Goal: Transaction & Acquisition: Purchase product/service

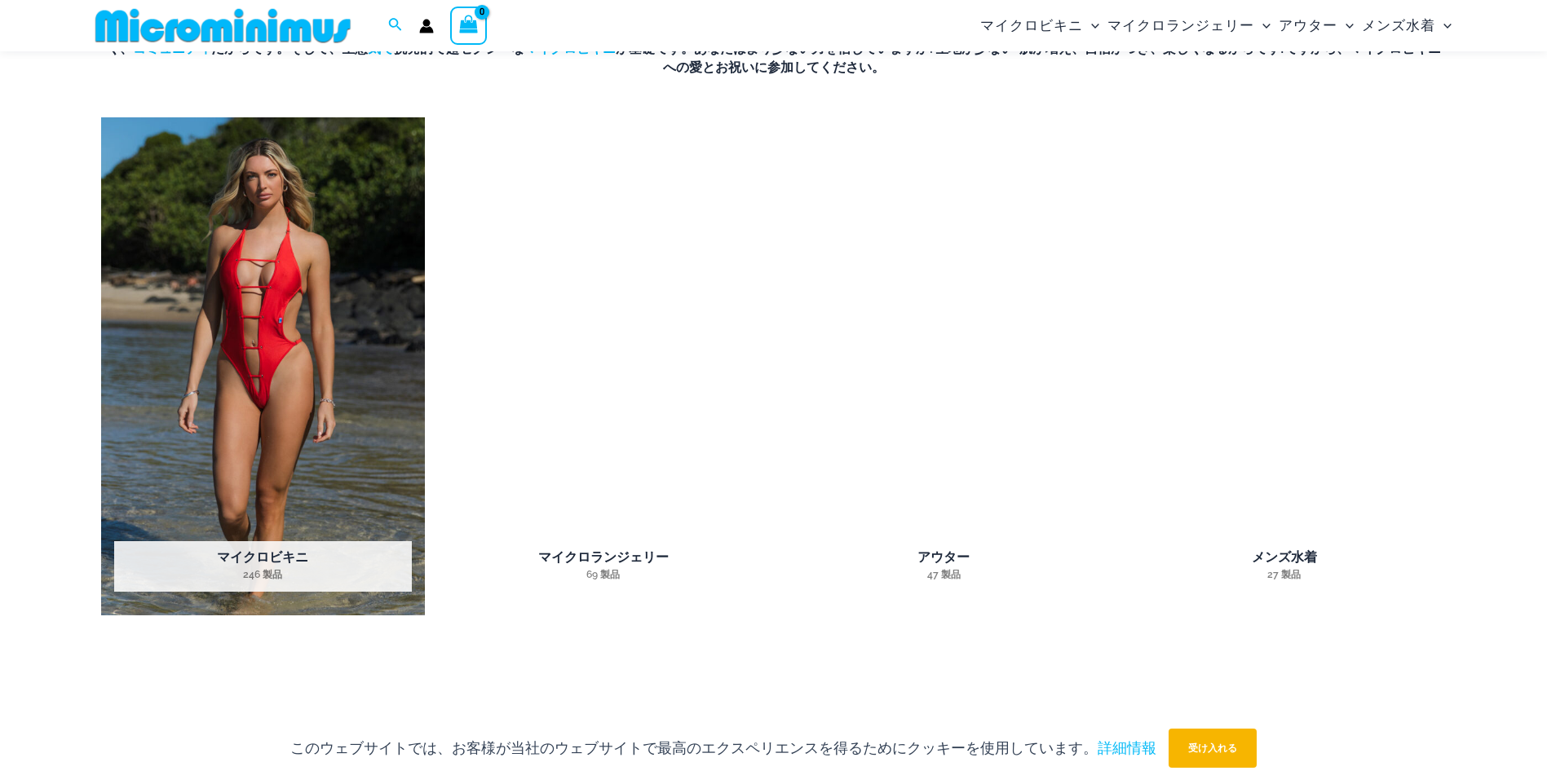
scroll to position [1455, 0]
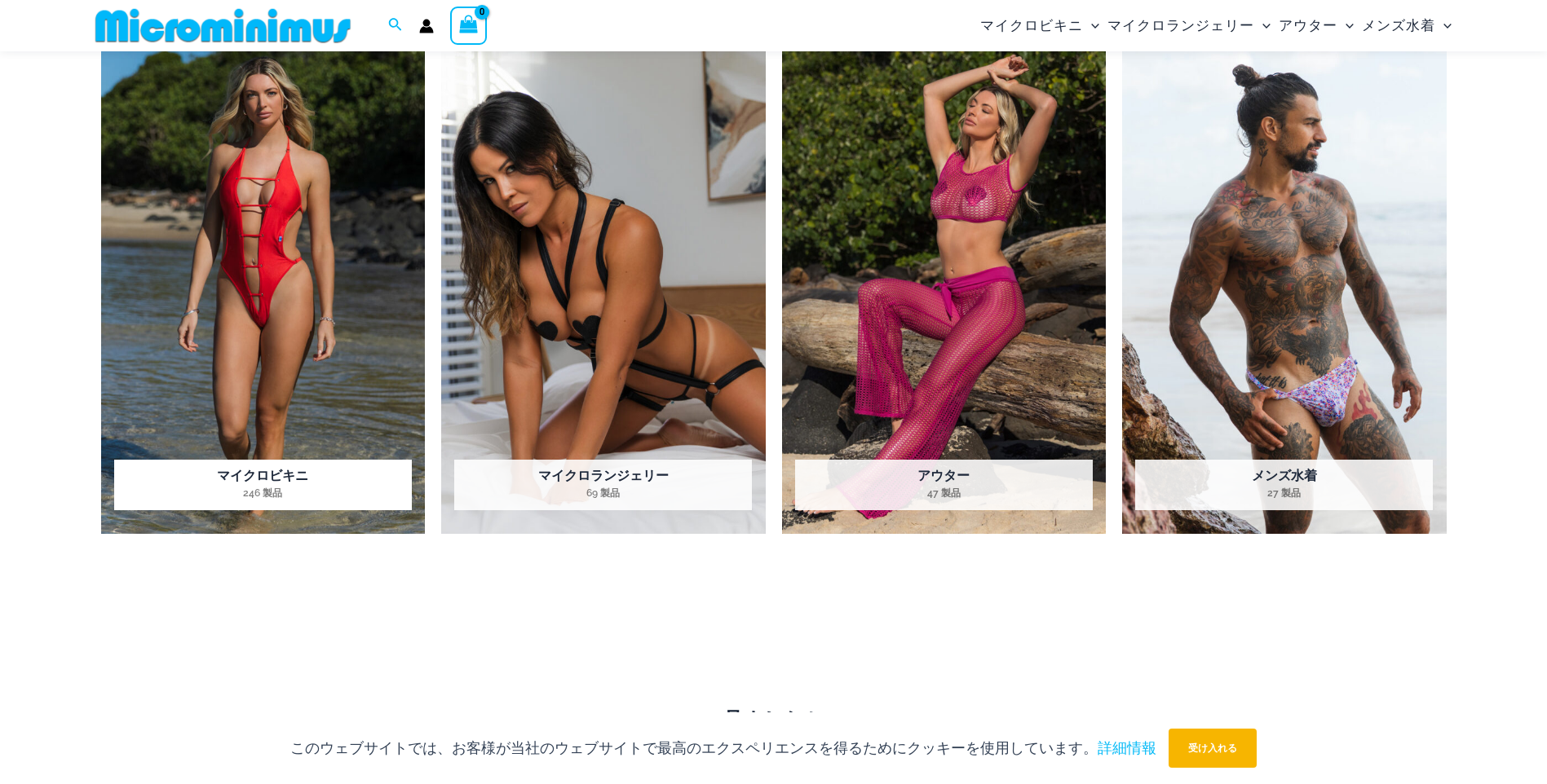
click at [351, 345] on img "製品カテゴリにアクセス マイクロビキニ" at bounding box center [263, 285] width 324 height 498
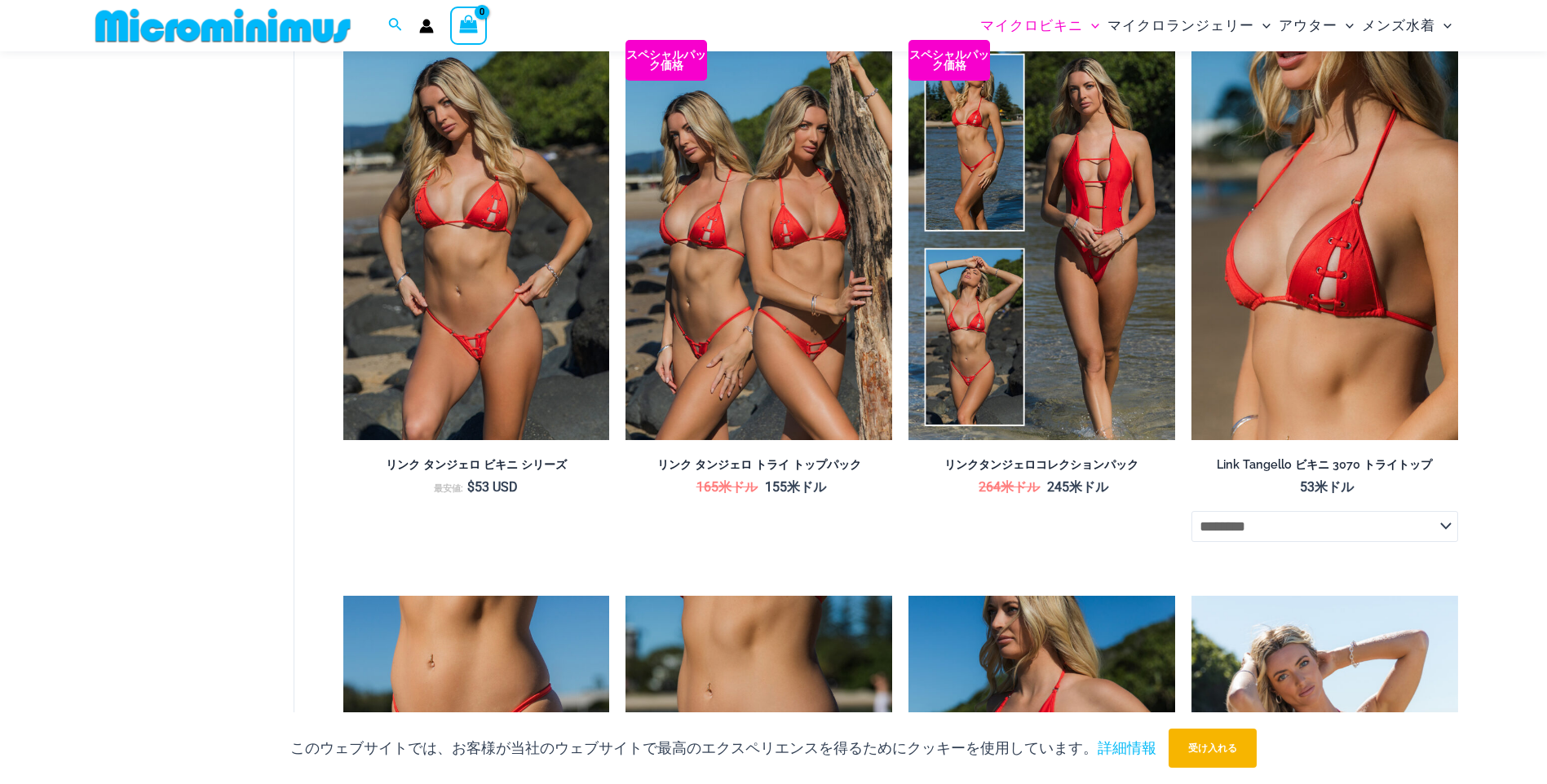
scroll to position [1630, 0]
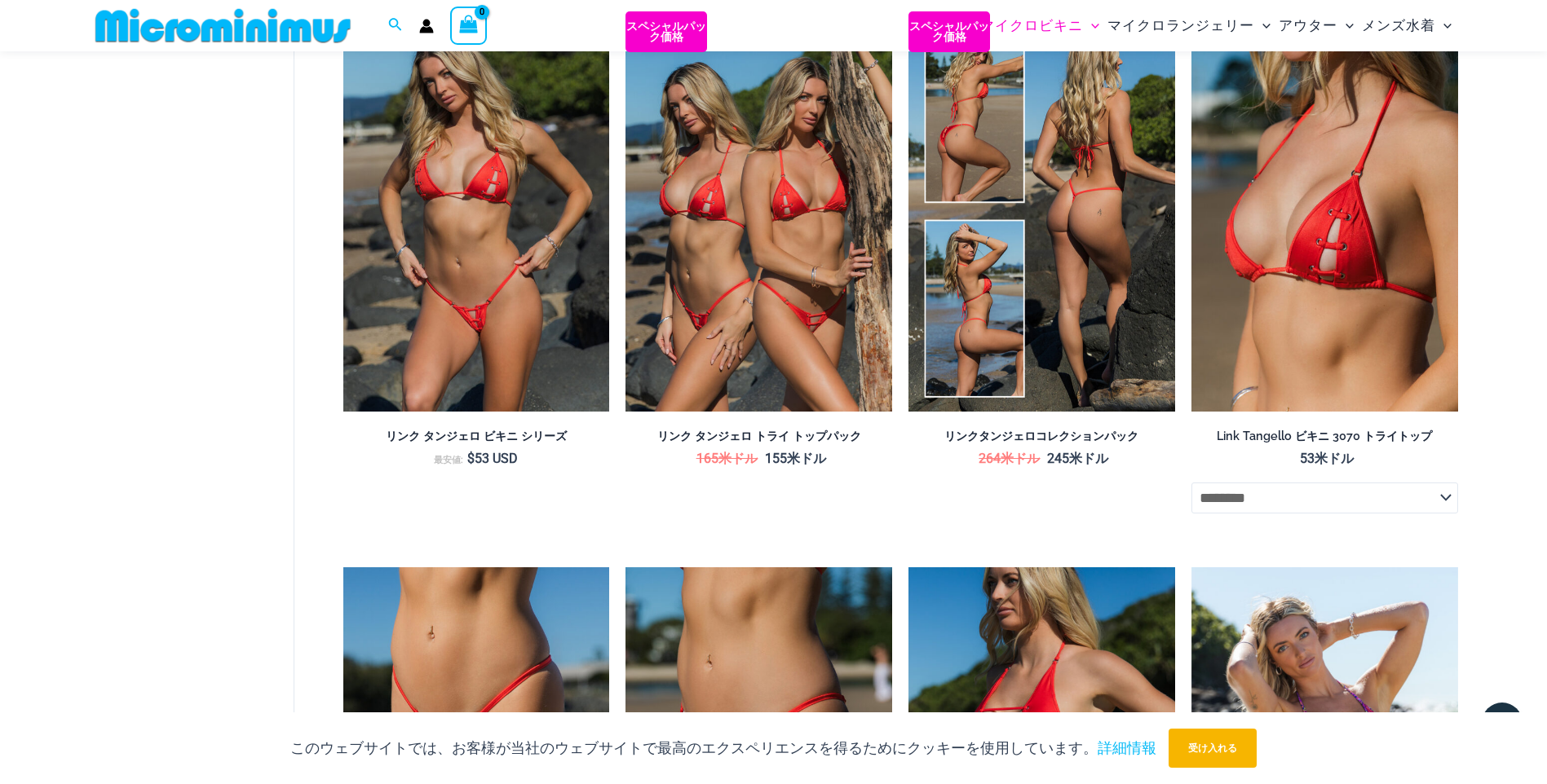
click at [951, 345] on img at bounding box center [1041, 211] width 267 height 400
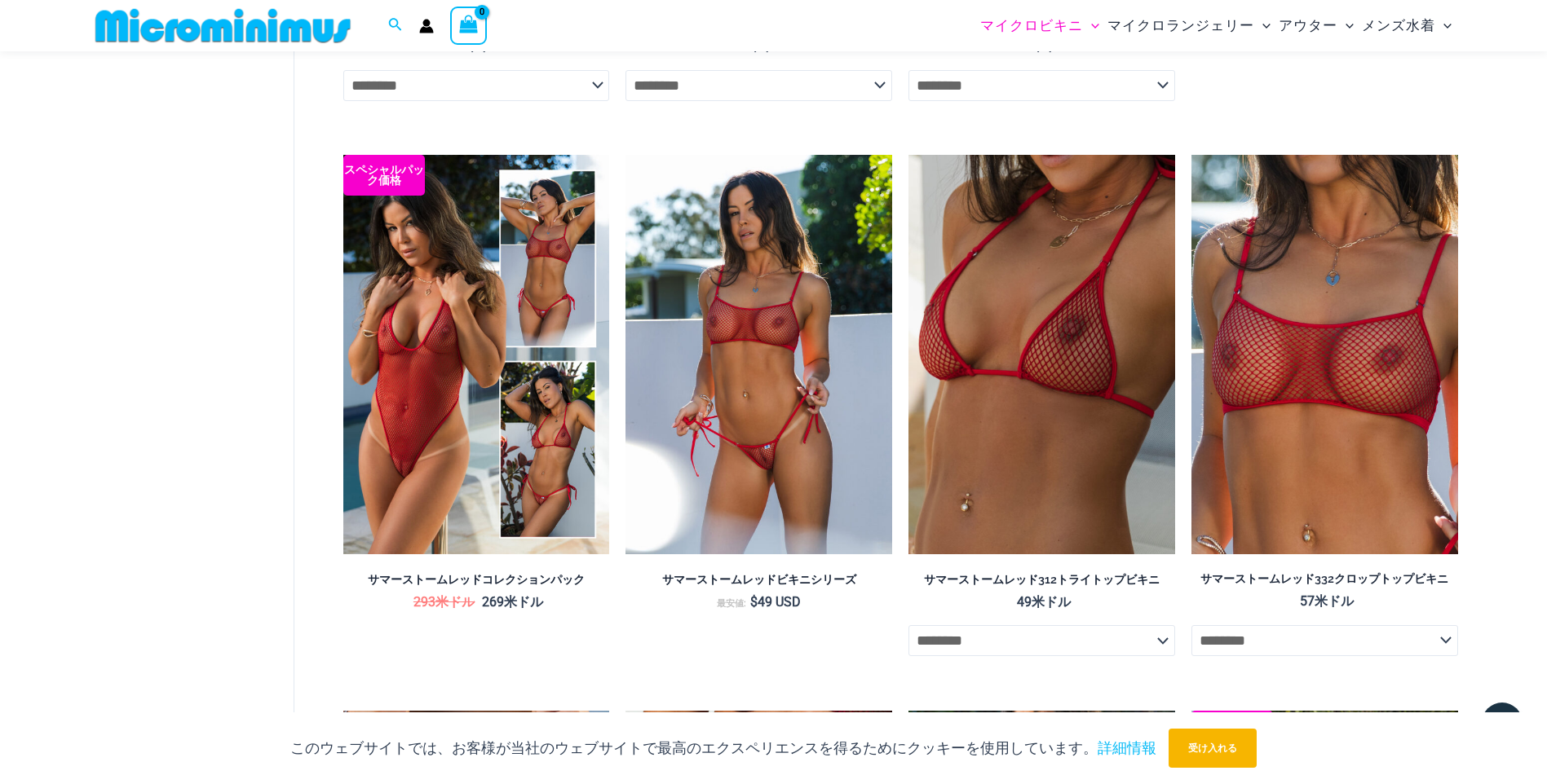
scroll to position [3708, 0]
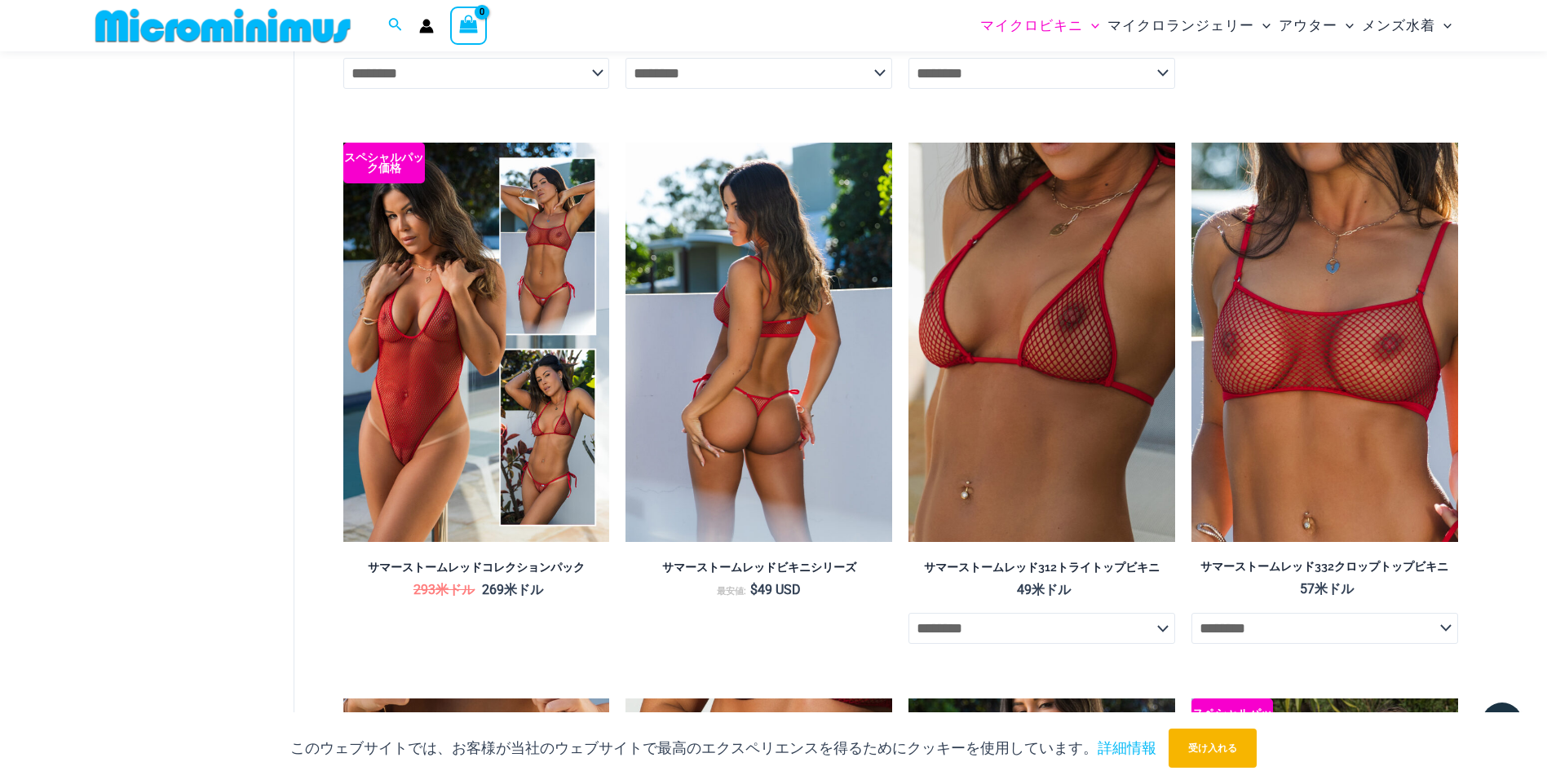
click at [765, 365] on img at bounding box center [758, 342] width 267 height 400
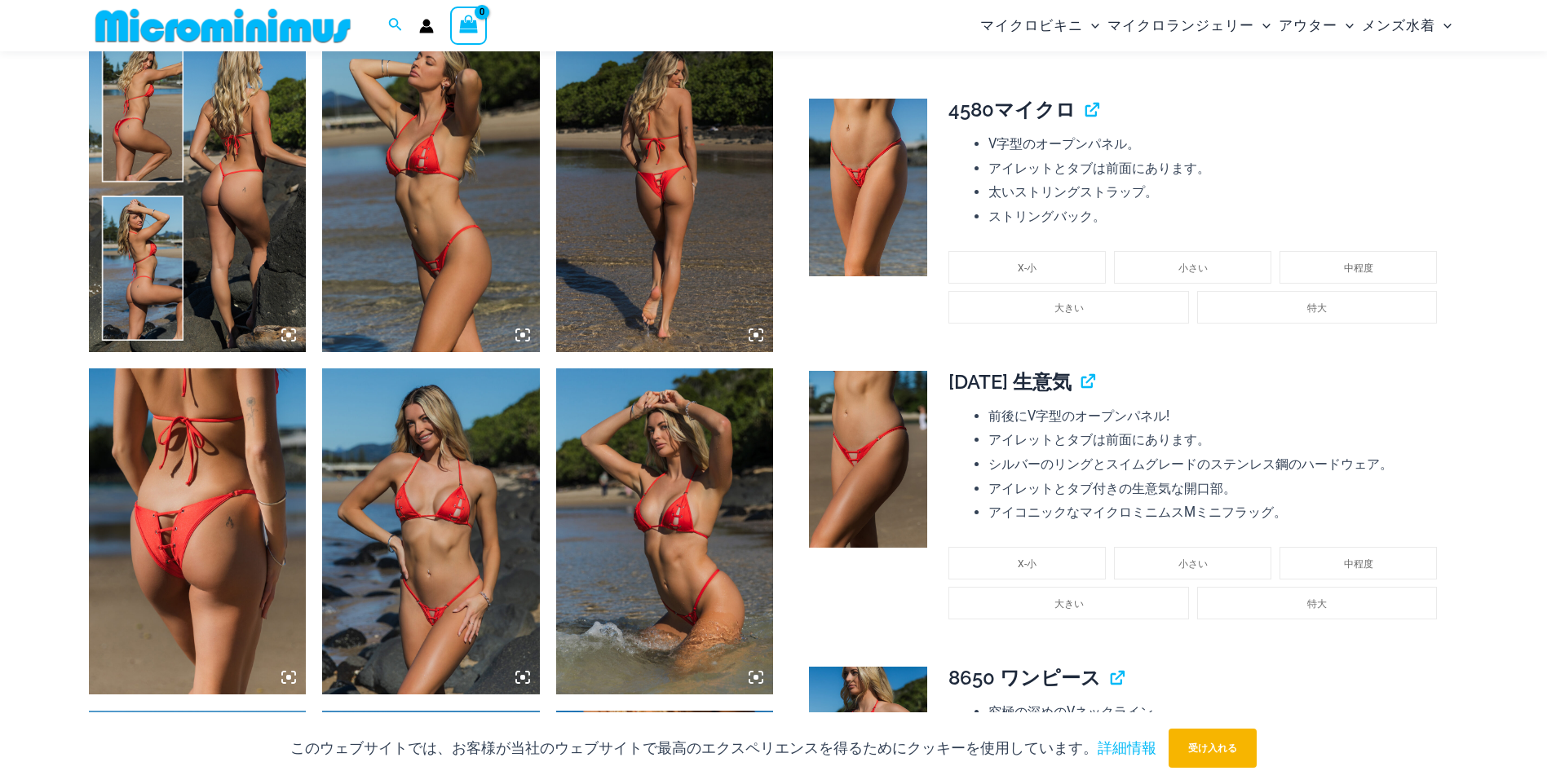
scroll to position [1217, 0]
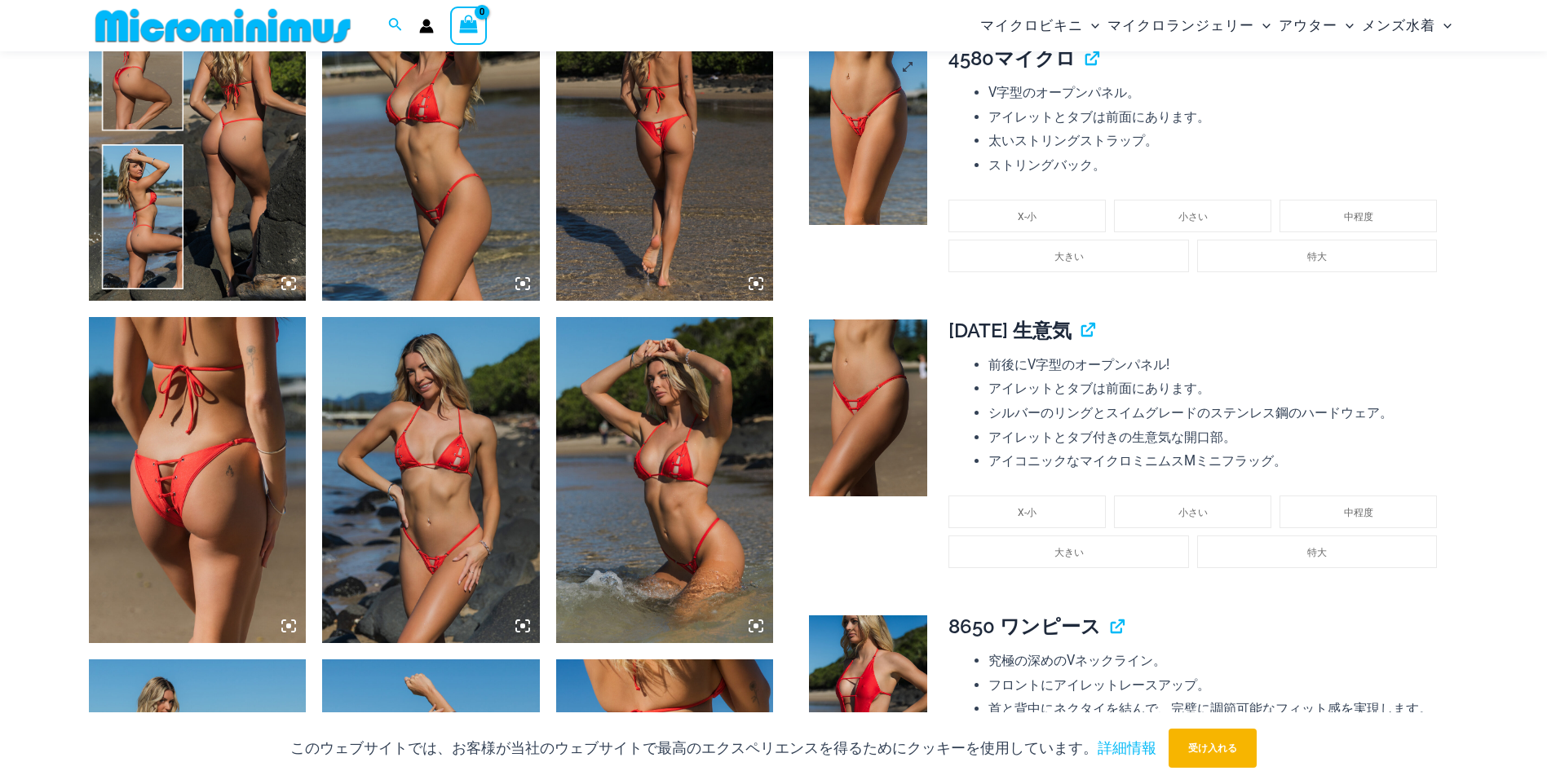
click at [850, 168] on img at bounding box center [868, 137] width 119 height 178
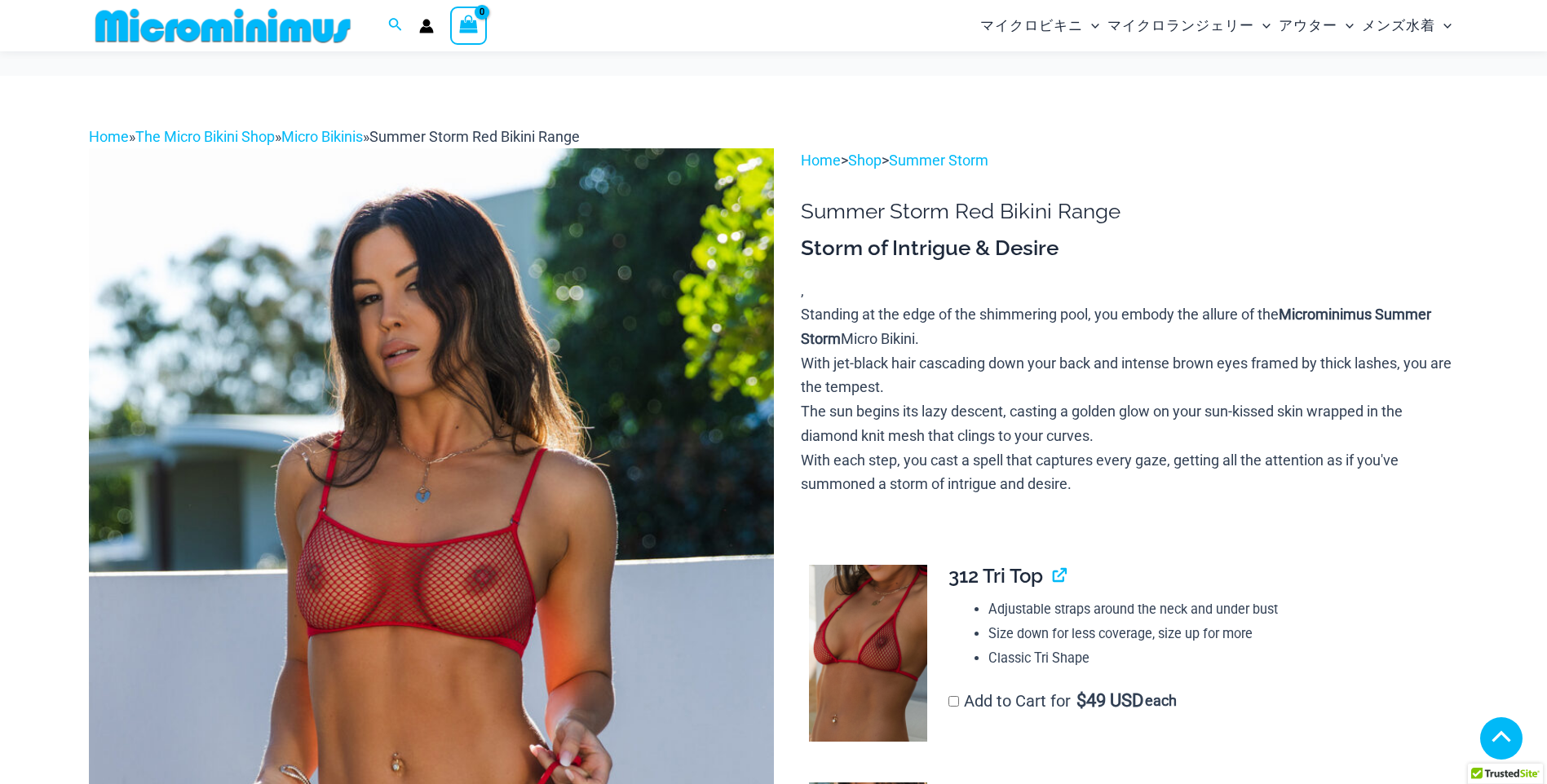
scroll to position [800, 0]
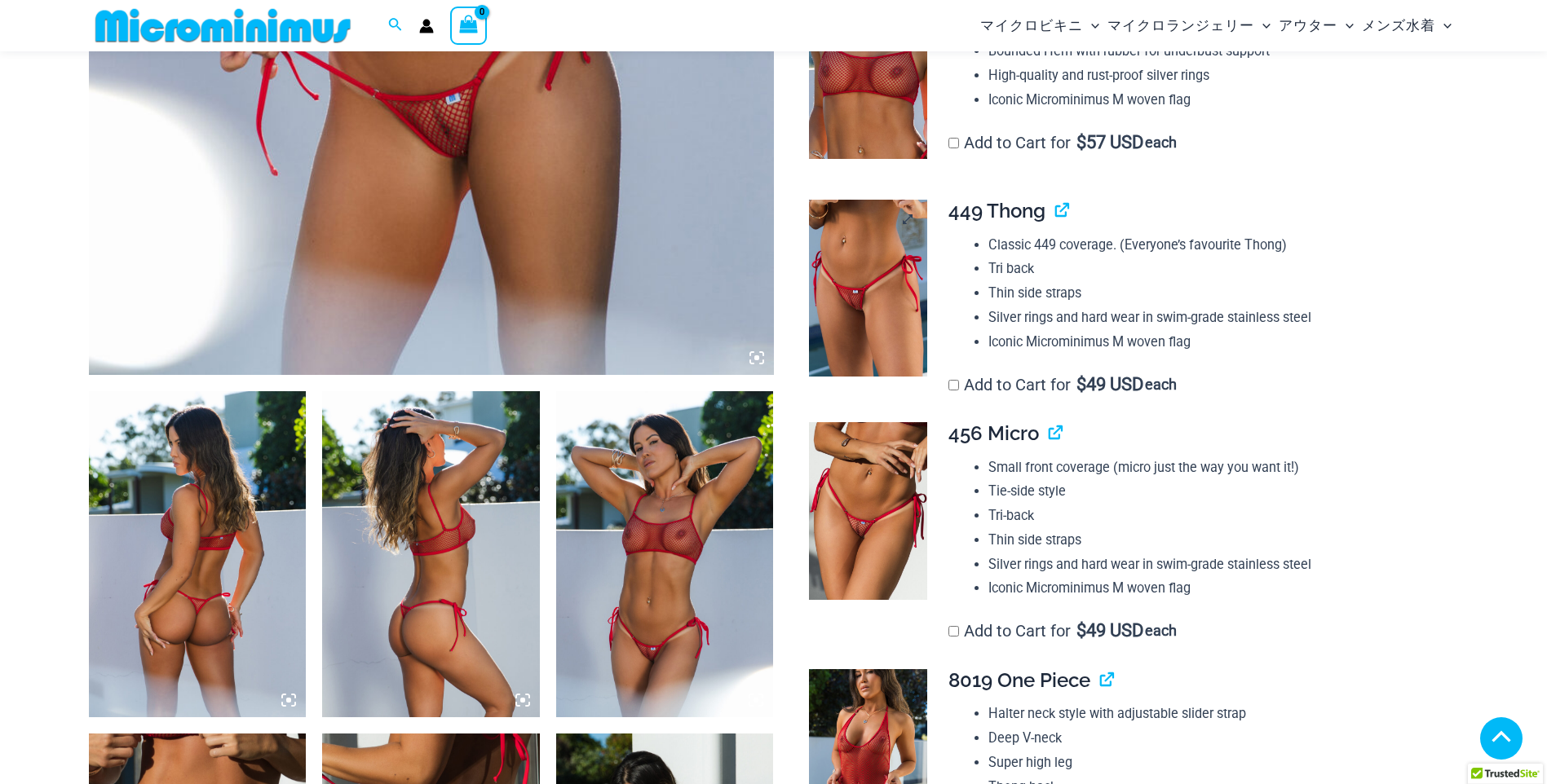
click at [840, 338] on img at bounding box center [868, 287] width 119 height 177
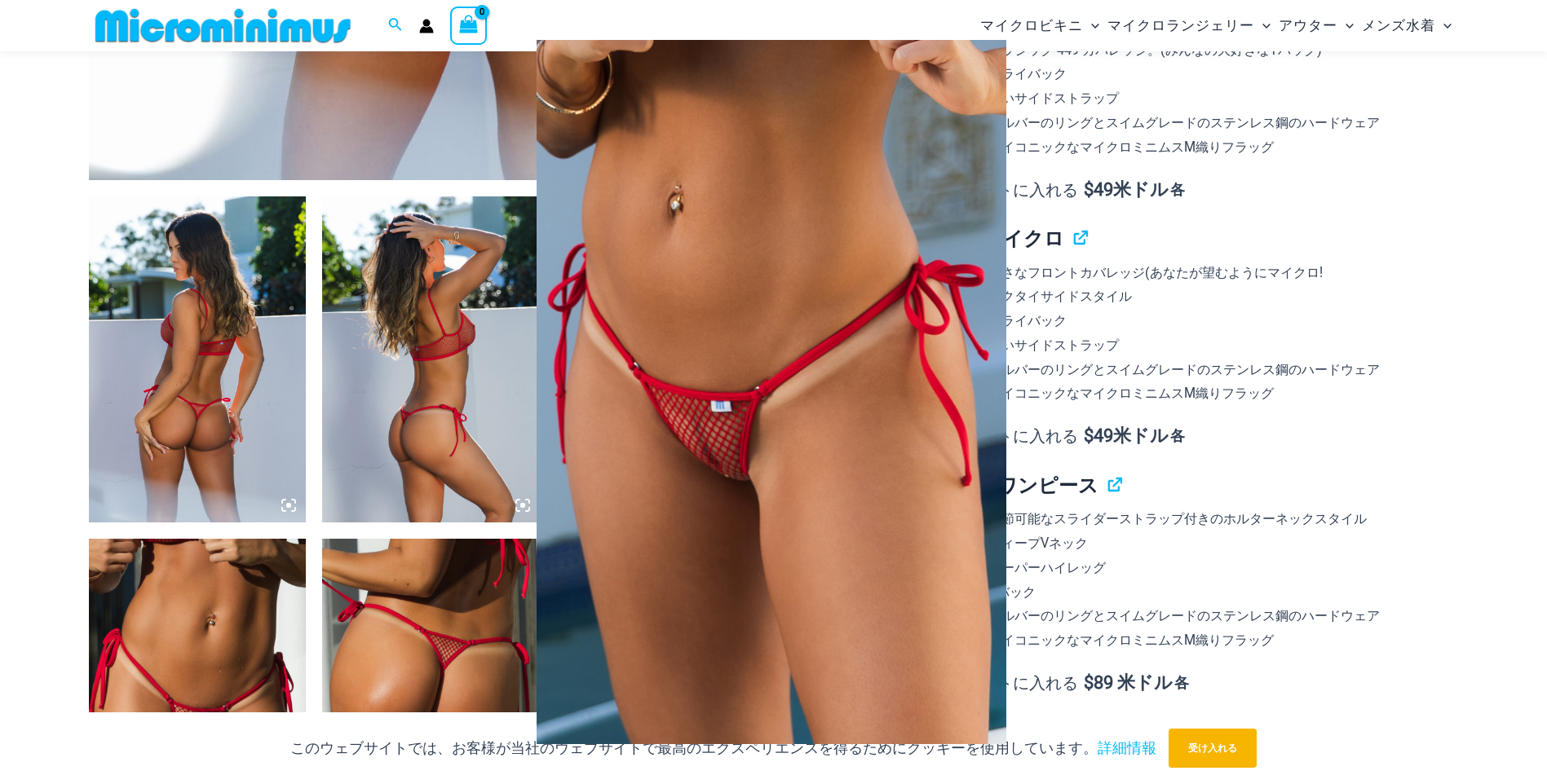
scroll to position [1044, 0]
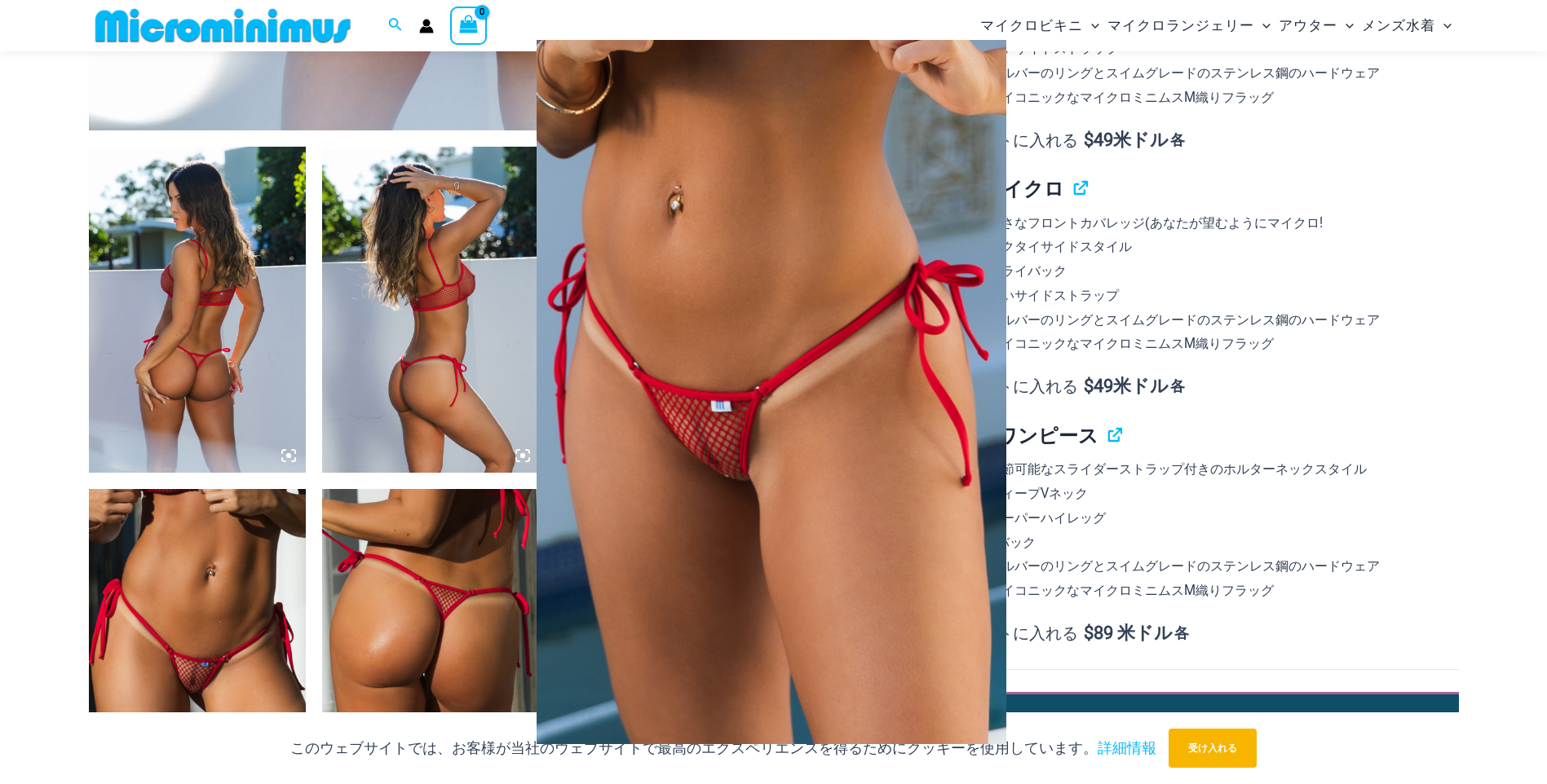
click at [841, 338] on img at bounding box center [771, 392] width 470 height 704
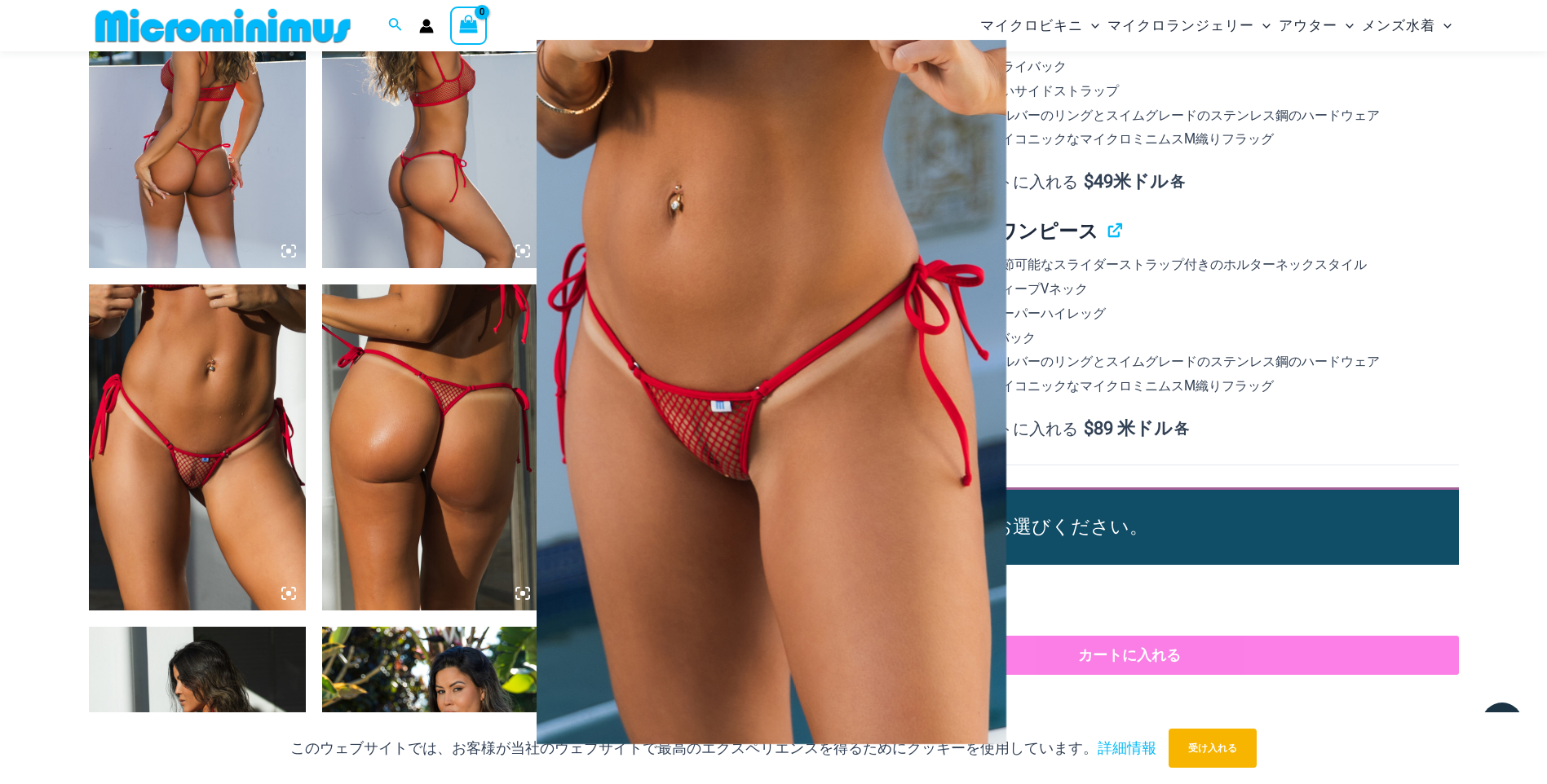
scroll to position [1290, 0]
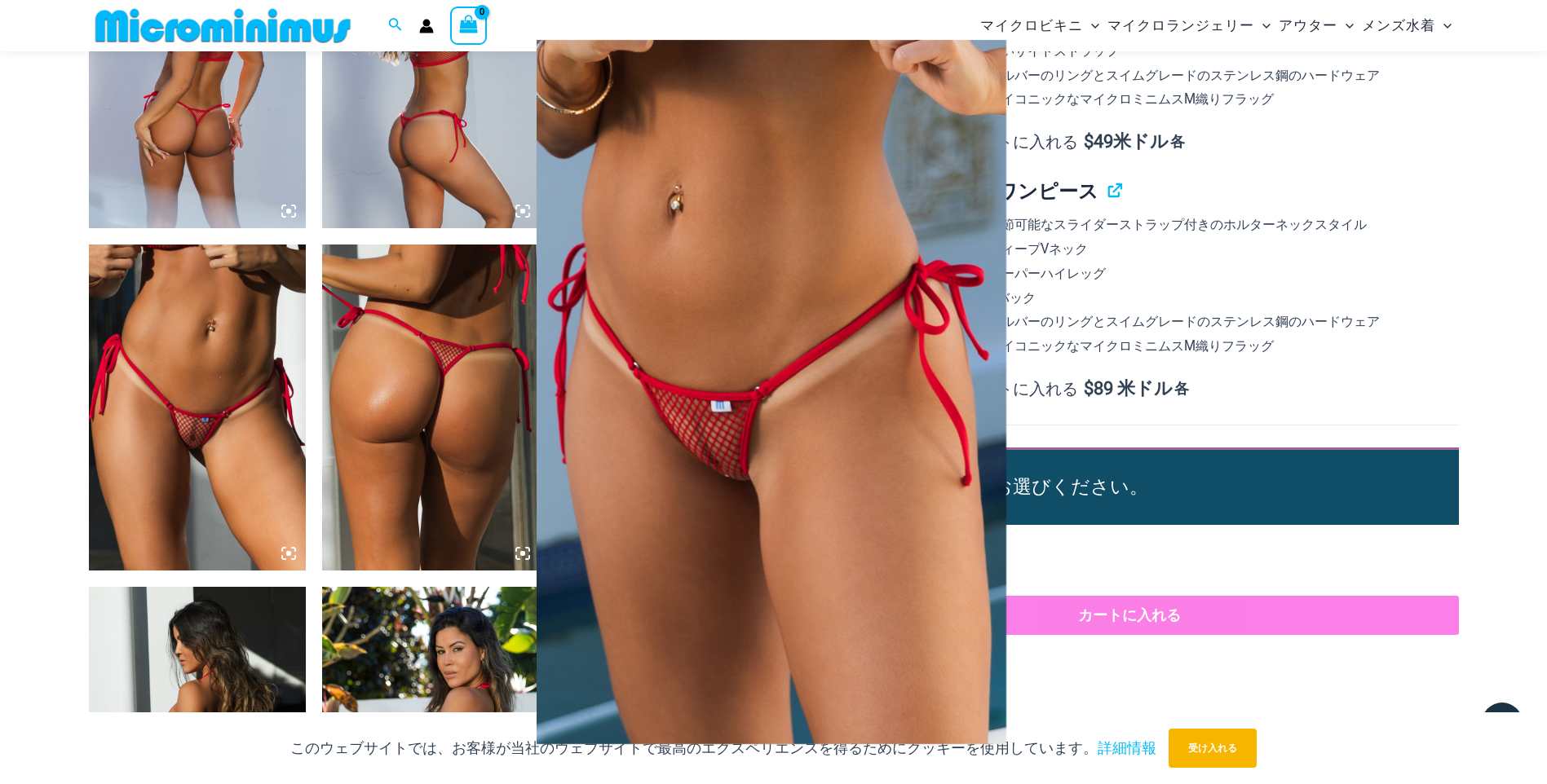
click at [234, 384] on div at bounding box center [774, 392] width 1547 height 784
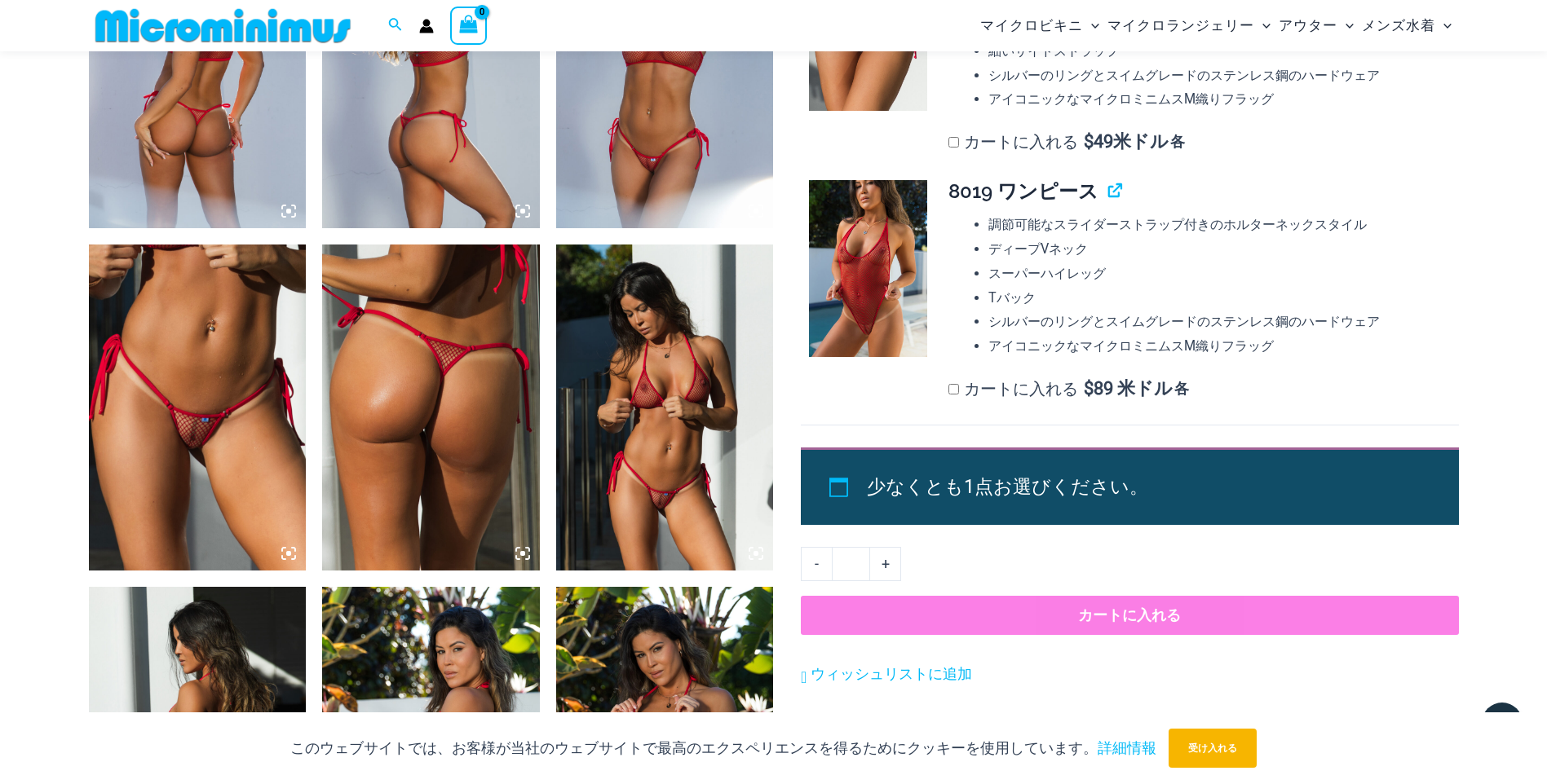
click at [234, 384] on img at bounding box center [198, 407] width 217 height 326
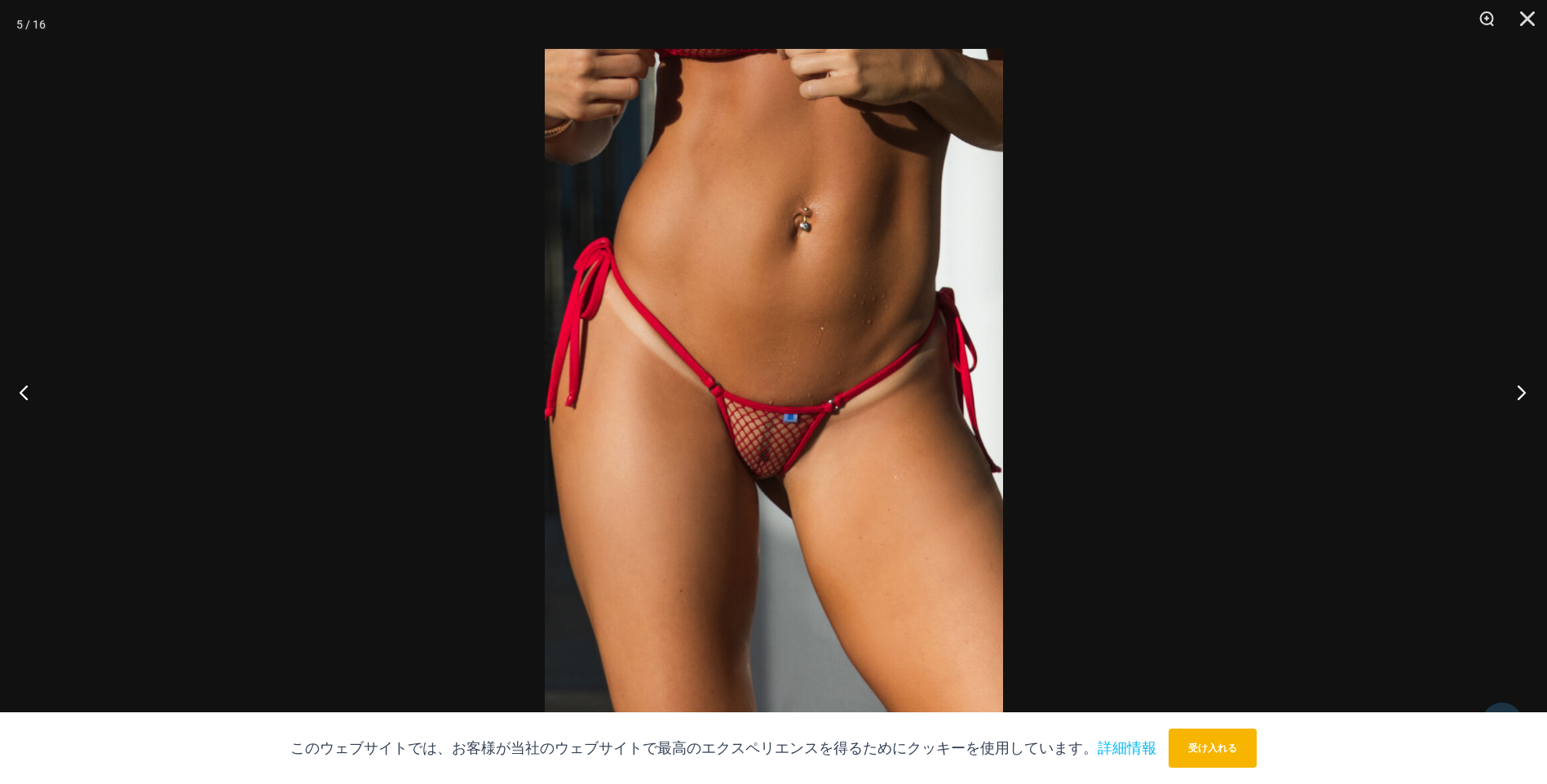
click at [1517, 391] on button "次に" at bounding box center [1516, 392] width 61 height 82
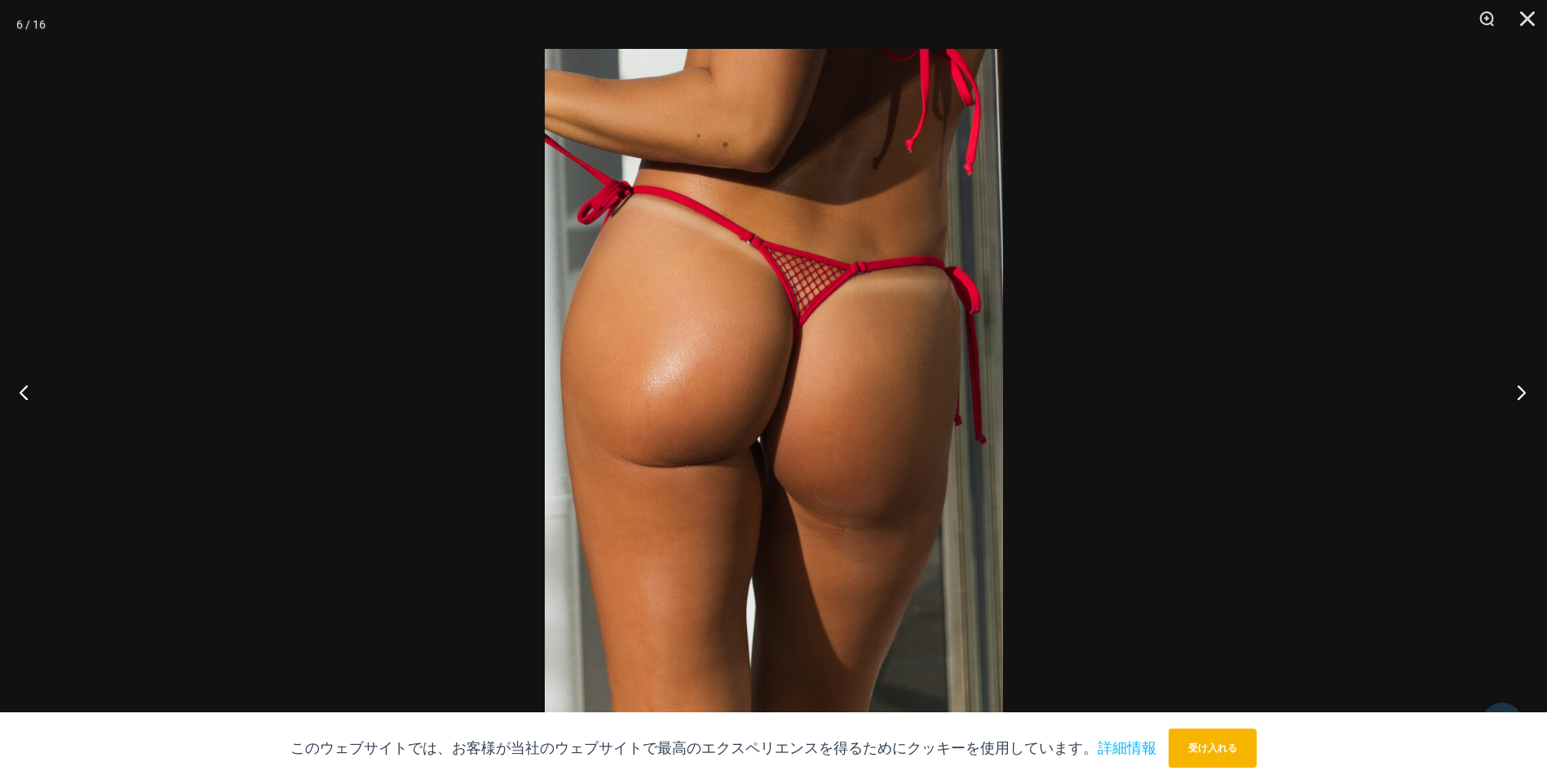
click at [1516, 386] on button "次に" at bounding box center [1516, 392] width 61 height 82
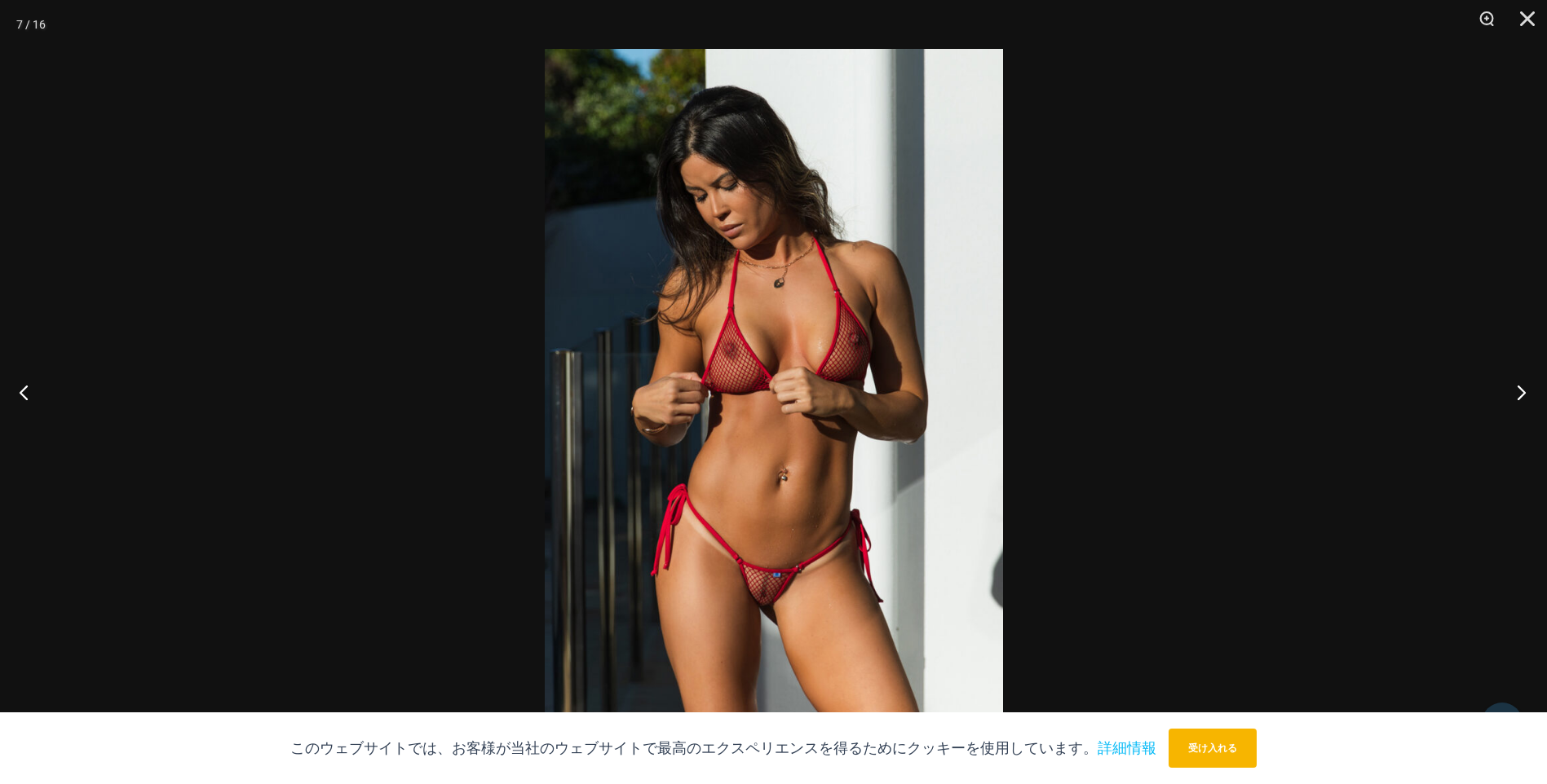
click at [1516, 386] on button "次に" at bounding box center [1516, 392] width 61 height 82
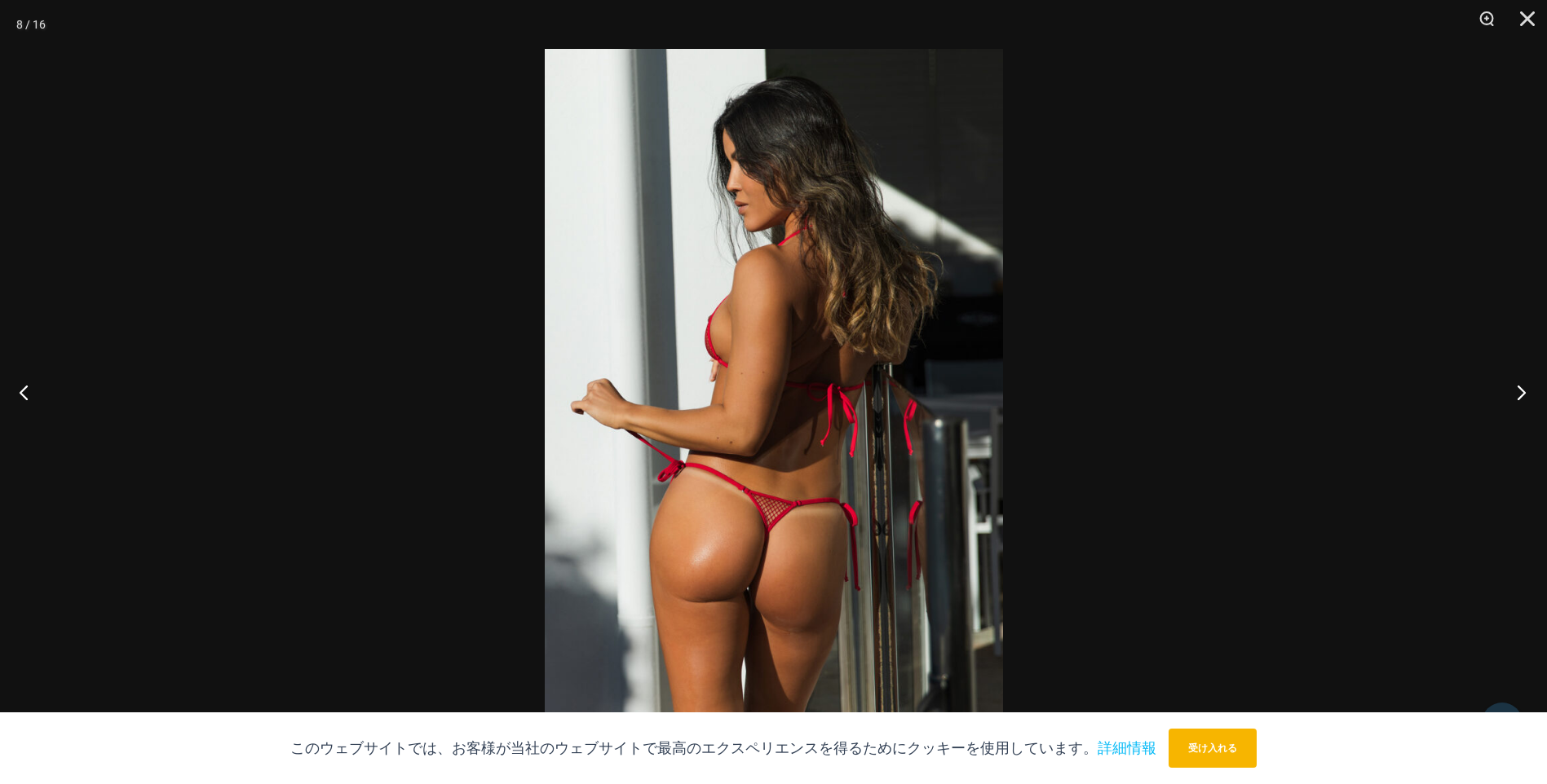
click at [1516, 386] on button "次に" at bounding box center [1516, 392] width 61 height 82
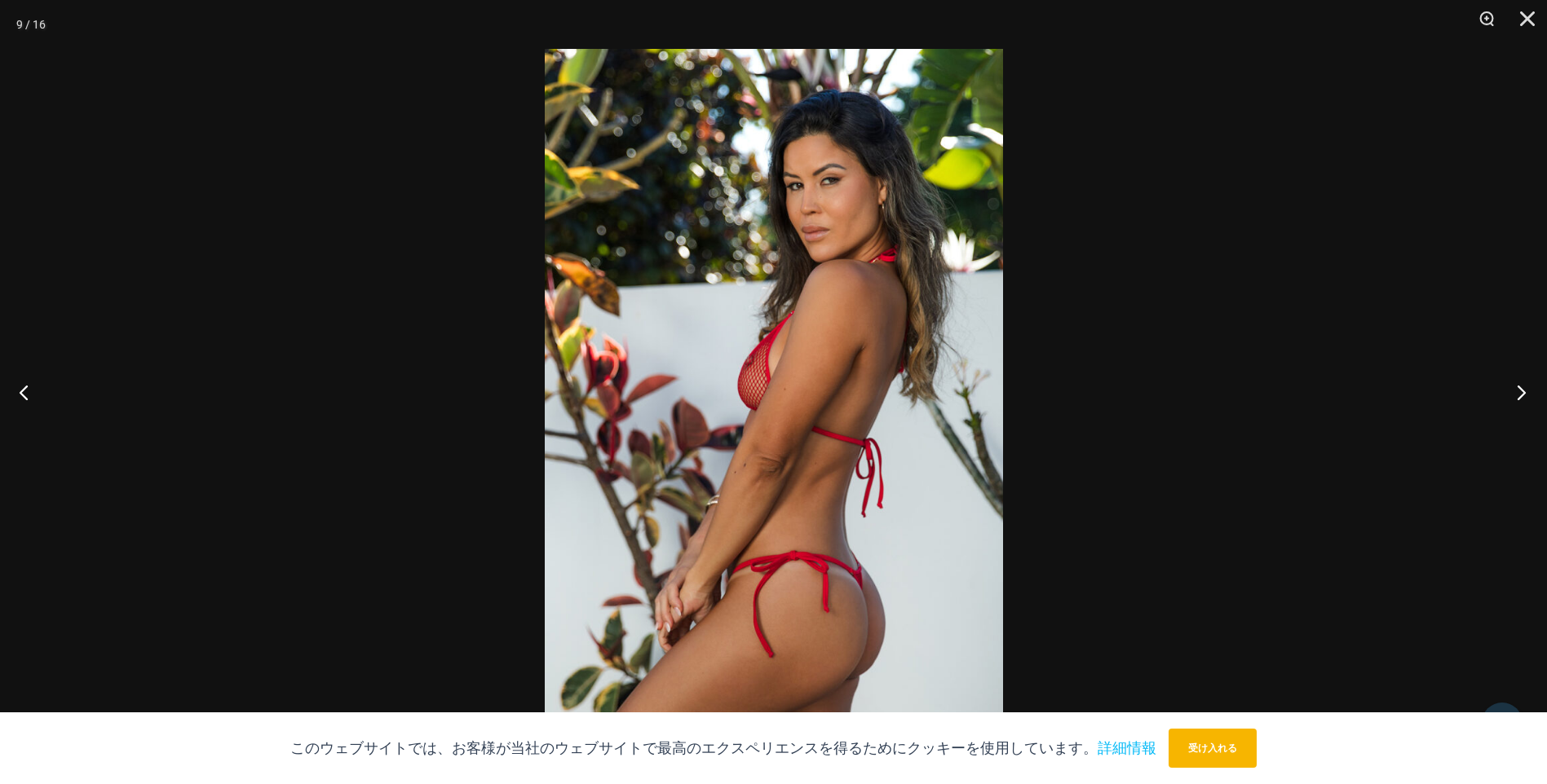
click at [1516, 386] on button "次に" at bounding box center [1516, 392] width 61 height 82
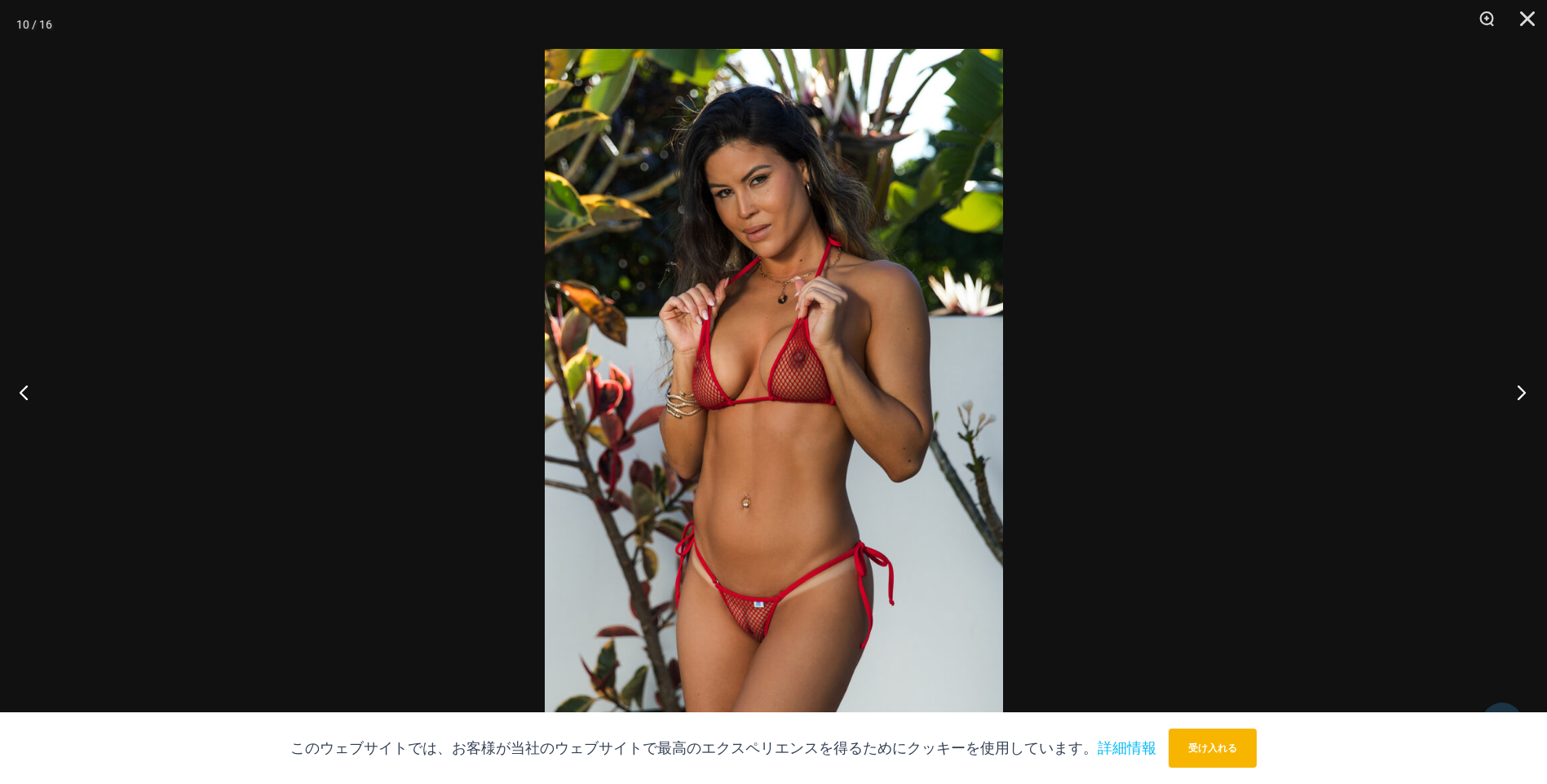
click at [1516, 386] on button "次に" at bounding box center [1516, 392] width 61 height 82
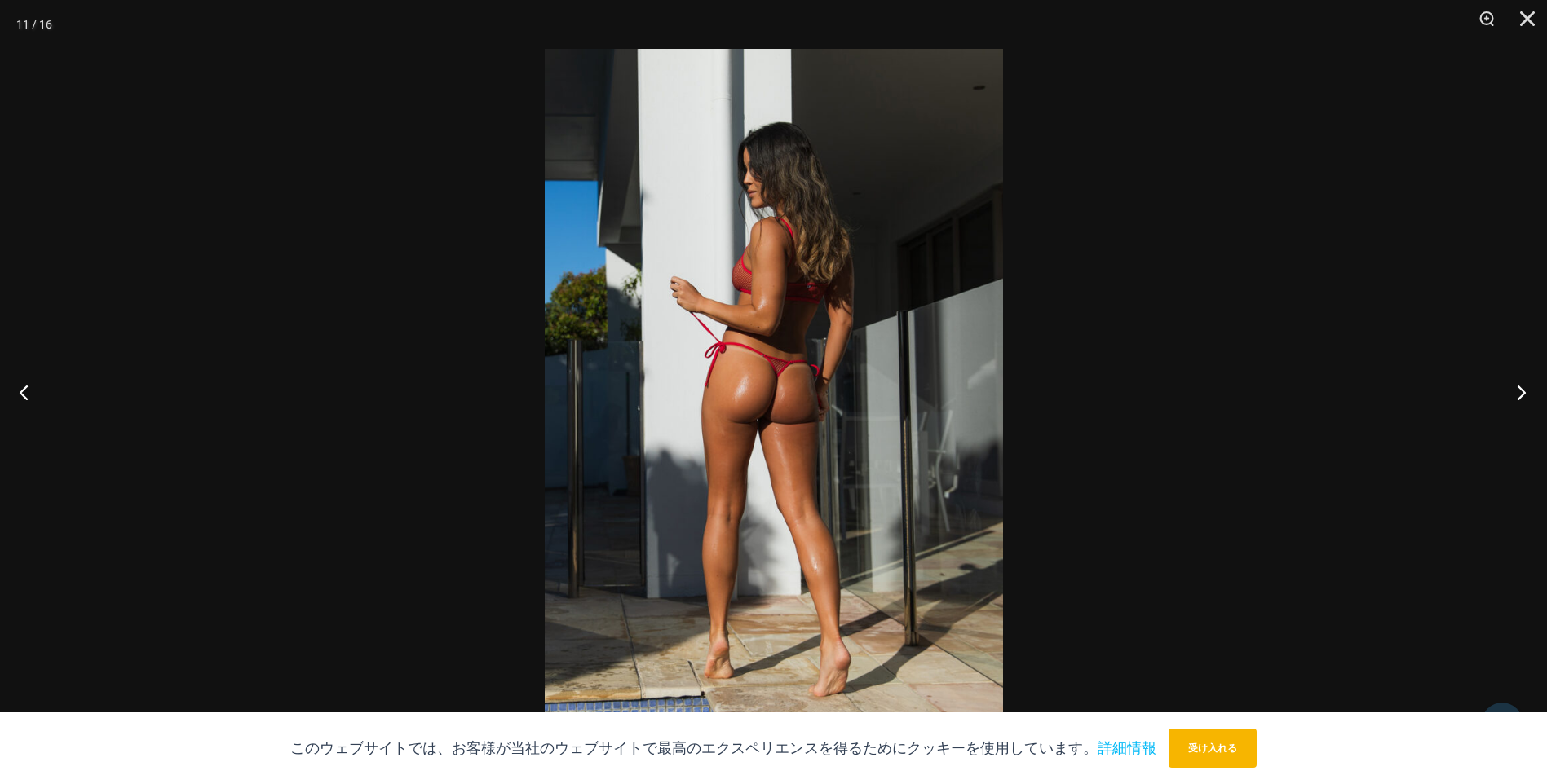
click at [1516, 386] on button "次に" at bounding box center [1516, 392] width 61 height 82
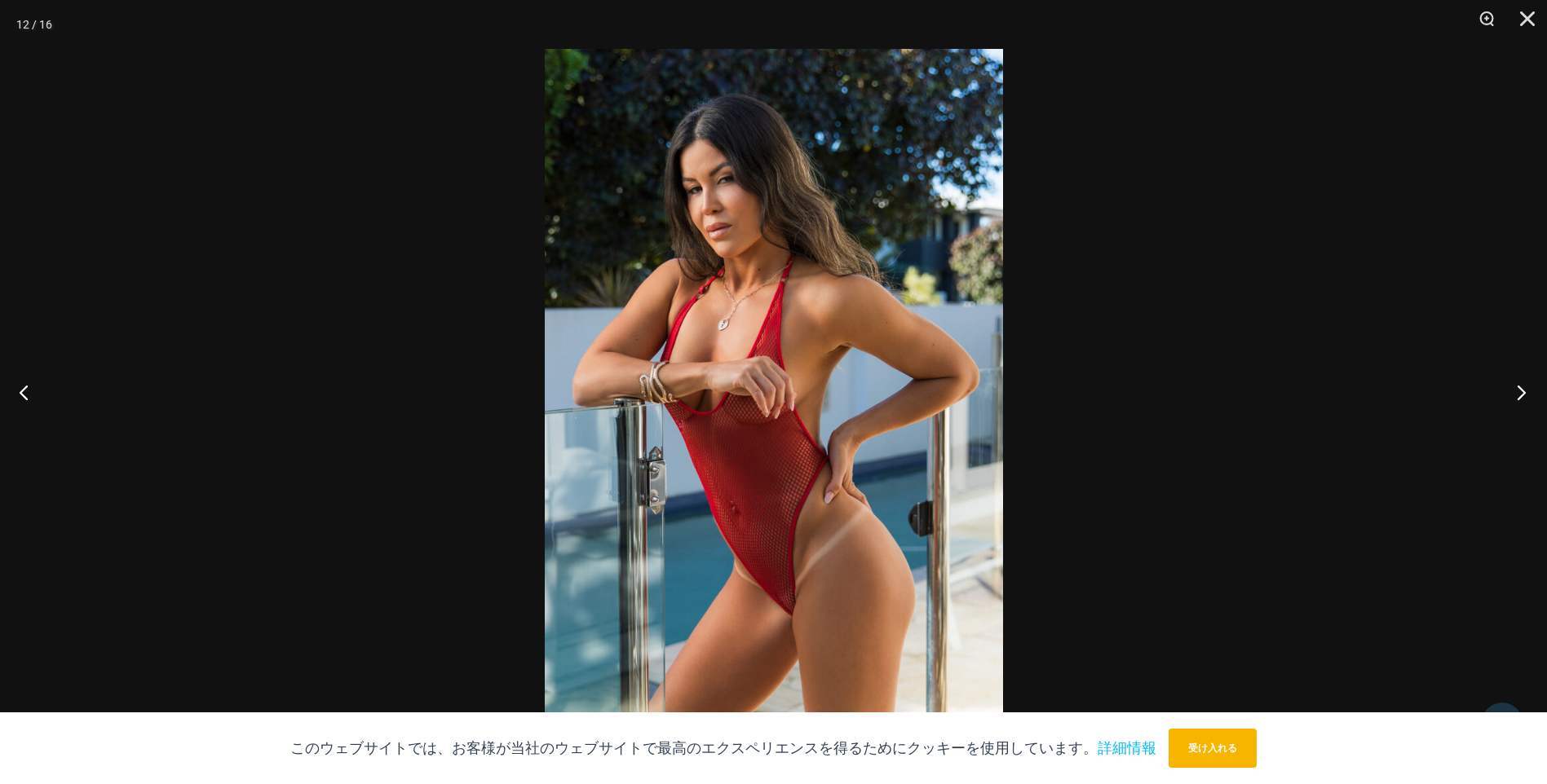
click at [1515, 386] on button "次に" at bounding box center [1516, 392] width 61 height 82
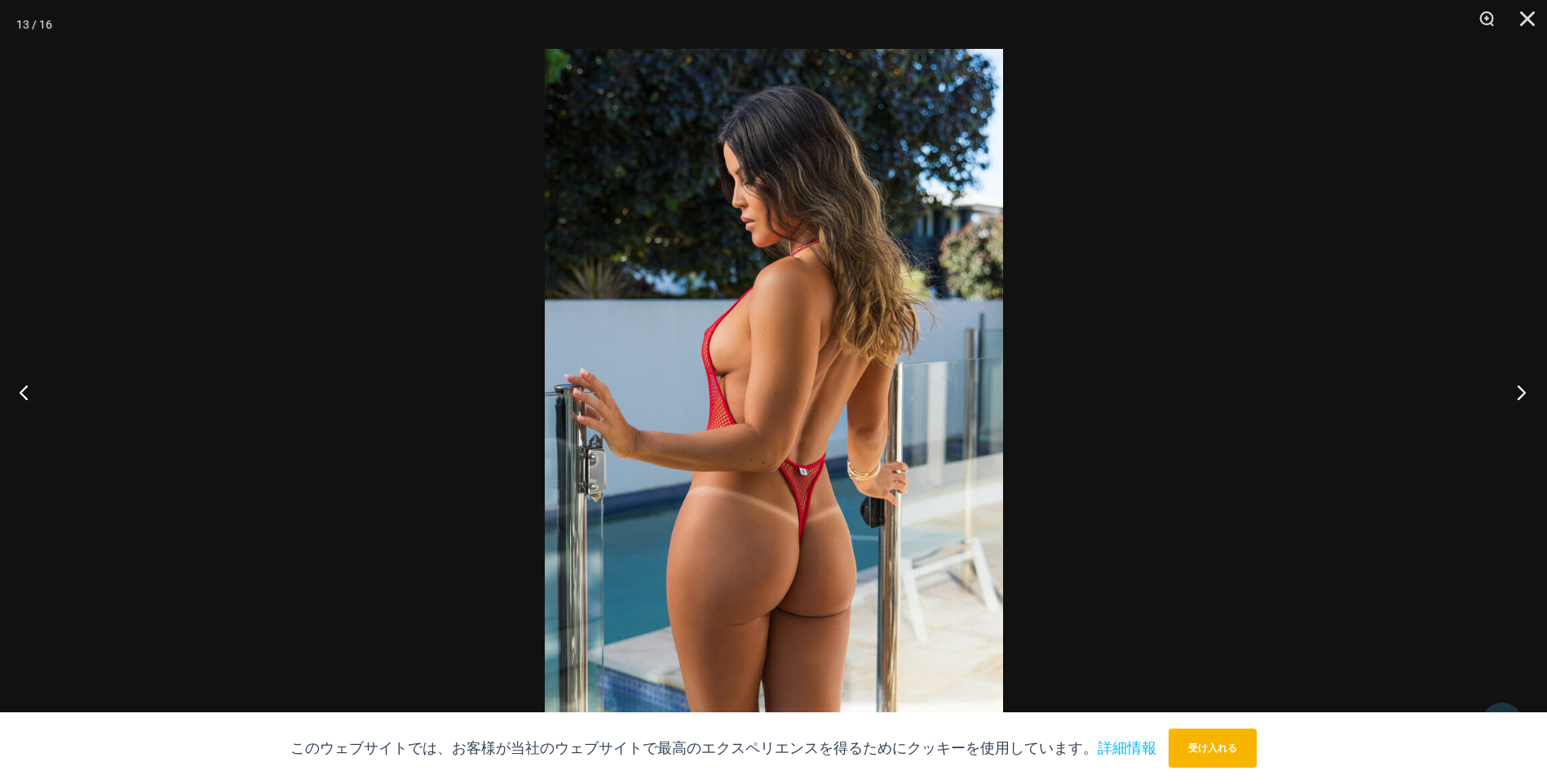
click at [1515, 386] on button "次に" at bounding box center [1516, 392] width 61 height 82
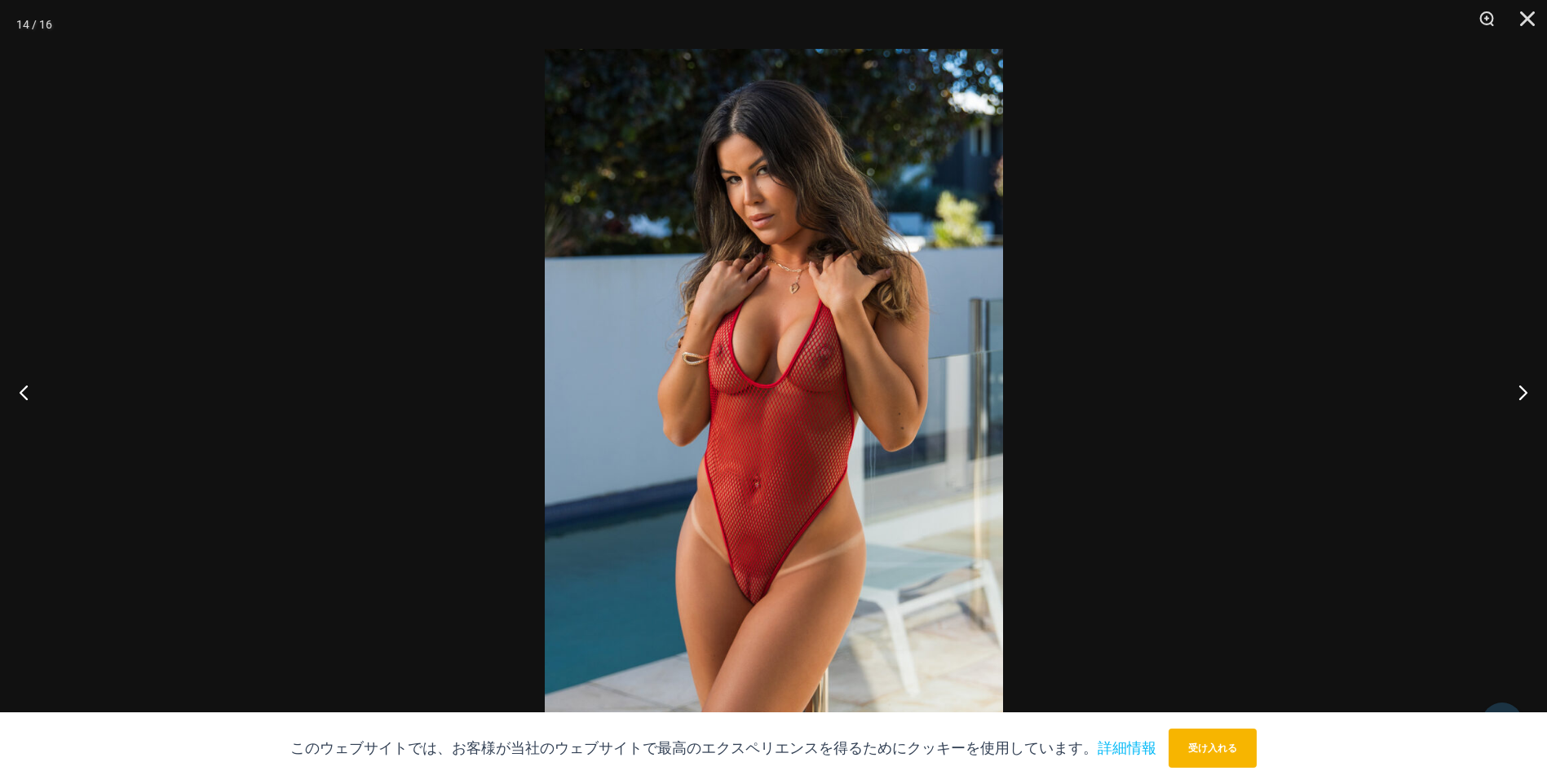
click at [743, 586] on img at bounding box center [774, 392] width 458 height 686
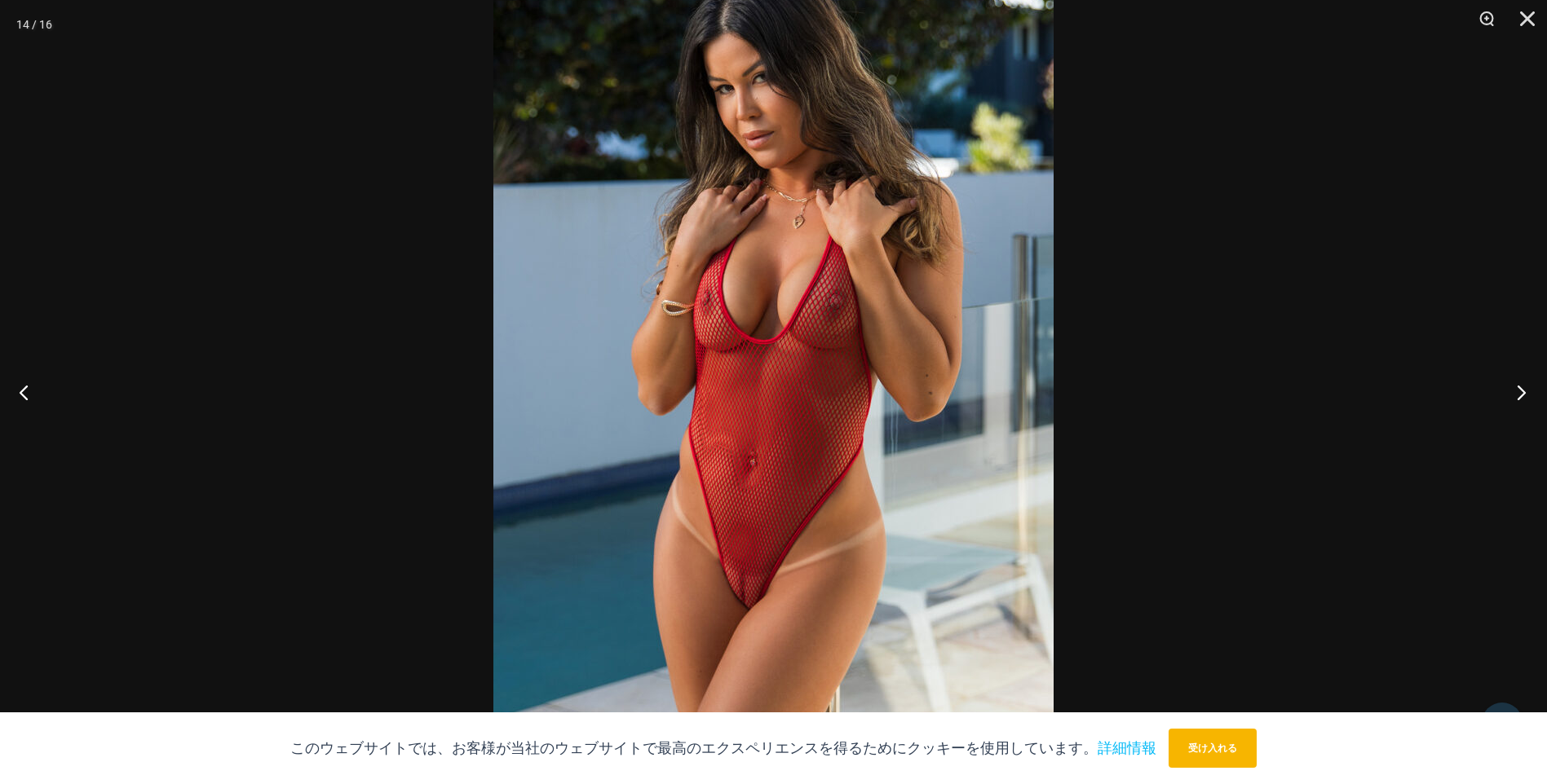
click at [1525, 395] on button "次に" at bounding box center [1516, 392] width 61 height 82
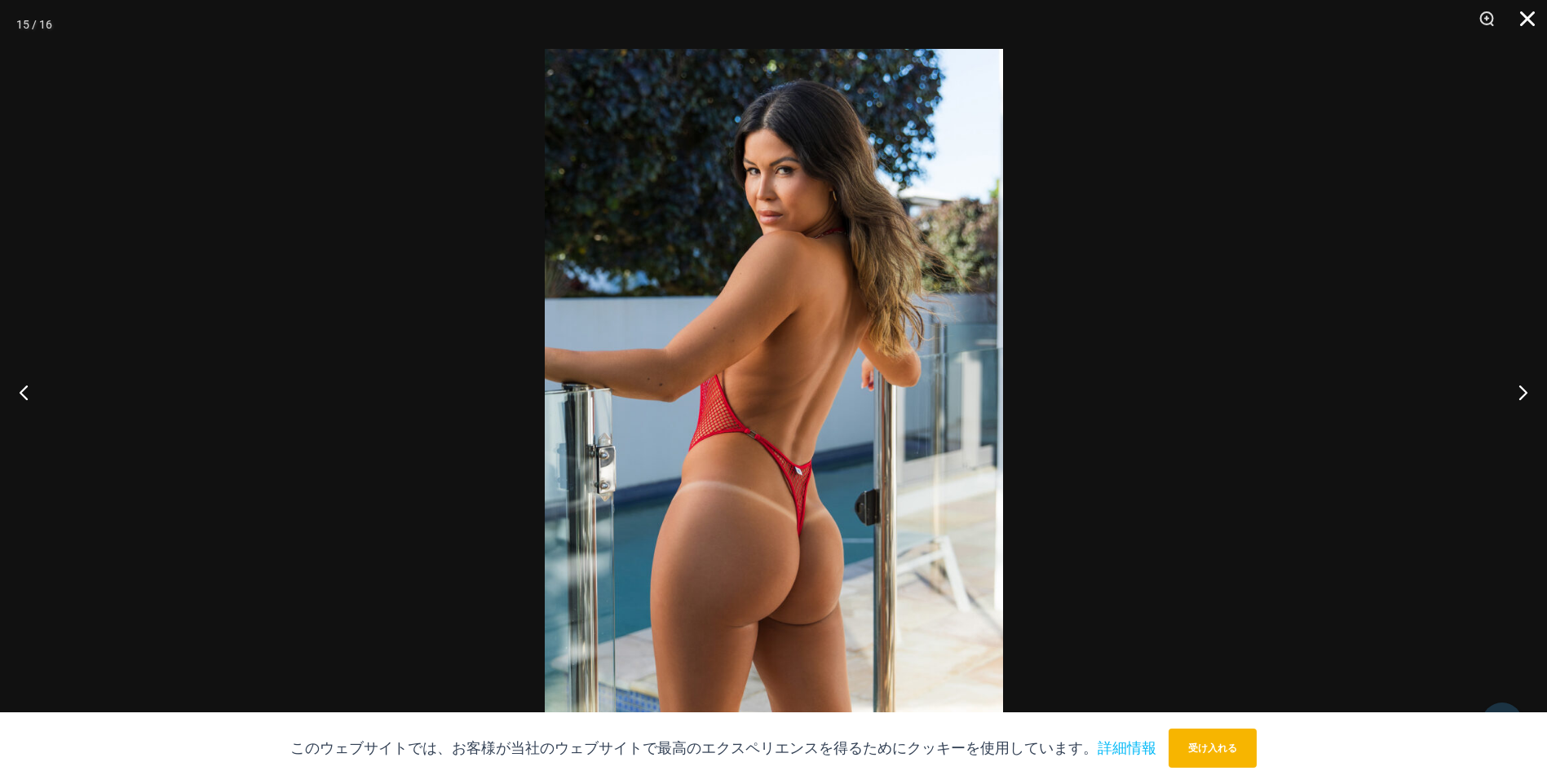
click at [1523, 18] on button "閉める" at bounding box center [1521, 24] width 40 height 48
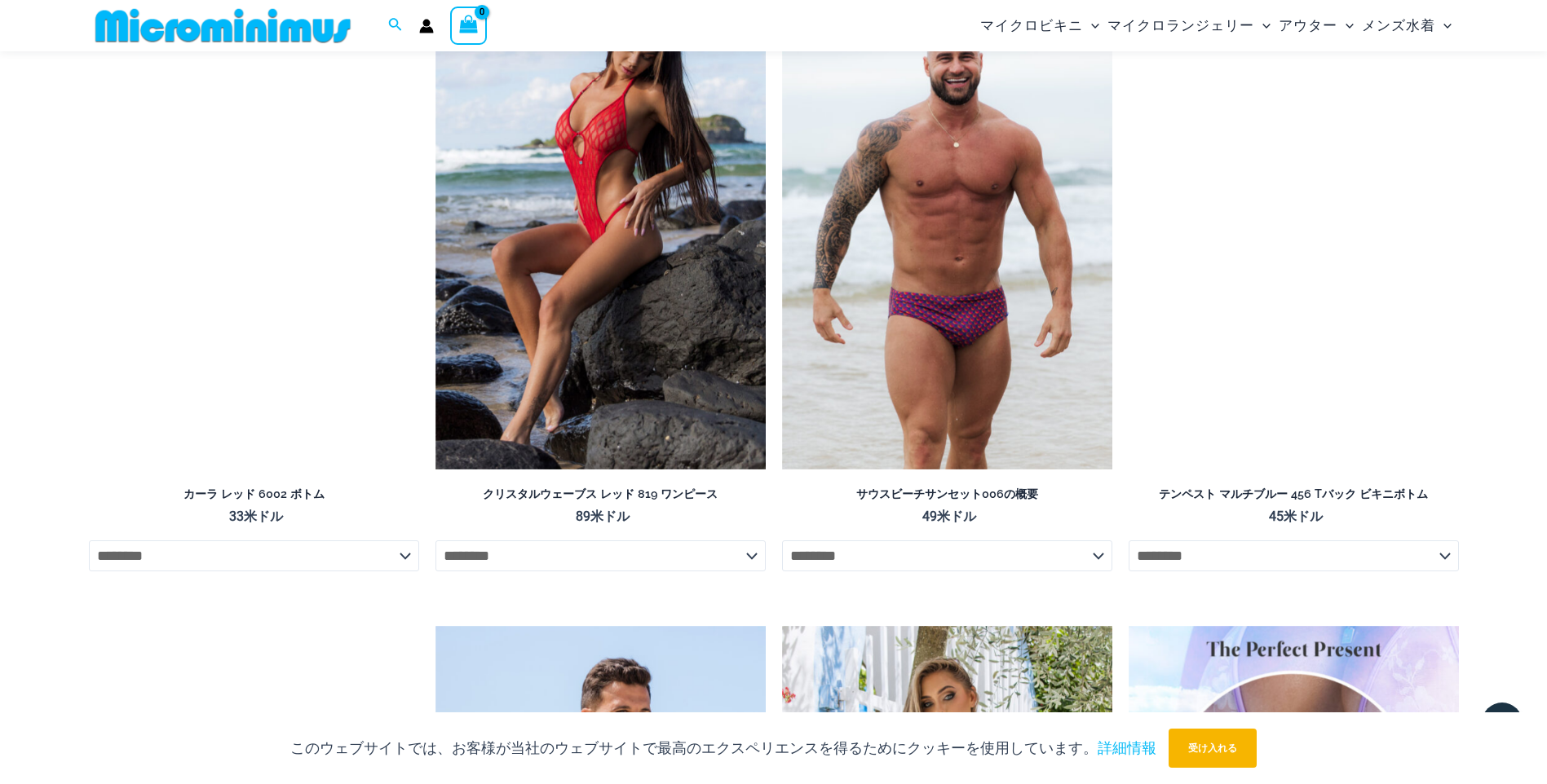
scroll to position [3653, 0]
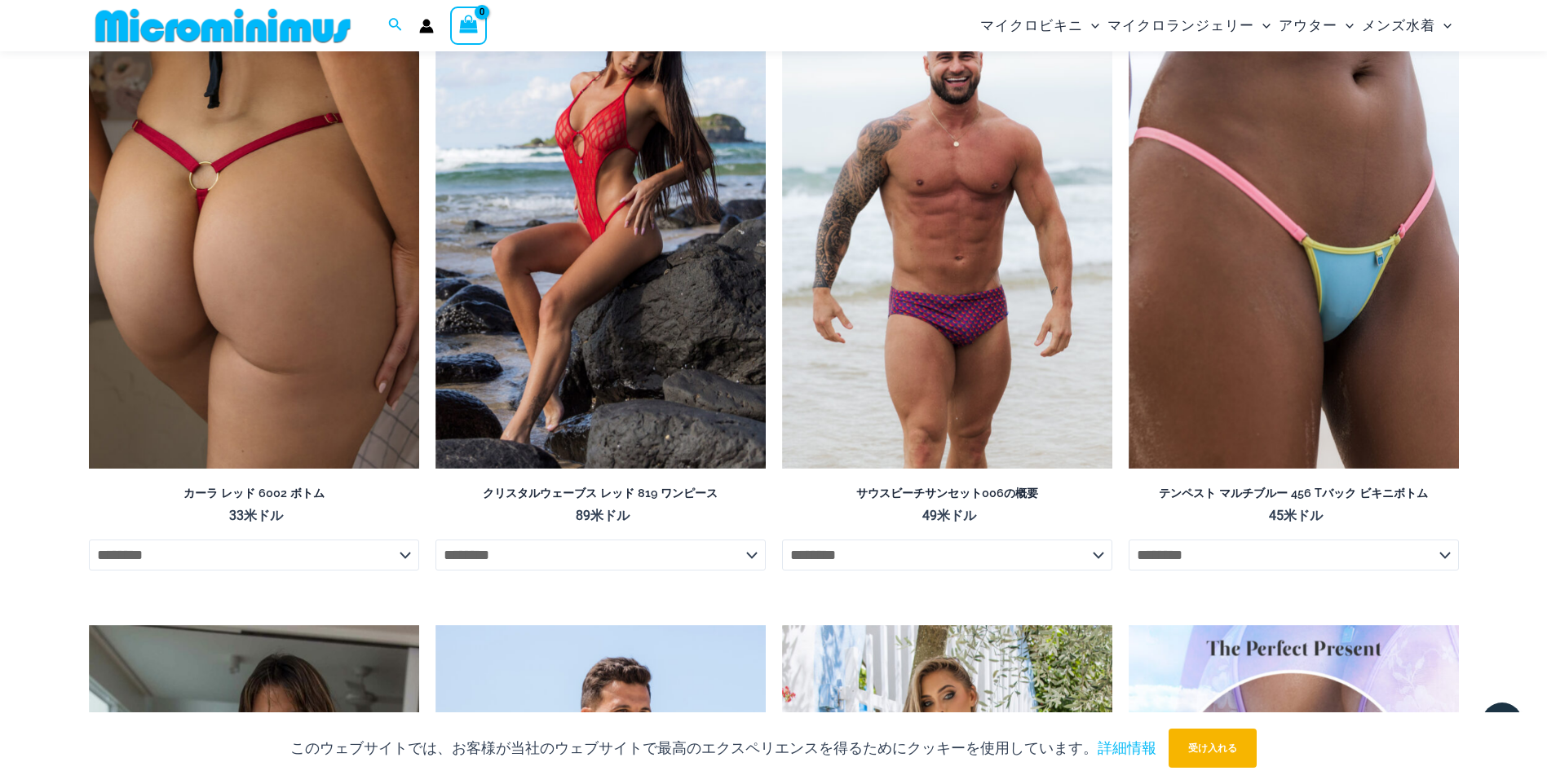
click at [382, 263] on img at bounding box center [254, 222] width 331 height 496
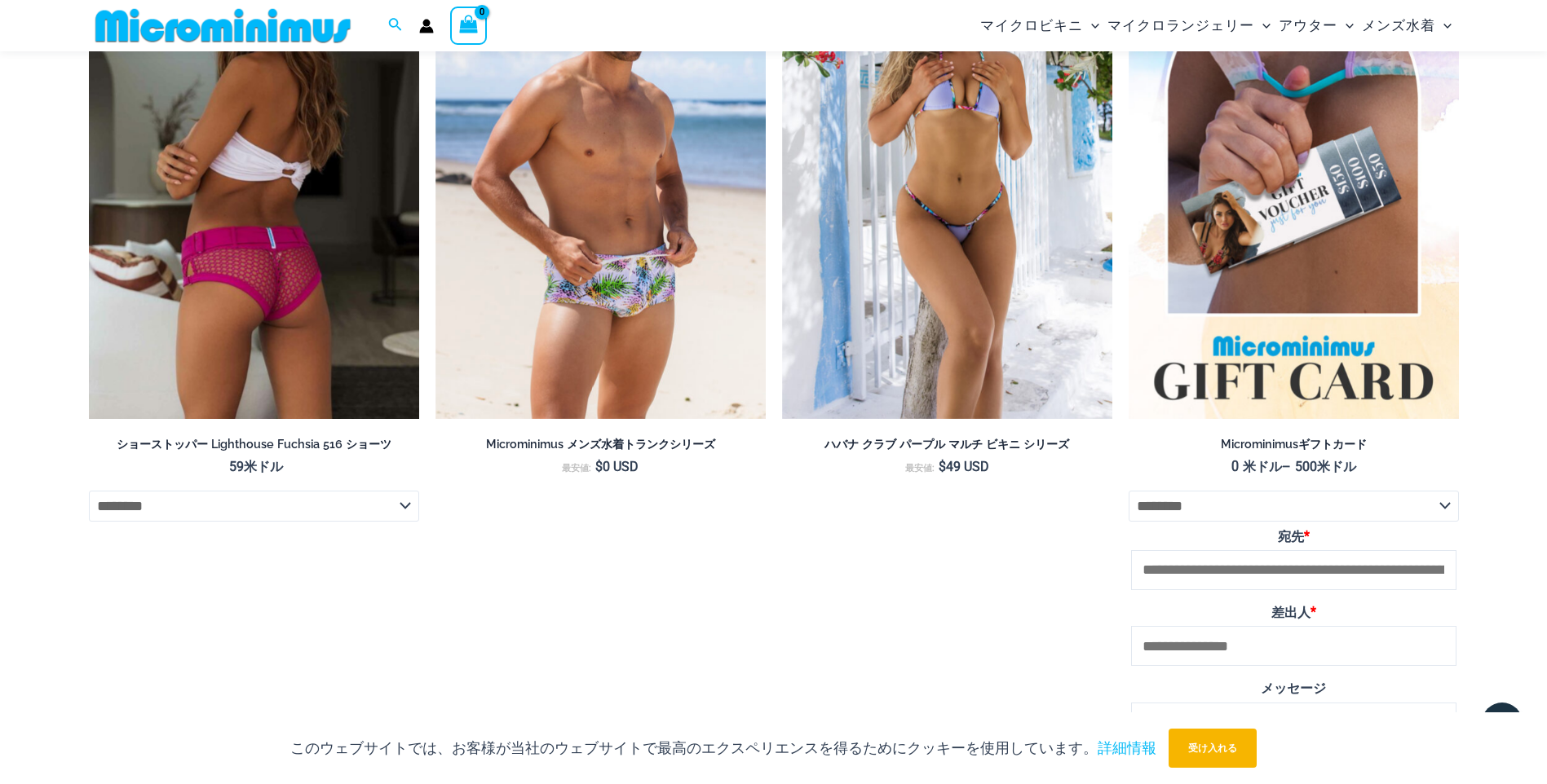
scroll to position [4387, 0]
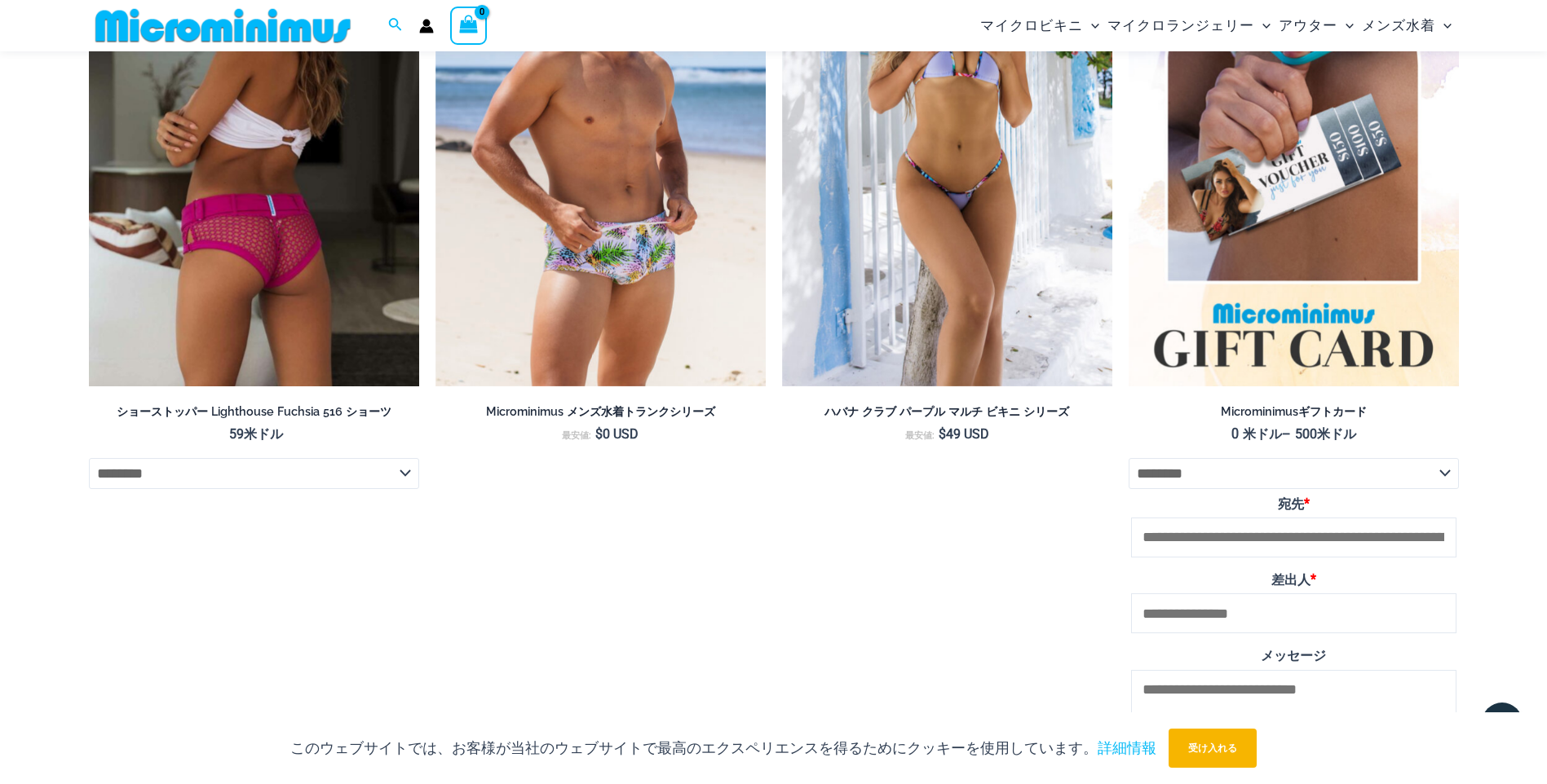
click at [248, 222] on img at bounding box center [254, 139] width 331 height 496
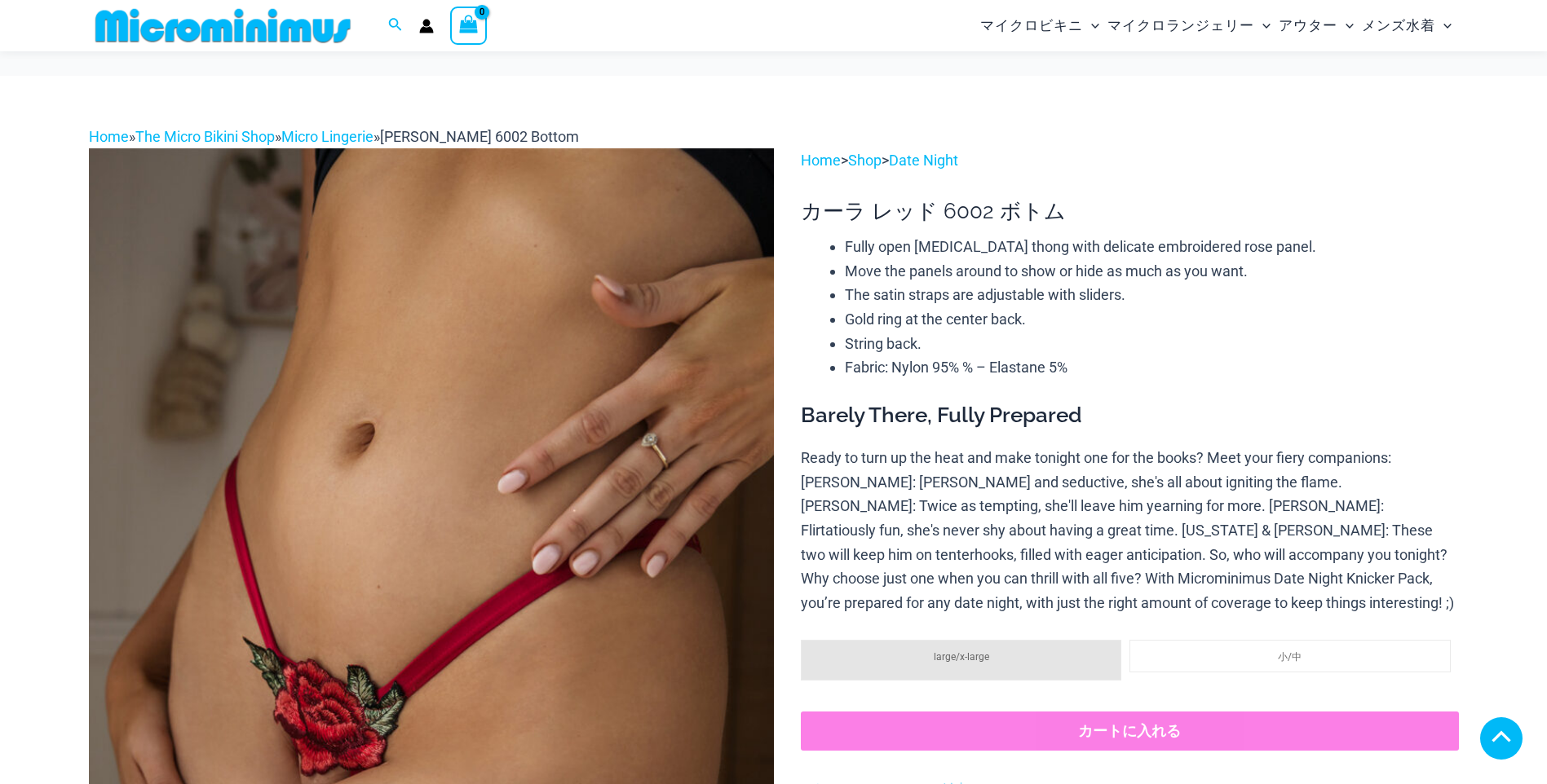
scroll to position [312, 0]
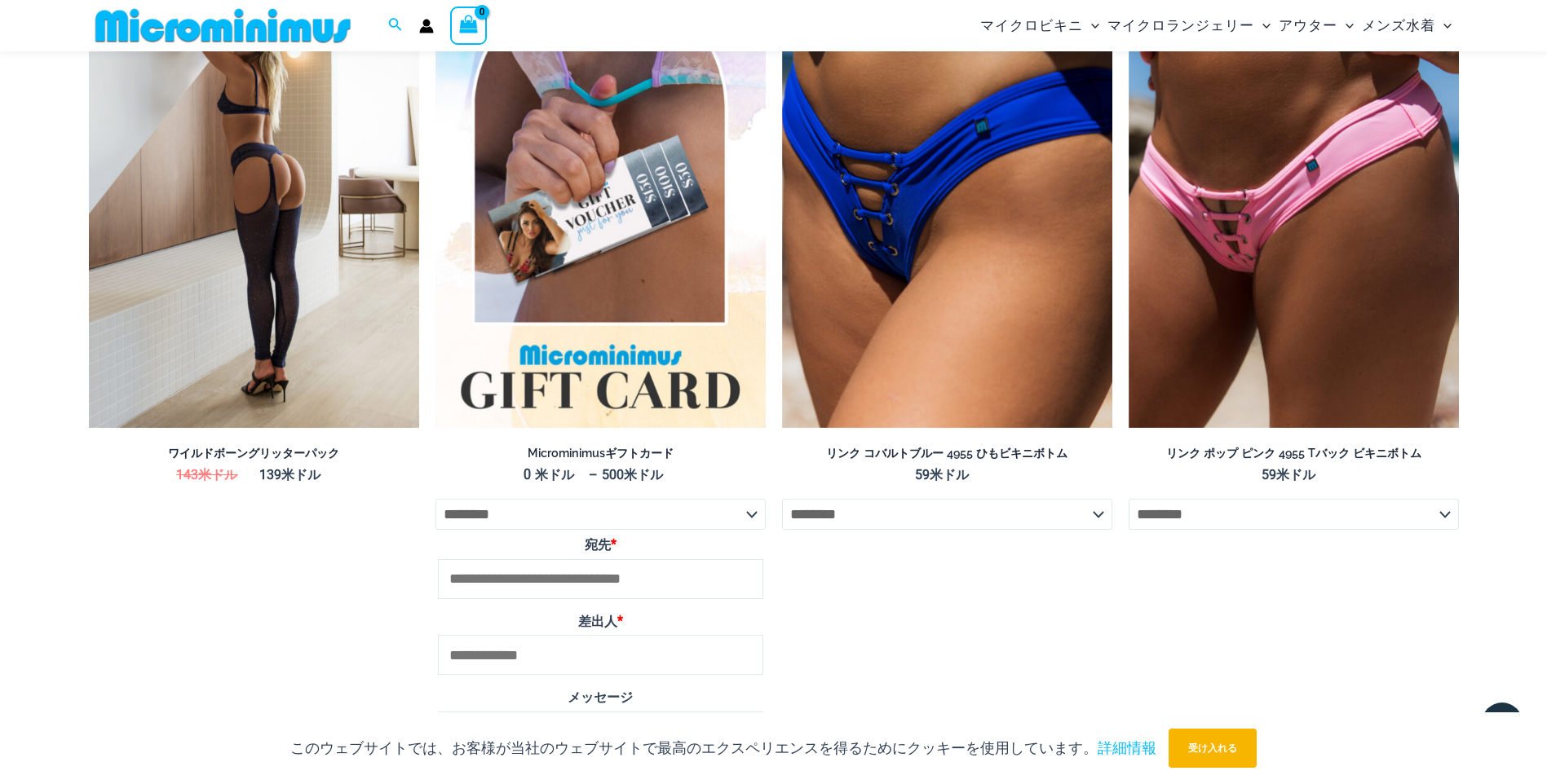
scroll to position [3327, 0]
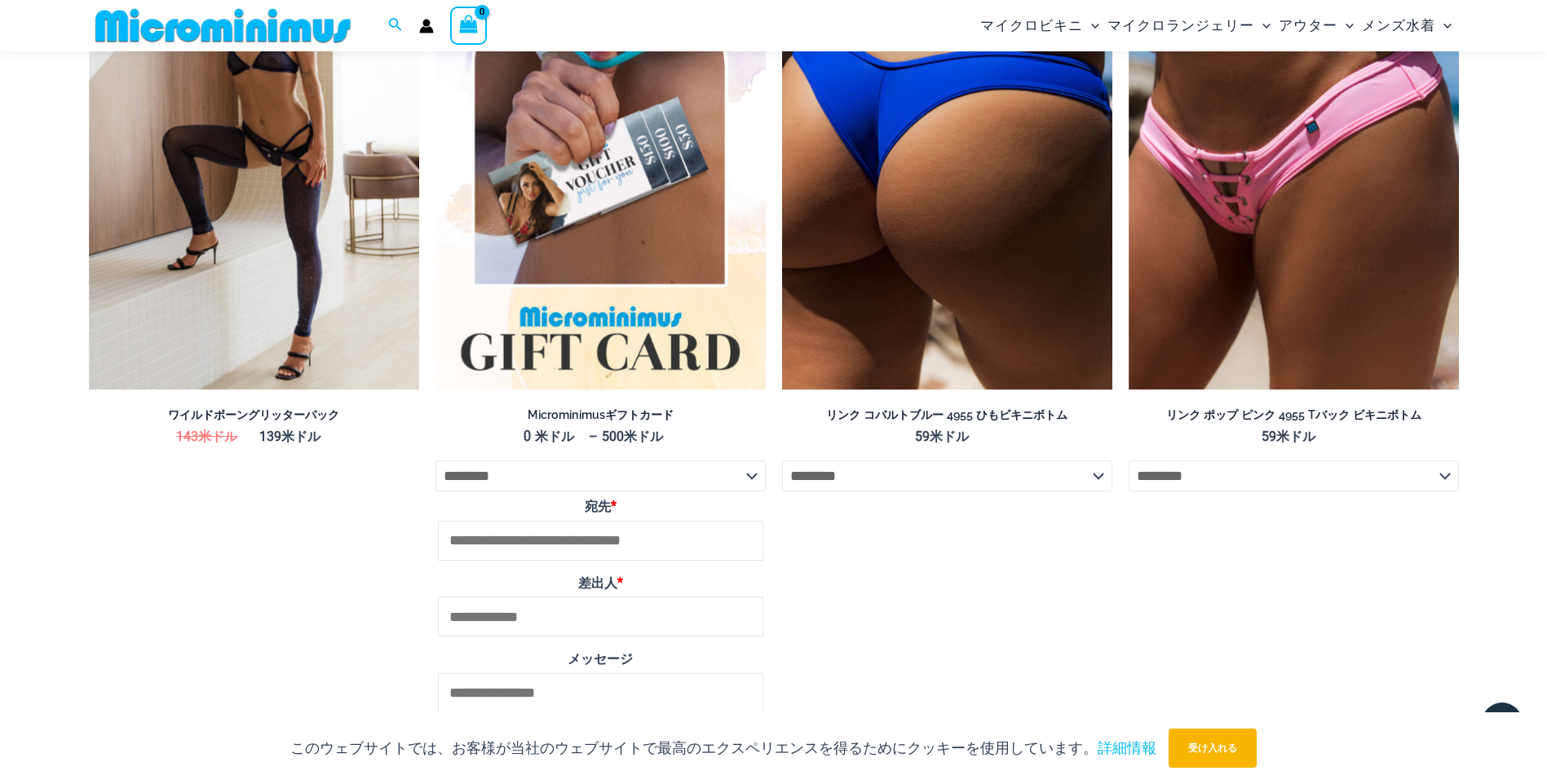
click at [933, 227] on img at bounding box center [947, 143] width 331 height 496
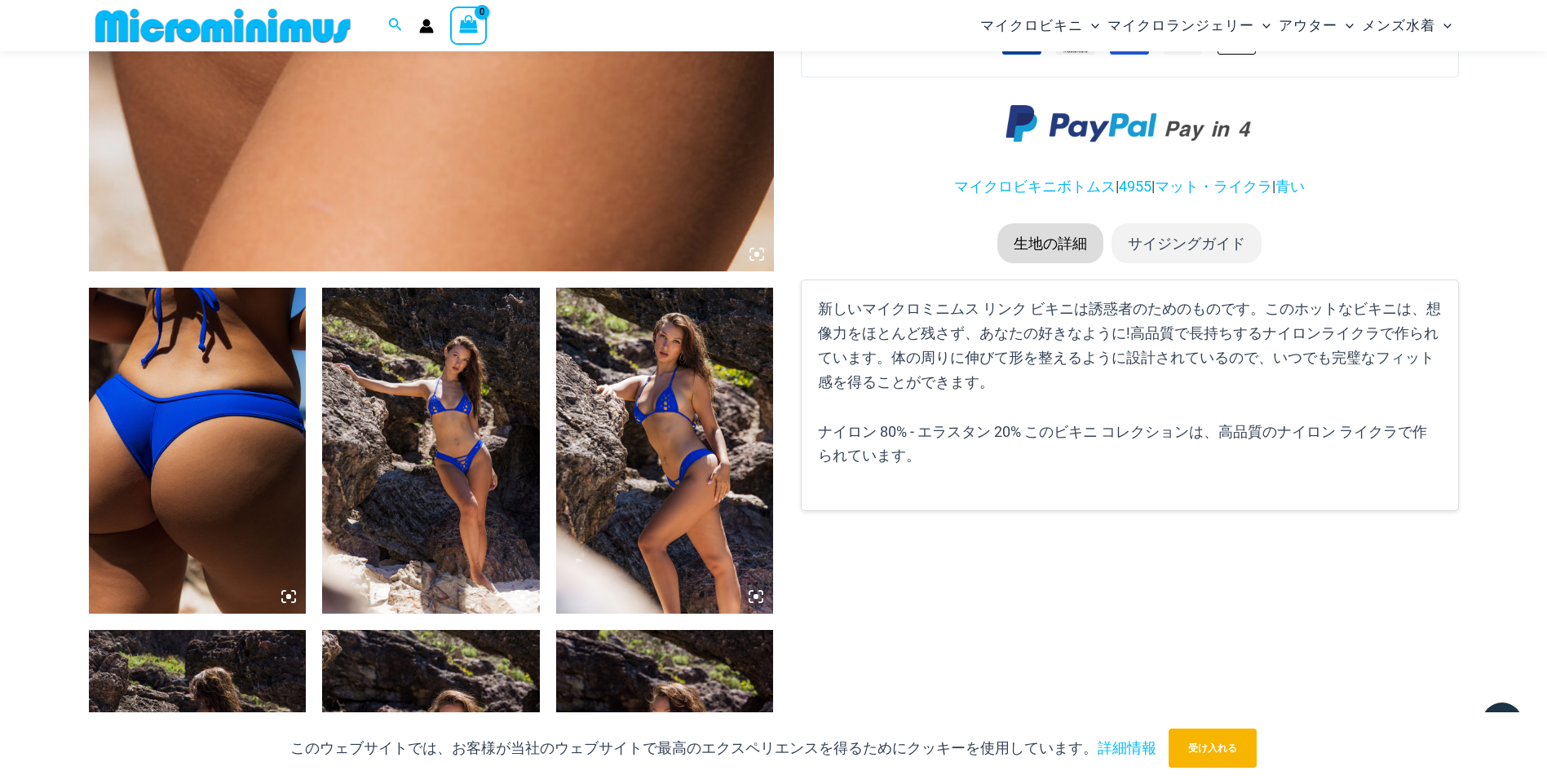
scroll to position [965, 0]
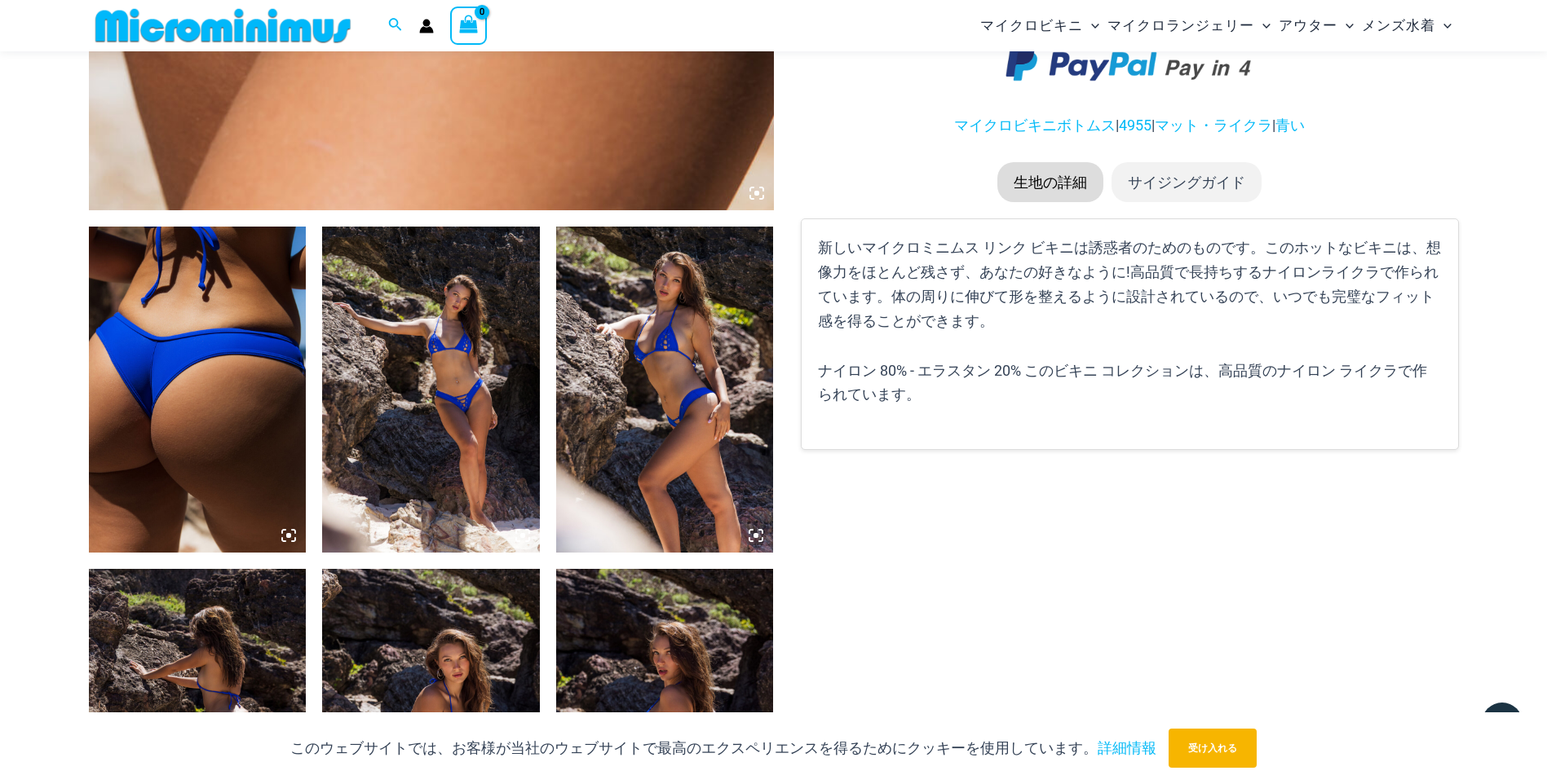
click at [289, 536] on icon at bounding box center [288, 535] width 4 height 4
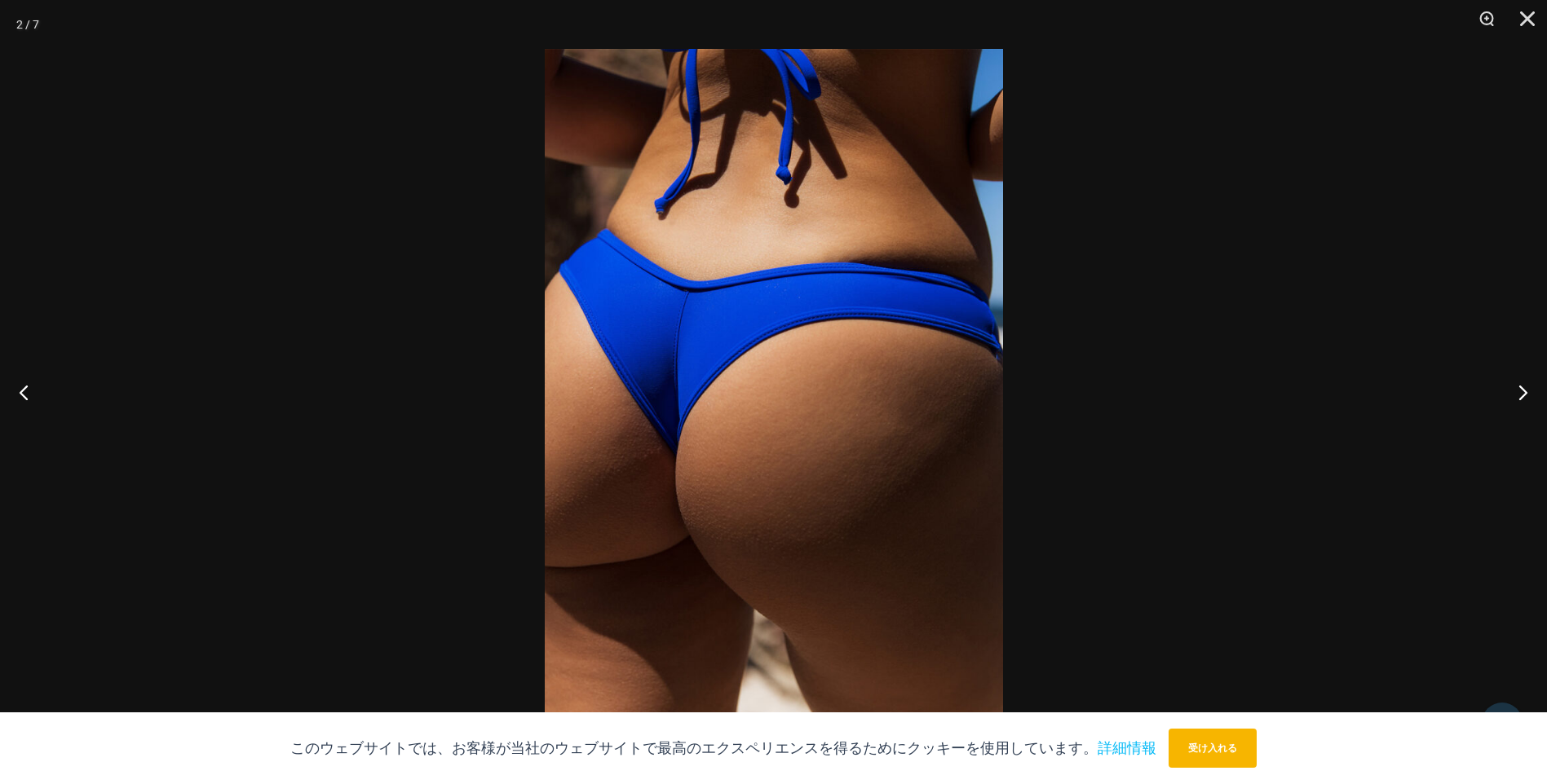
click at [676, 346] on img at bounding box center [774, 392] width 458 height 686
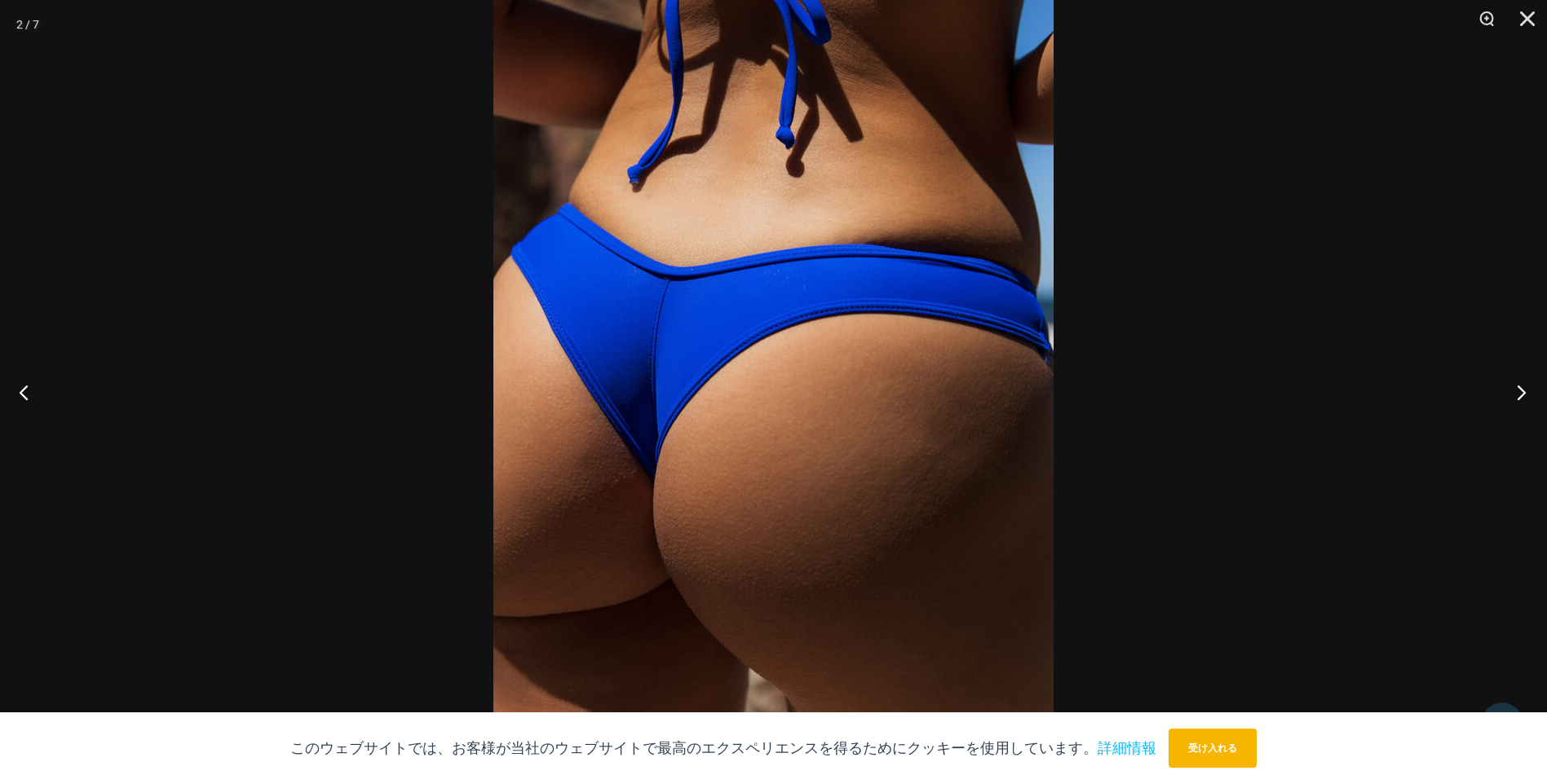
click at [1514, 392] on button "次に" at bounding box center [1516, 392] width 61 height 82
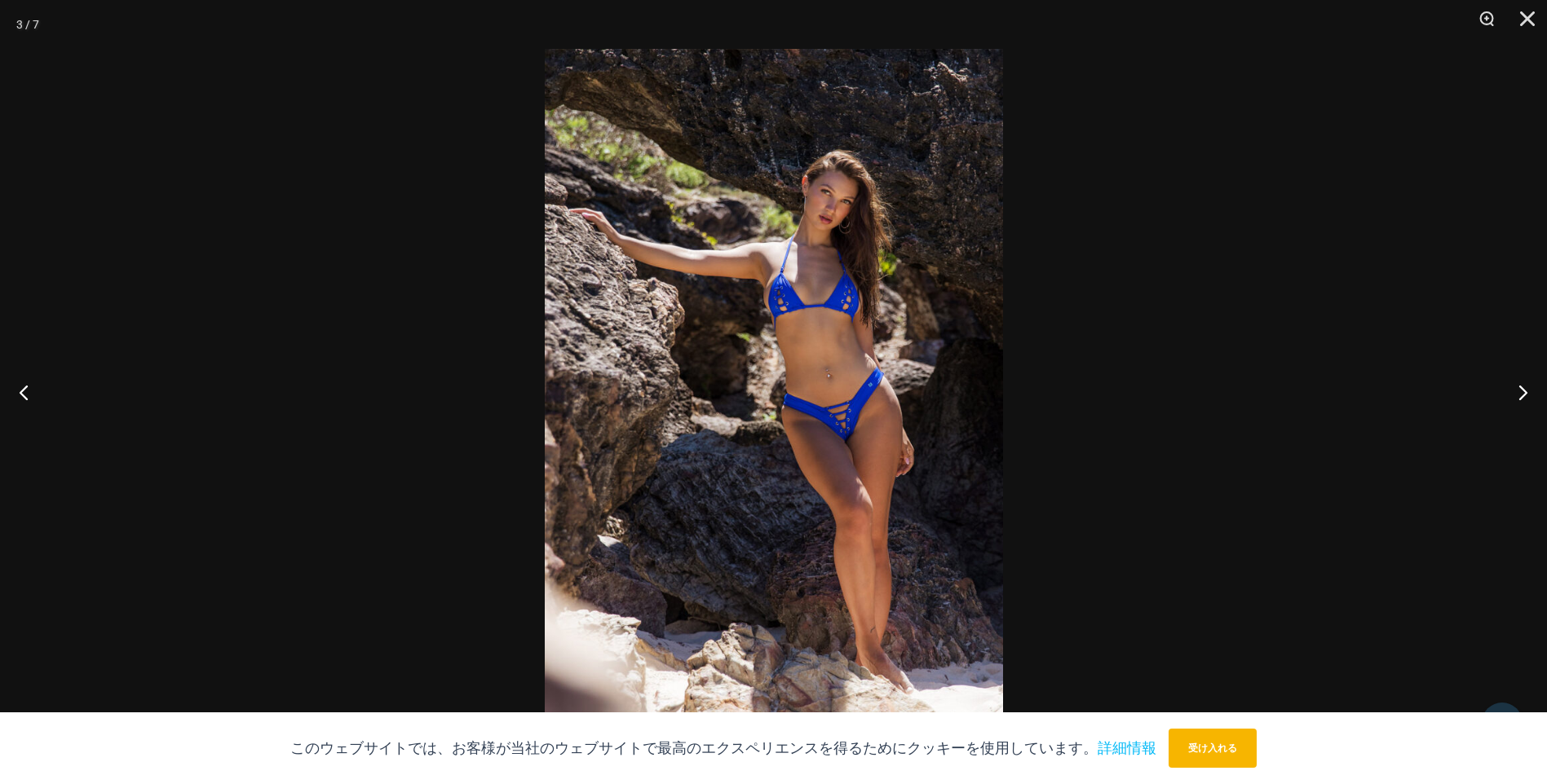
click at [840, 410] on img at bounding box center [774, 392] width 458 height 686
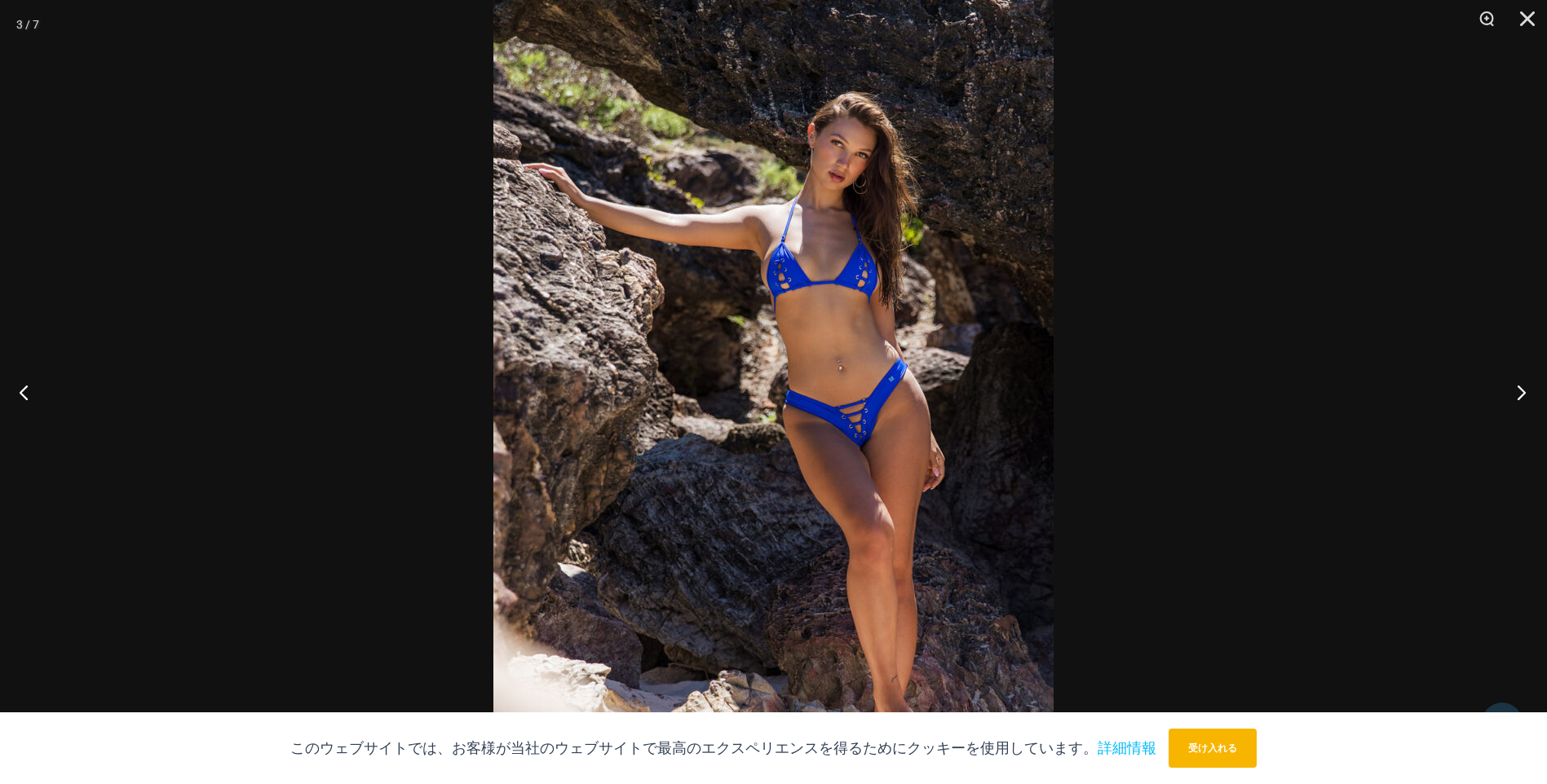
click at [1524, 394] on button "次に" at bounding box center [1516, 392] width 61 height 82
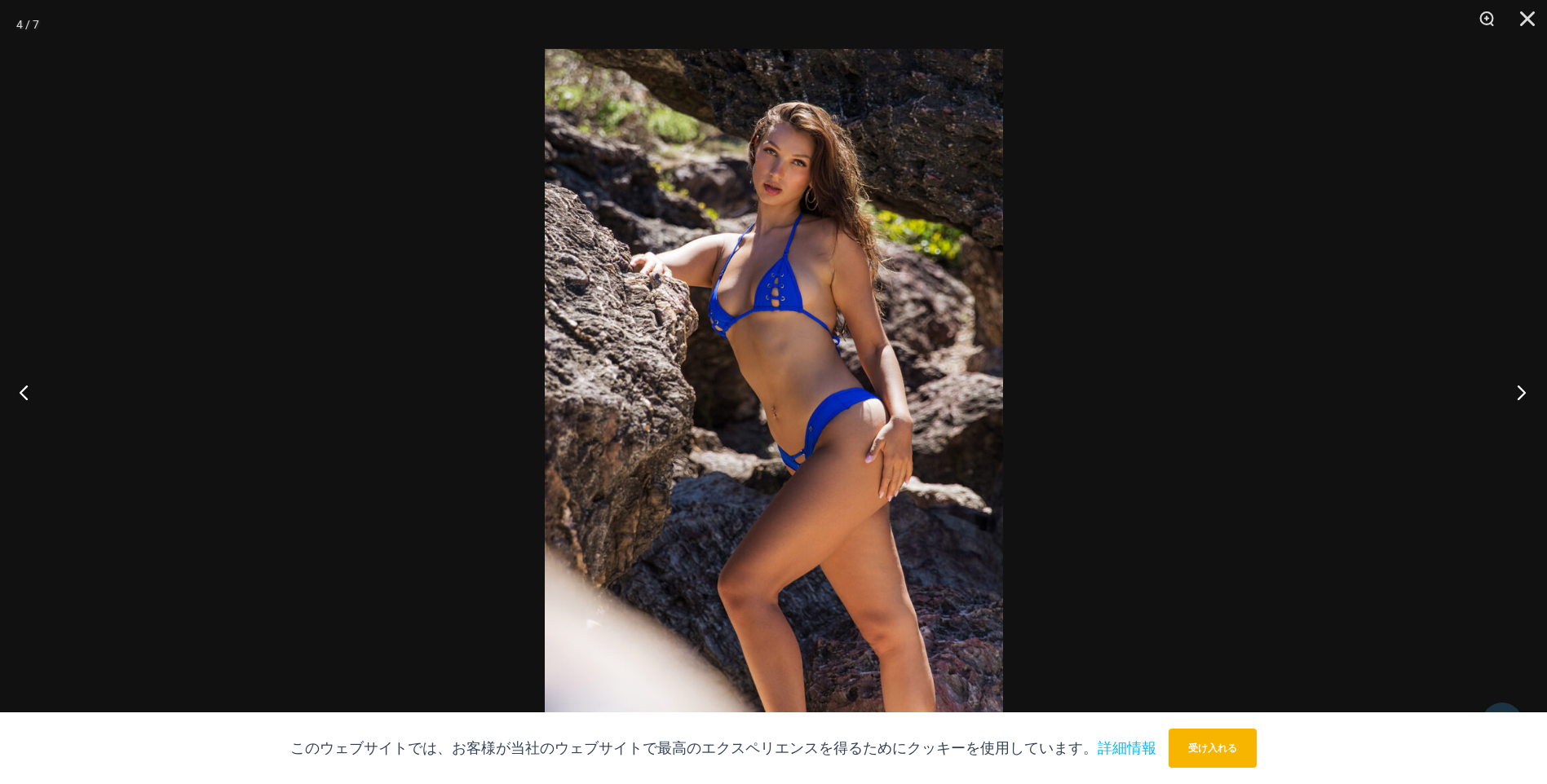
click at [1524, 394] on button "次に" at bounding box center [1516, 392] width 61 height 82
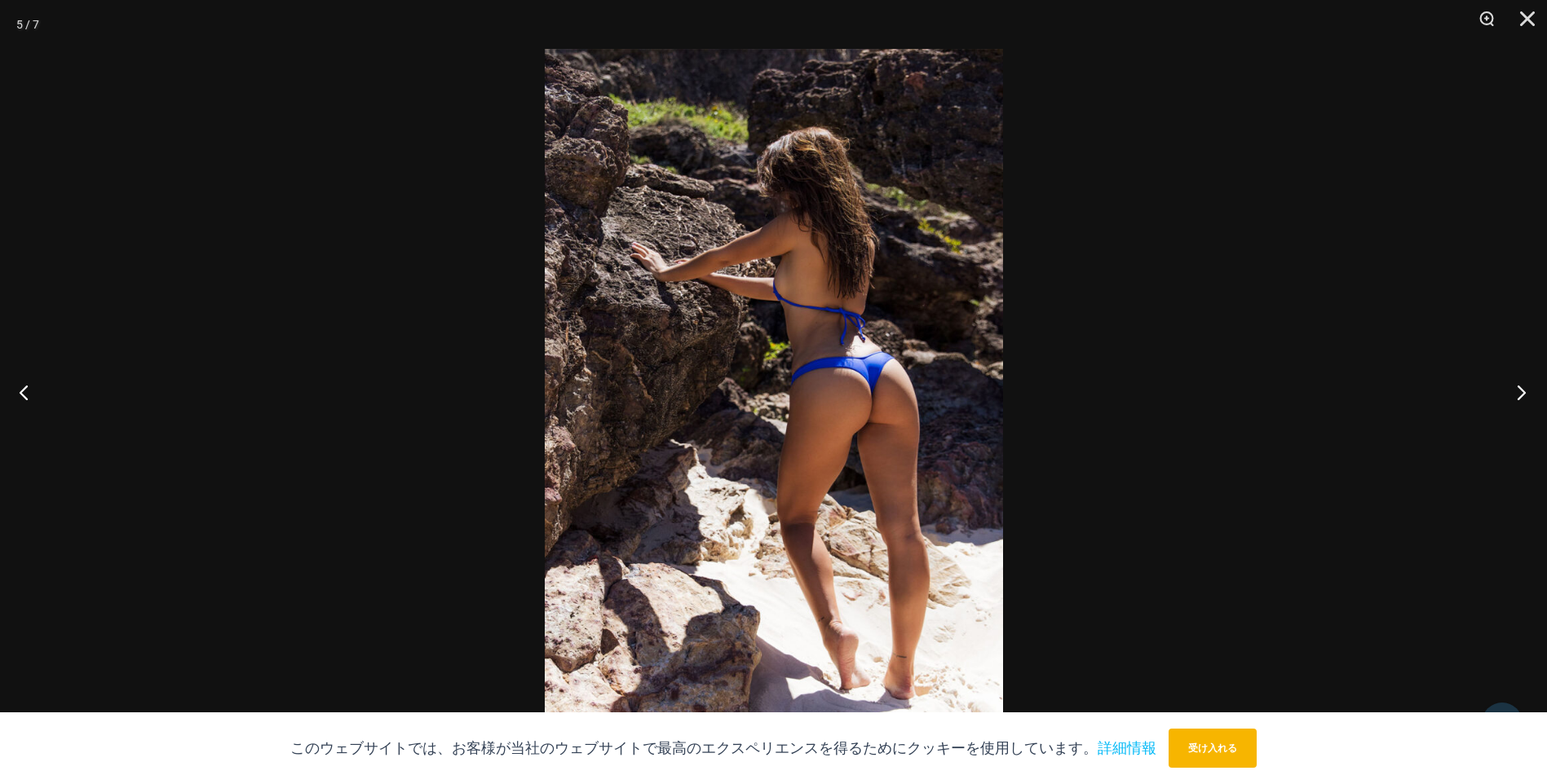
click at [1524, 394] on button "次に" at bounding box center [1516, 392] width 61 height 82
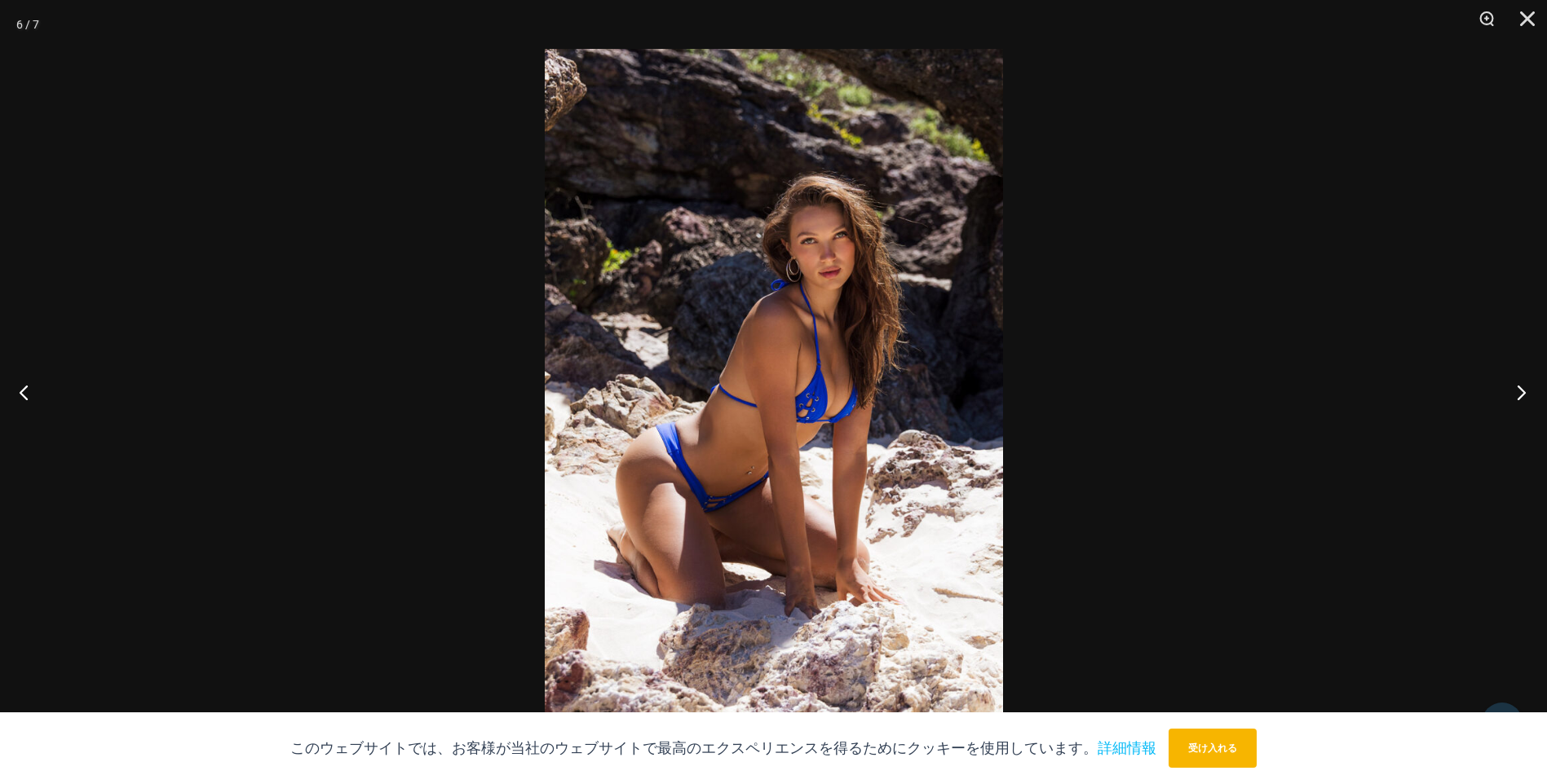
click at [1525, 392] on button "次に" at bounding box center [1516, 392] width 61 height 82
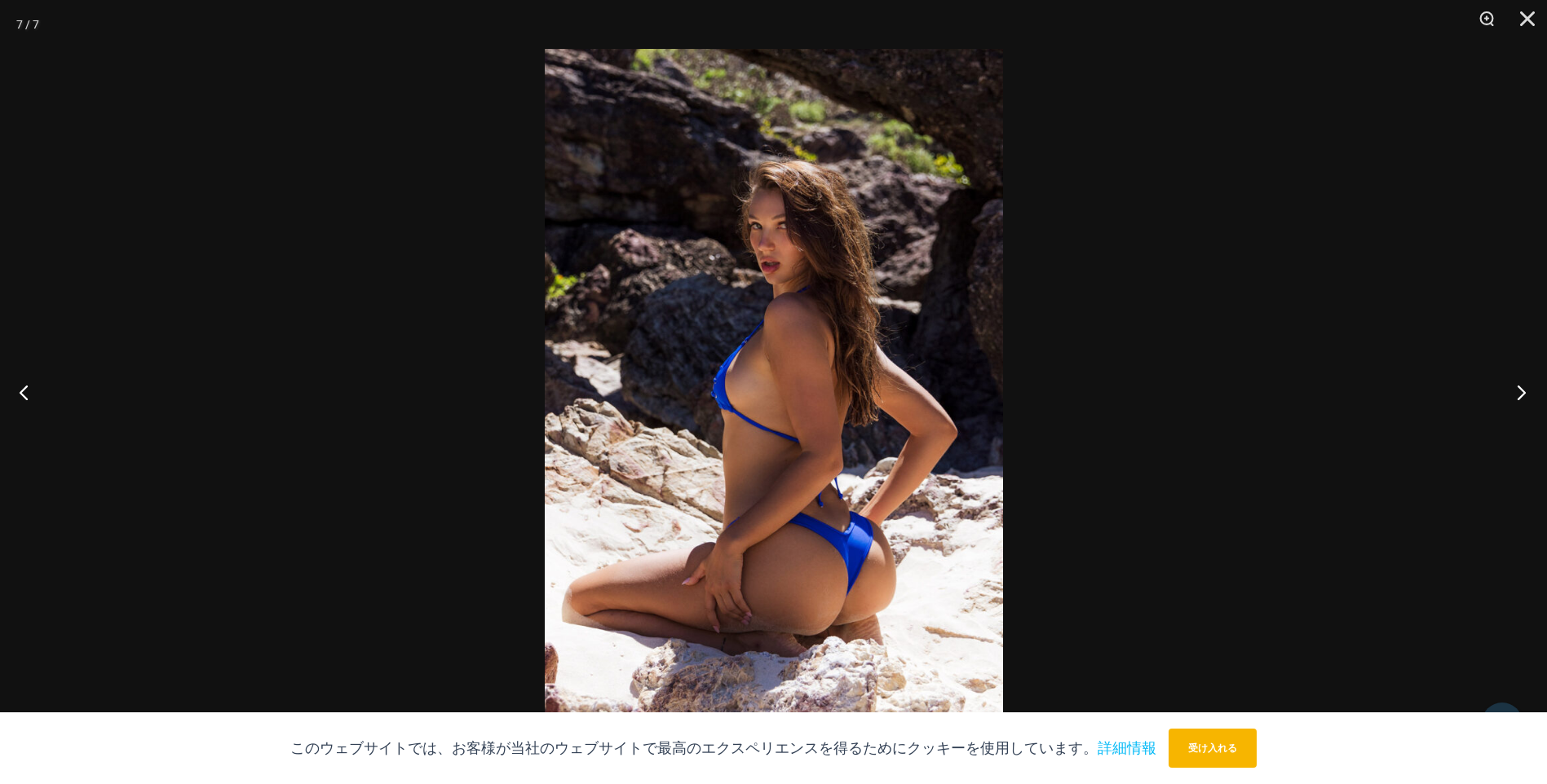
click at [1526, 389] on button "次に" at bounding box center [1516, 392] width 61 height 82
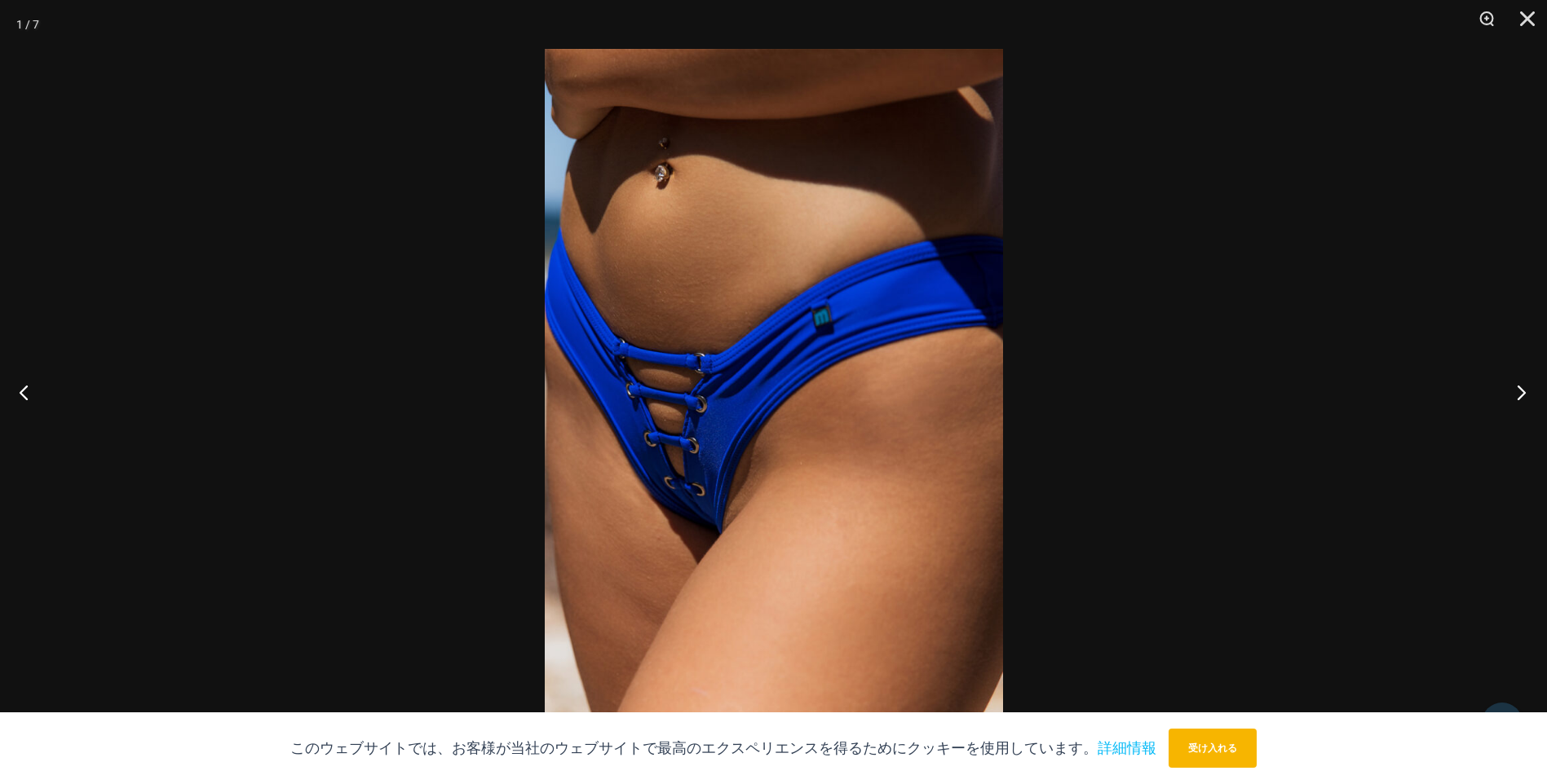
click at [1527, 388] on button "次に" at bounding box center [1516, 392] width 61 height 82
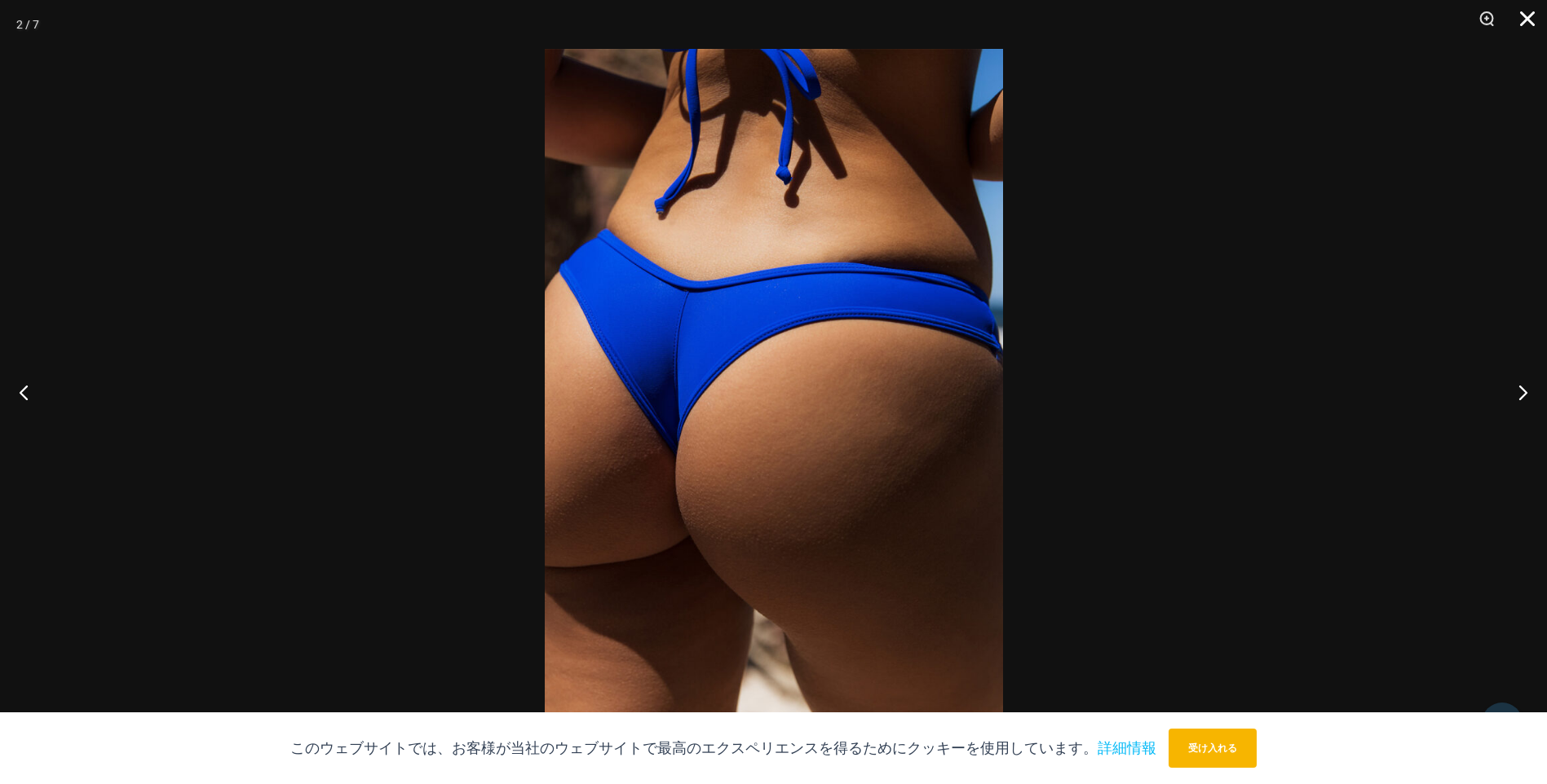
click at [1530, 21] on button "閉める" at bounding box center [1521, 24] width 40 height 48
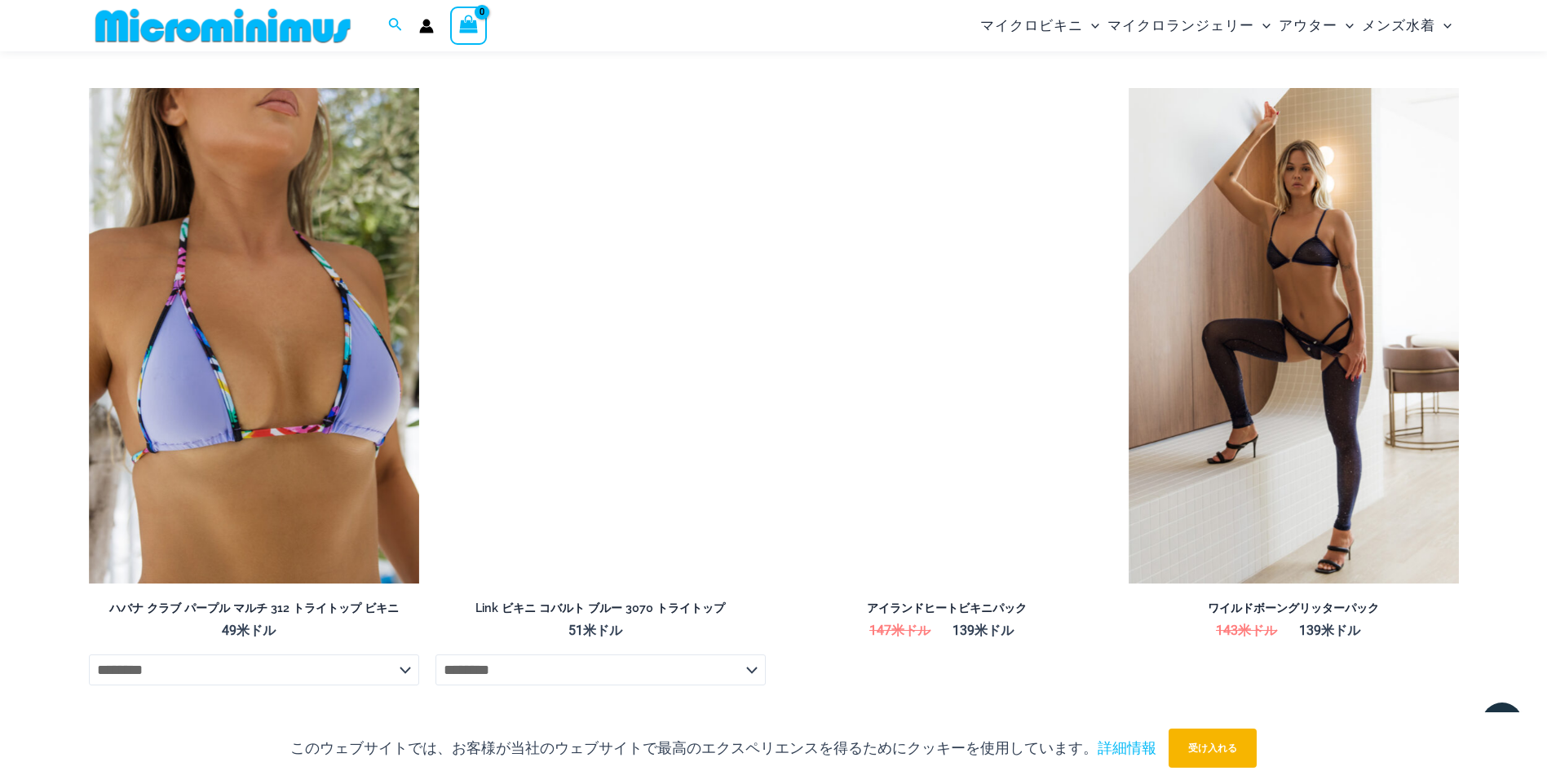
scroll to position [4388, 0]
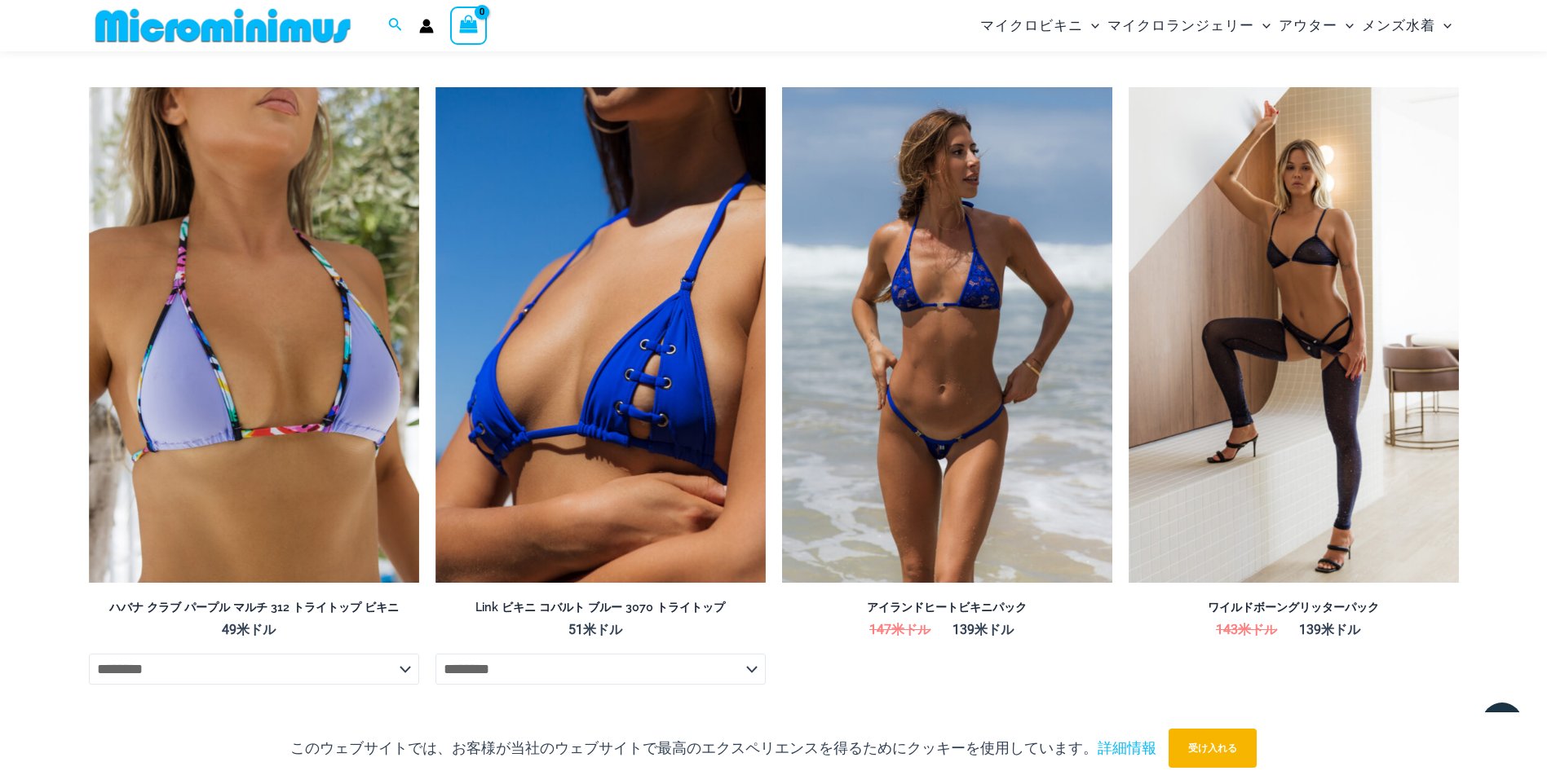
click at [934, 289] on img at bounding box center [947, 335] width 331 height 496
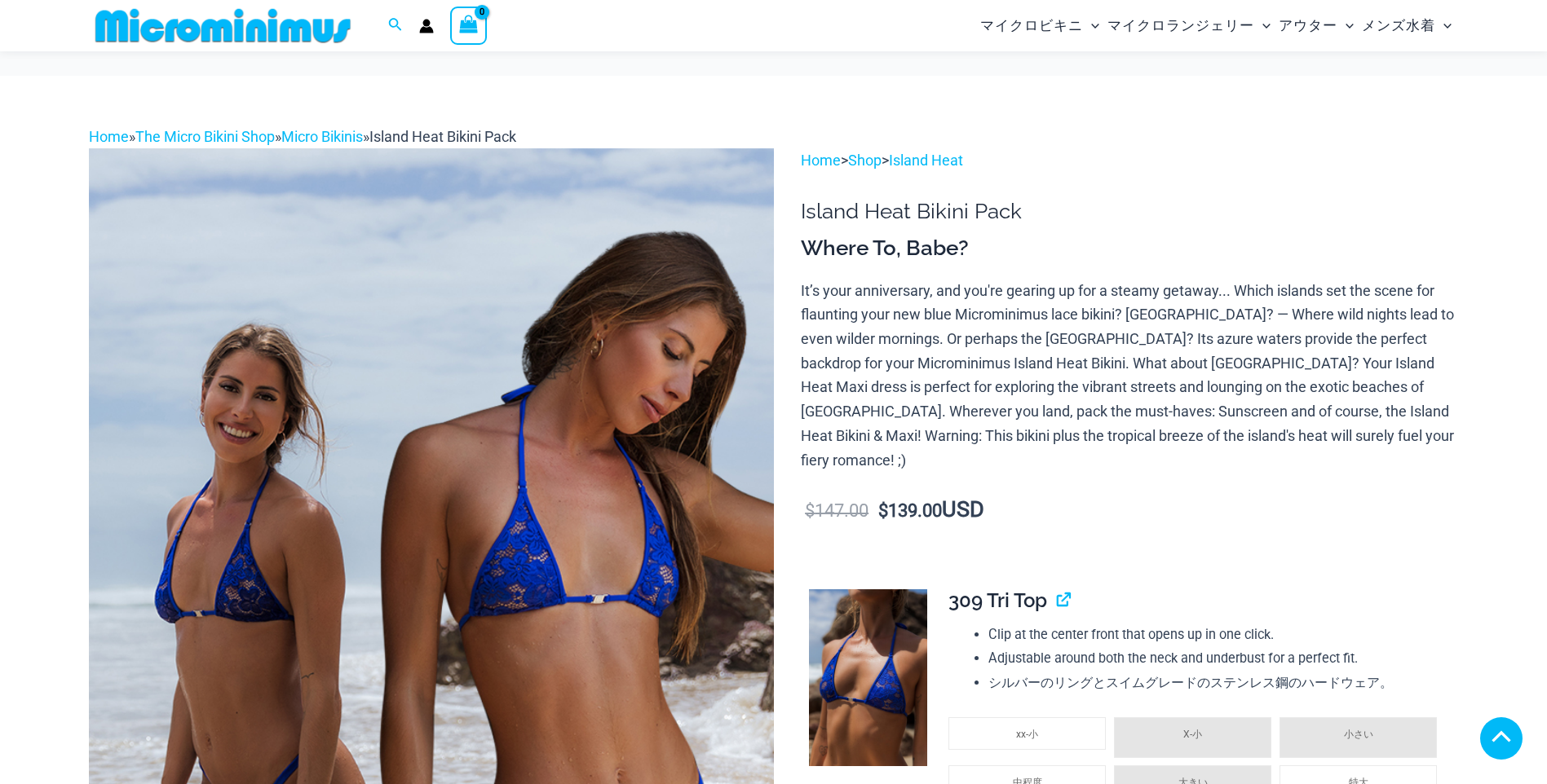
scroll to position [392, 0]
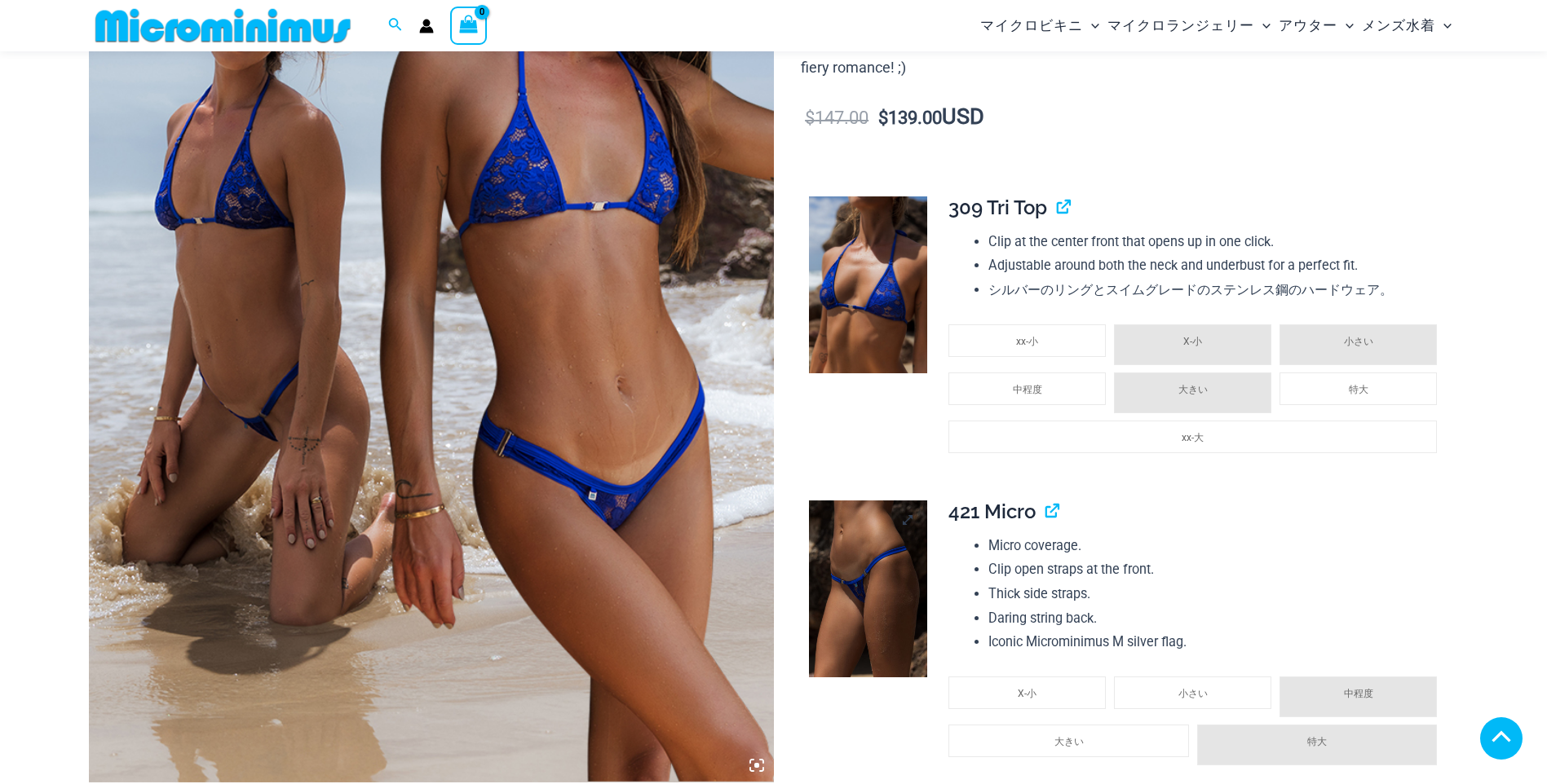
click at [844, 500] on img at bounding box center [868, 589] width 119 height 178
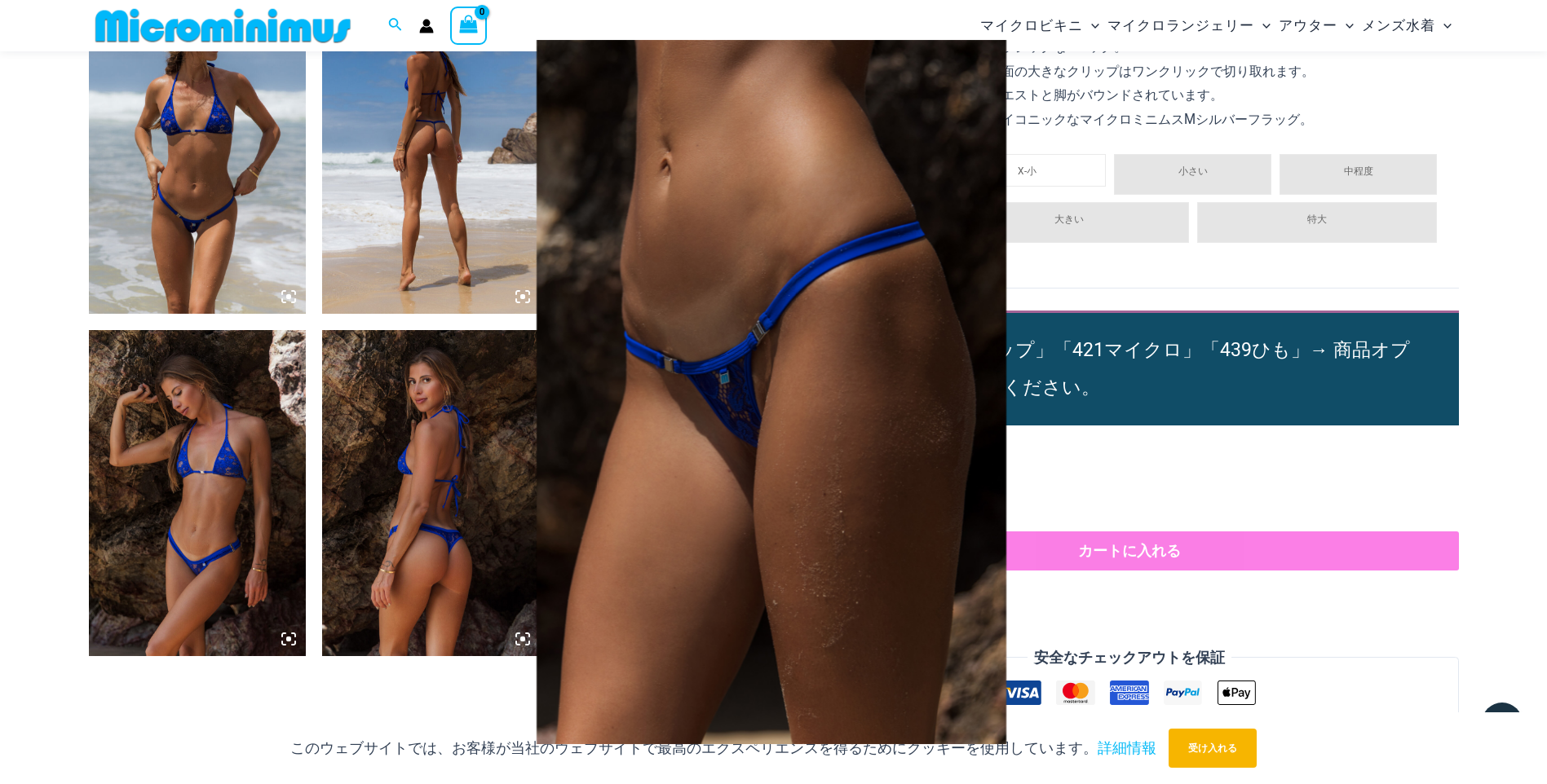
scroll to position [1208, 0]
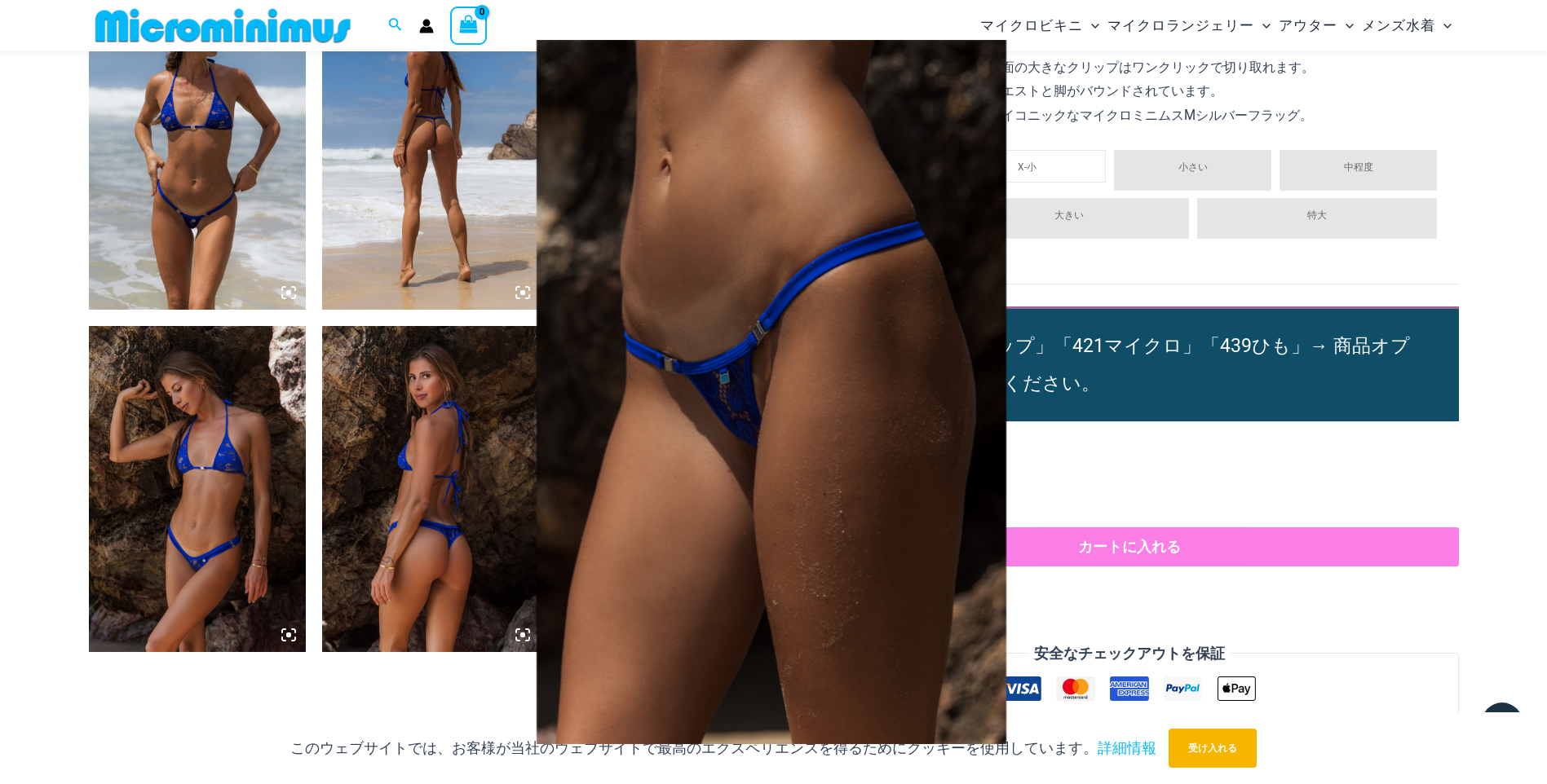
click at [250, 438] on div at bounding box center [774, 392] width 1547 height 784
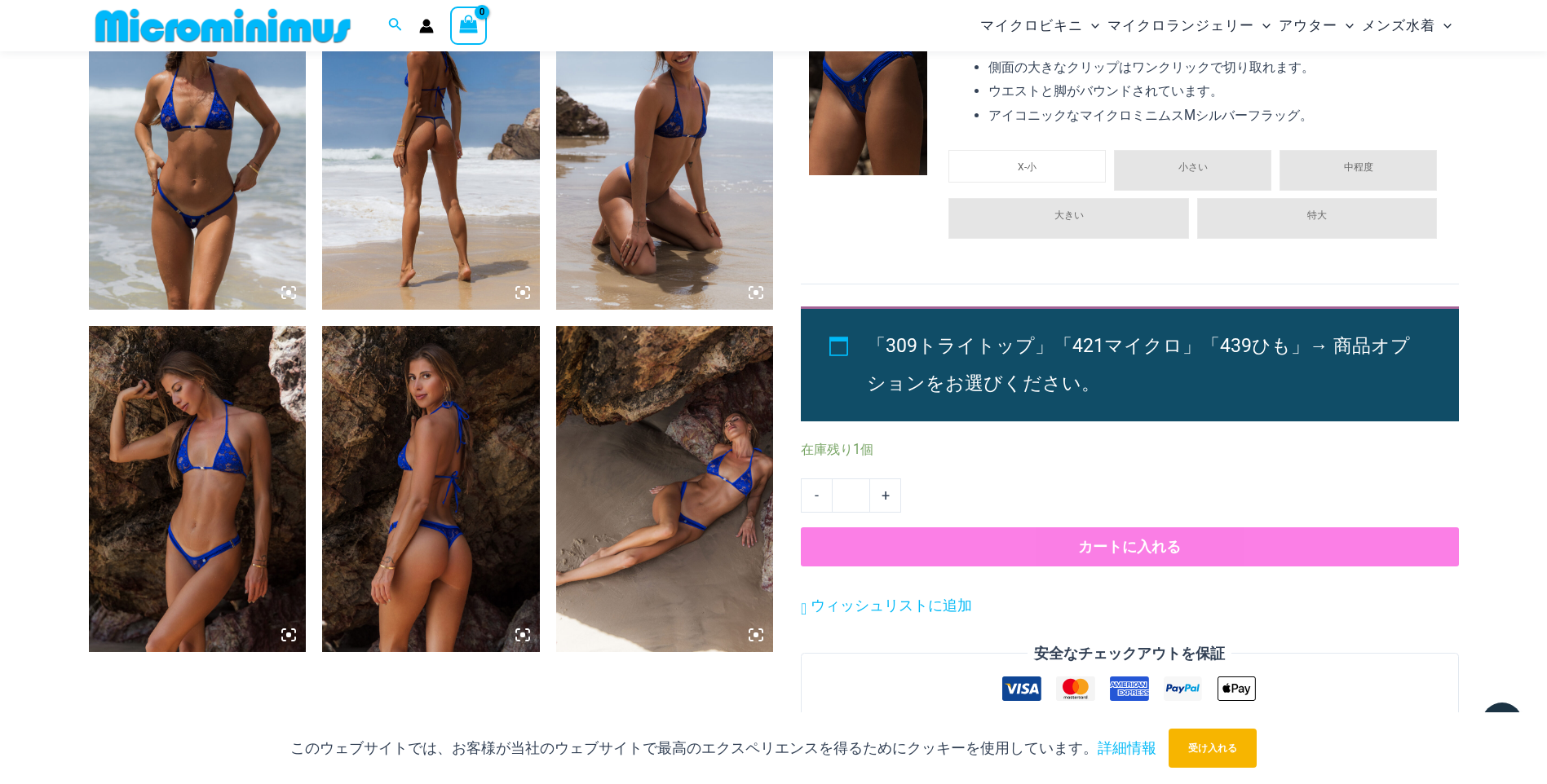
click at [853, 110] on img at bounding box center [868, 86] width 119 height 178
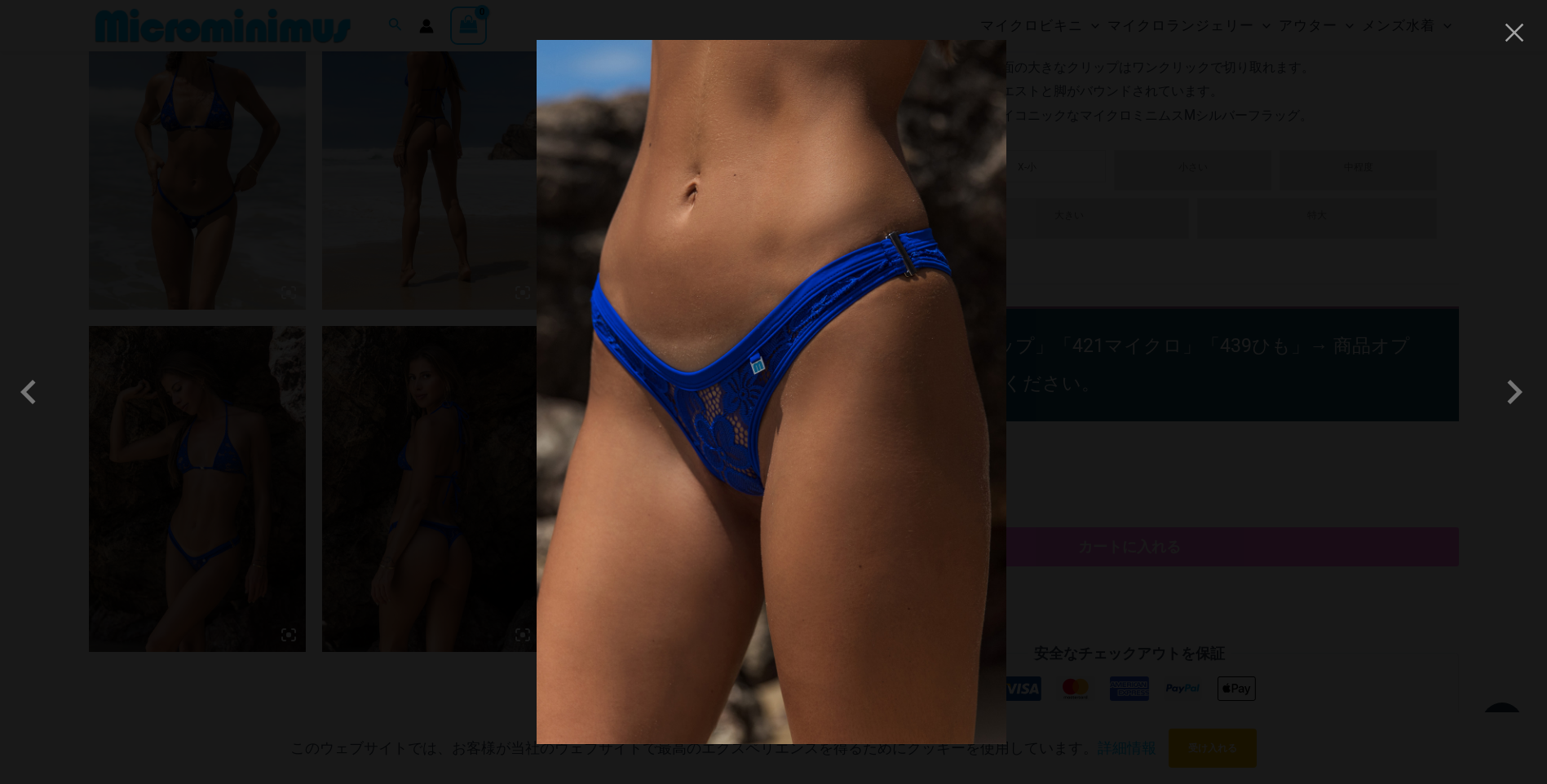
click at [859, 232] on img at bounding box center [771, 392] width 470 height 704
click at [781, 227] on img at bounding box center [771, 392] width 470 height 704
click at [781, 228] on img at bounding box center [771, 392] width 470 height 704
click at [760, 308] on img at bounding box center [771, 392] width 470 height 704
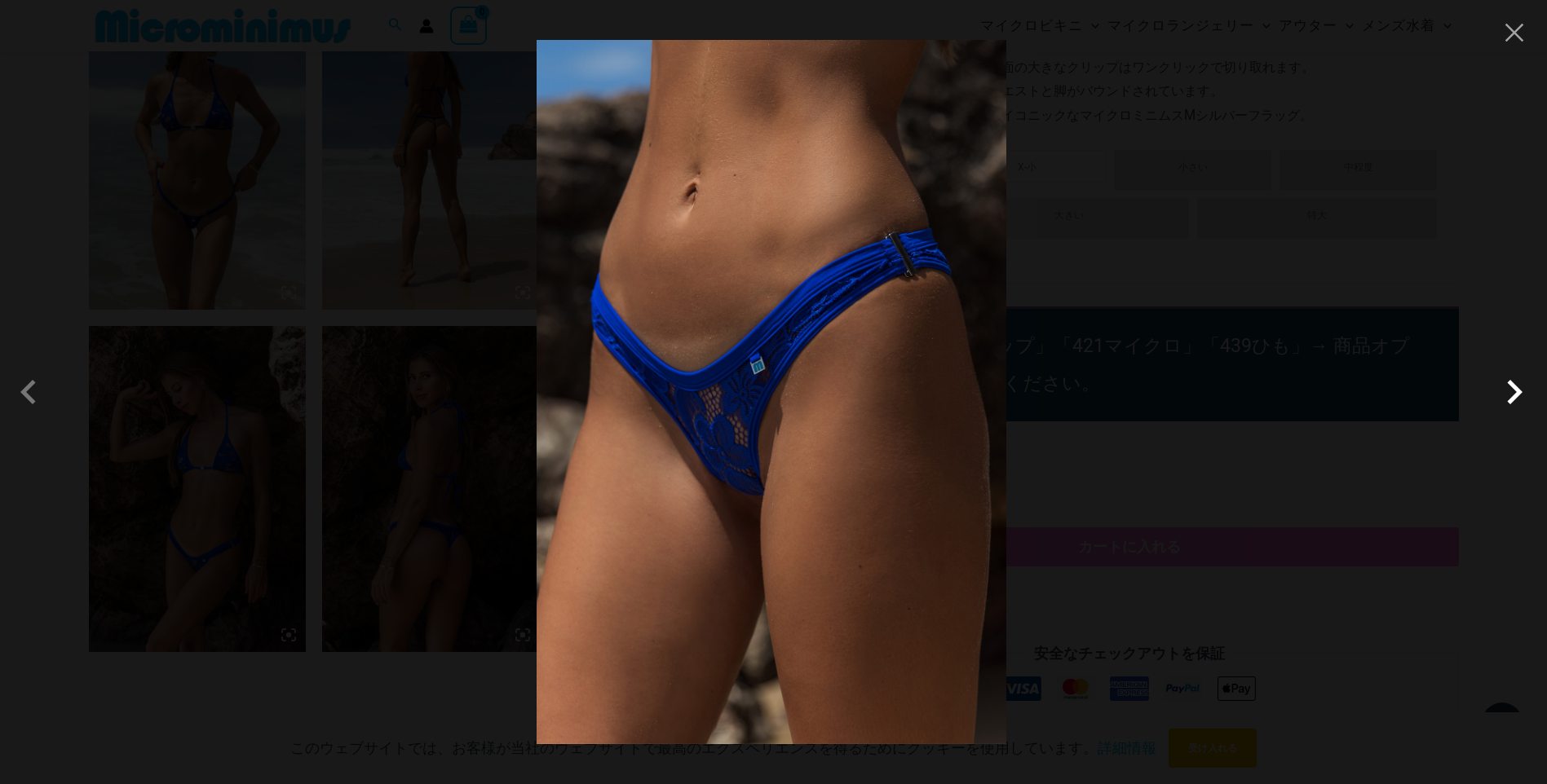
click at [1522, 390] on span at bounding box center [1514, 392] width 49 height 48
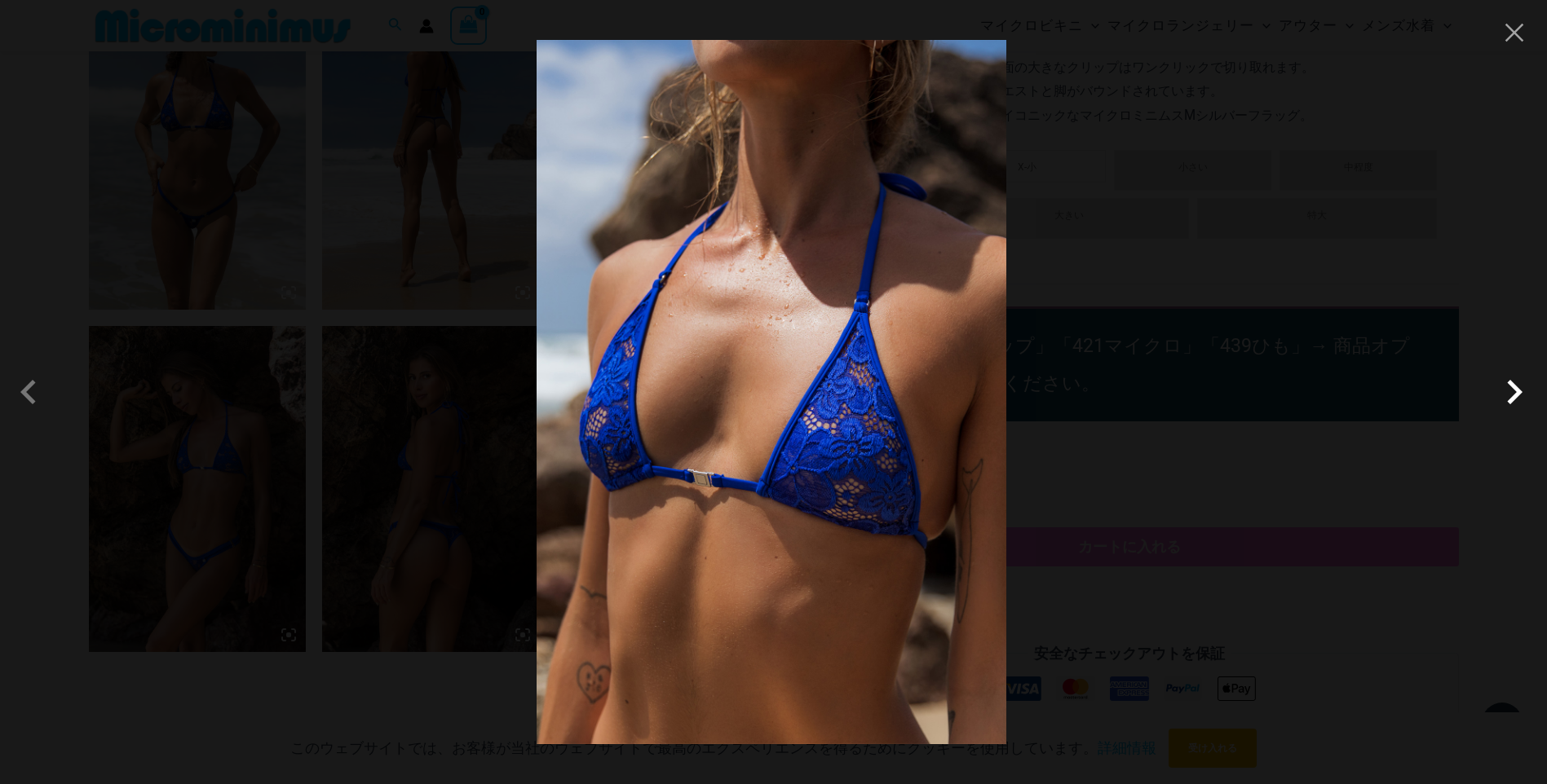
click at [1522, 390] on span at bounding box center [1514, 392] width 49 height 48
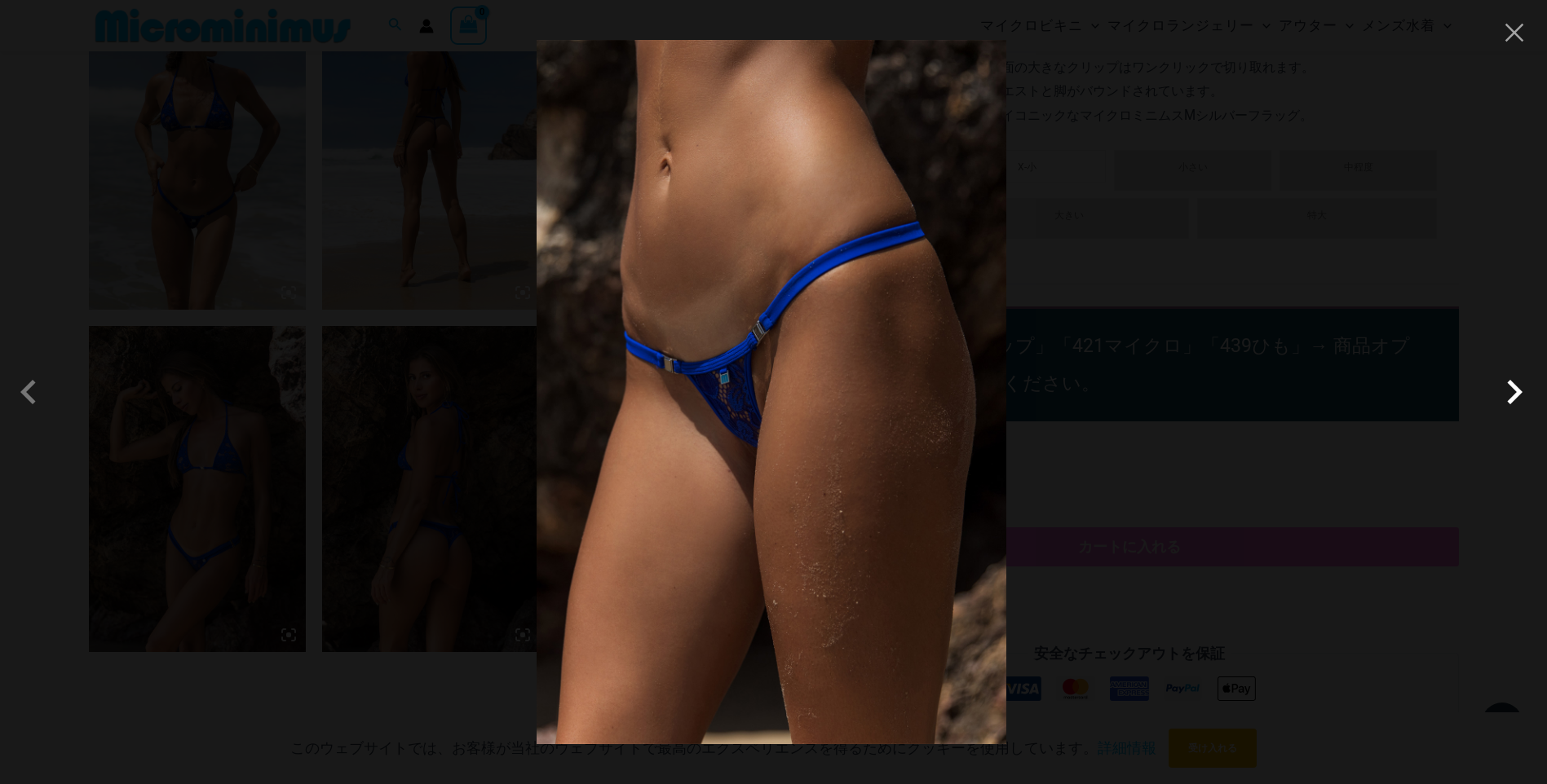
click at [1522, 390] on span at bounding box center [1514, 392] width 49 height 48
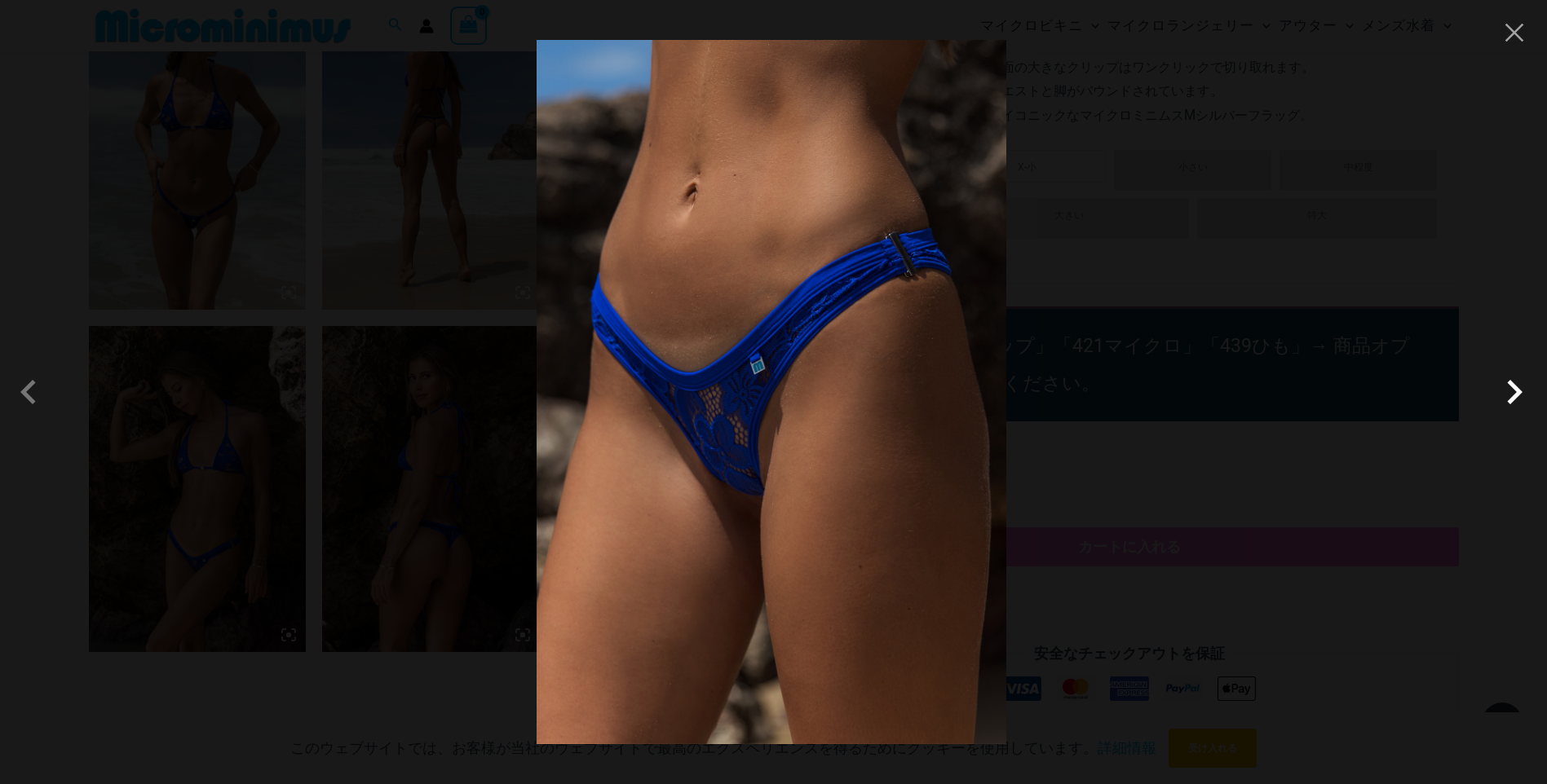
click at [1522, 390] on span at bounding box center [1514, 392] width 49 height 48
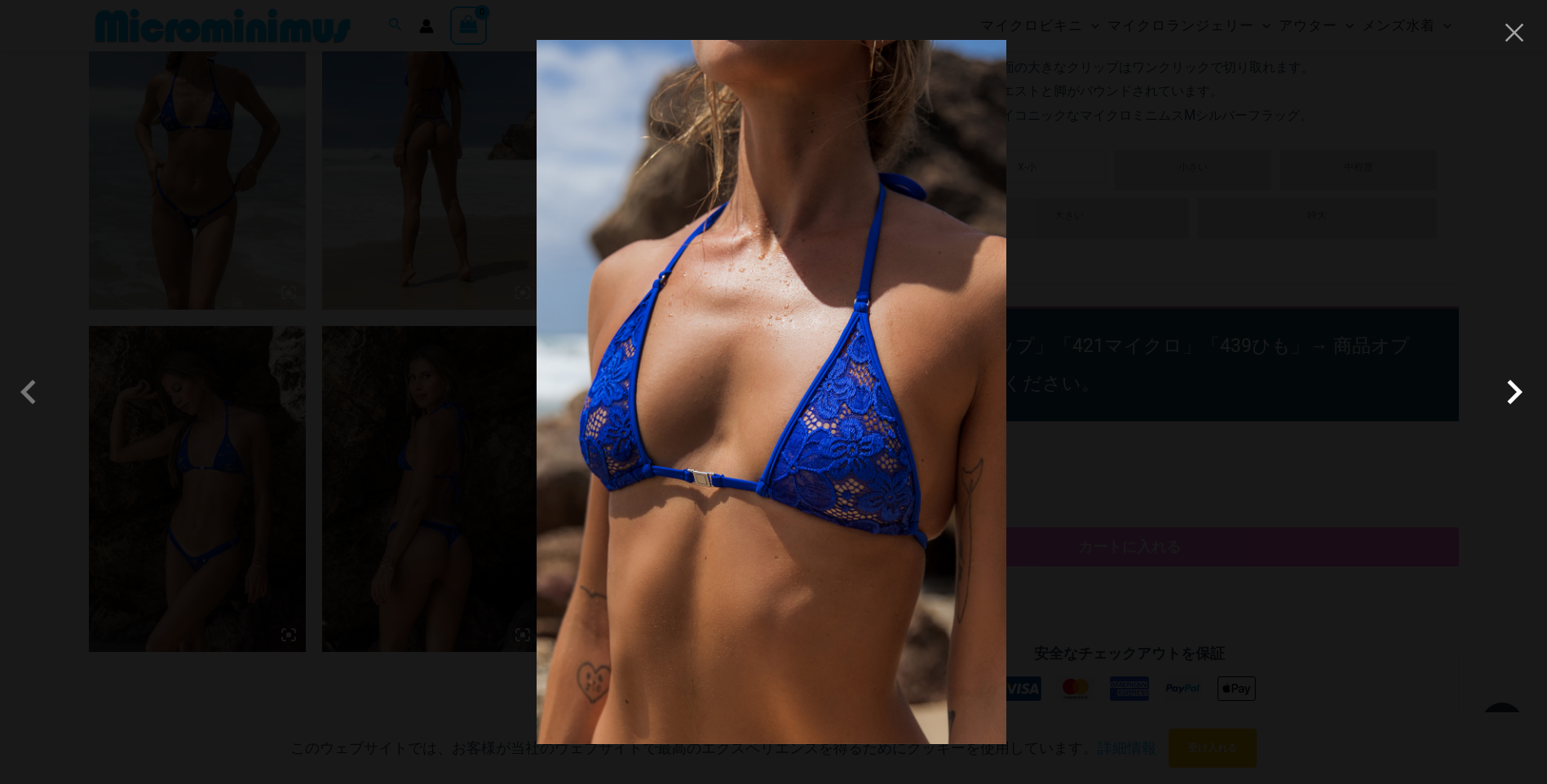
click at [1522, 390] on span at bounding box center [1514, 392] width 49 height 48
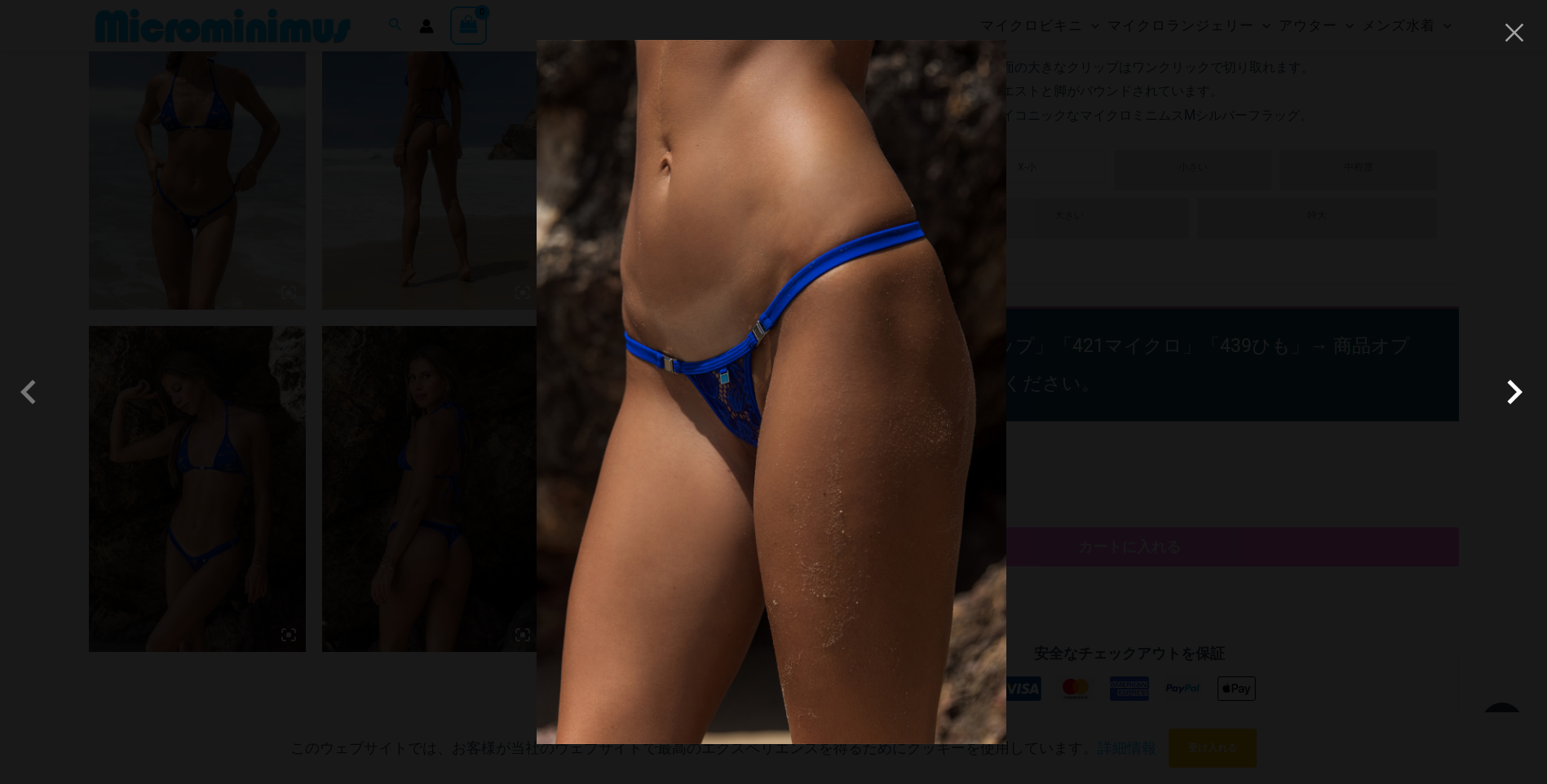
click at [1522, 390] on span at bounding box center [1514, 392] width 49 height 48
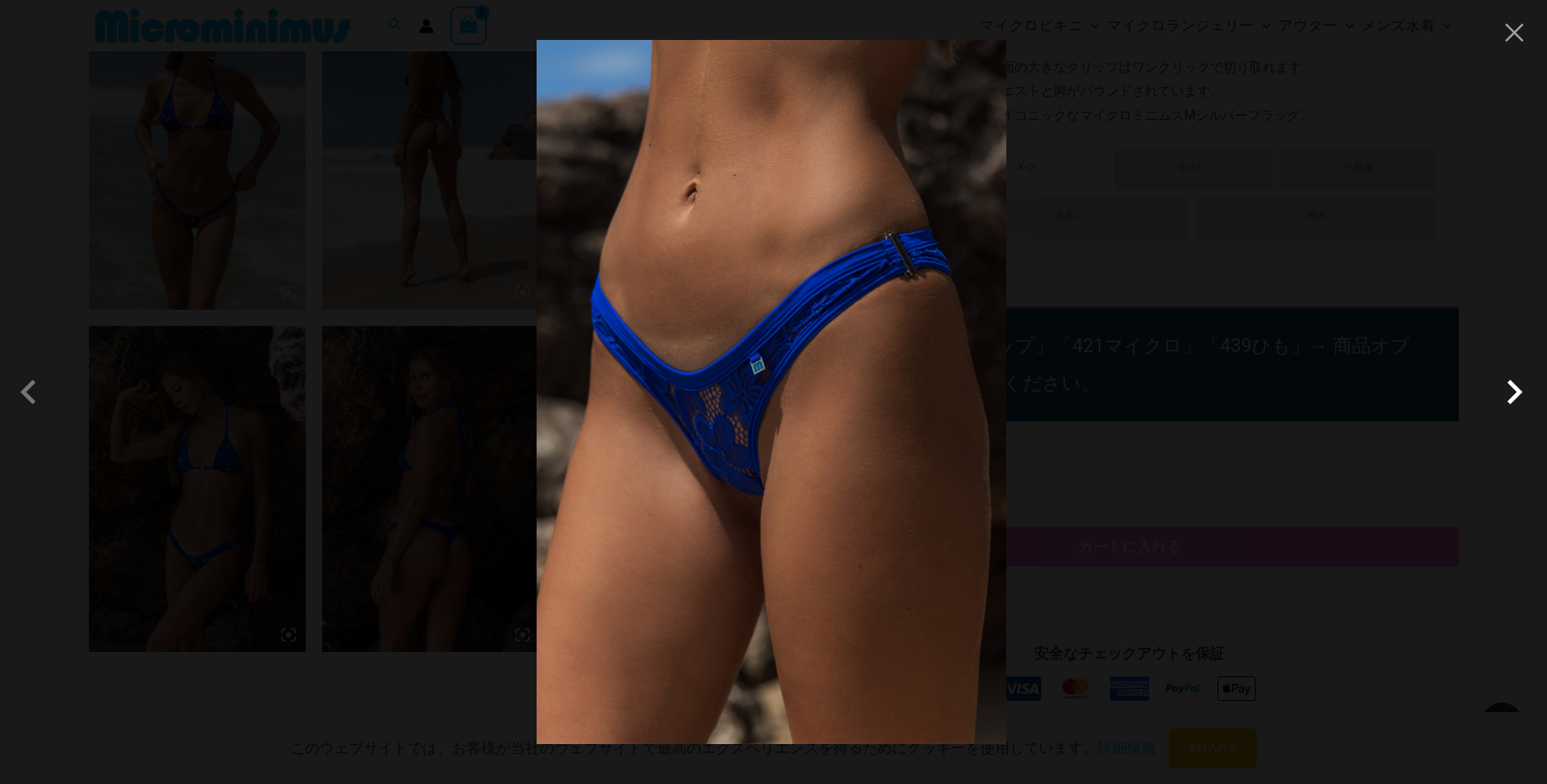
click at [1522, 390] on span at bounding box center [1514, 392] width 49 height 48
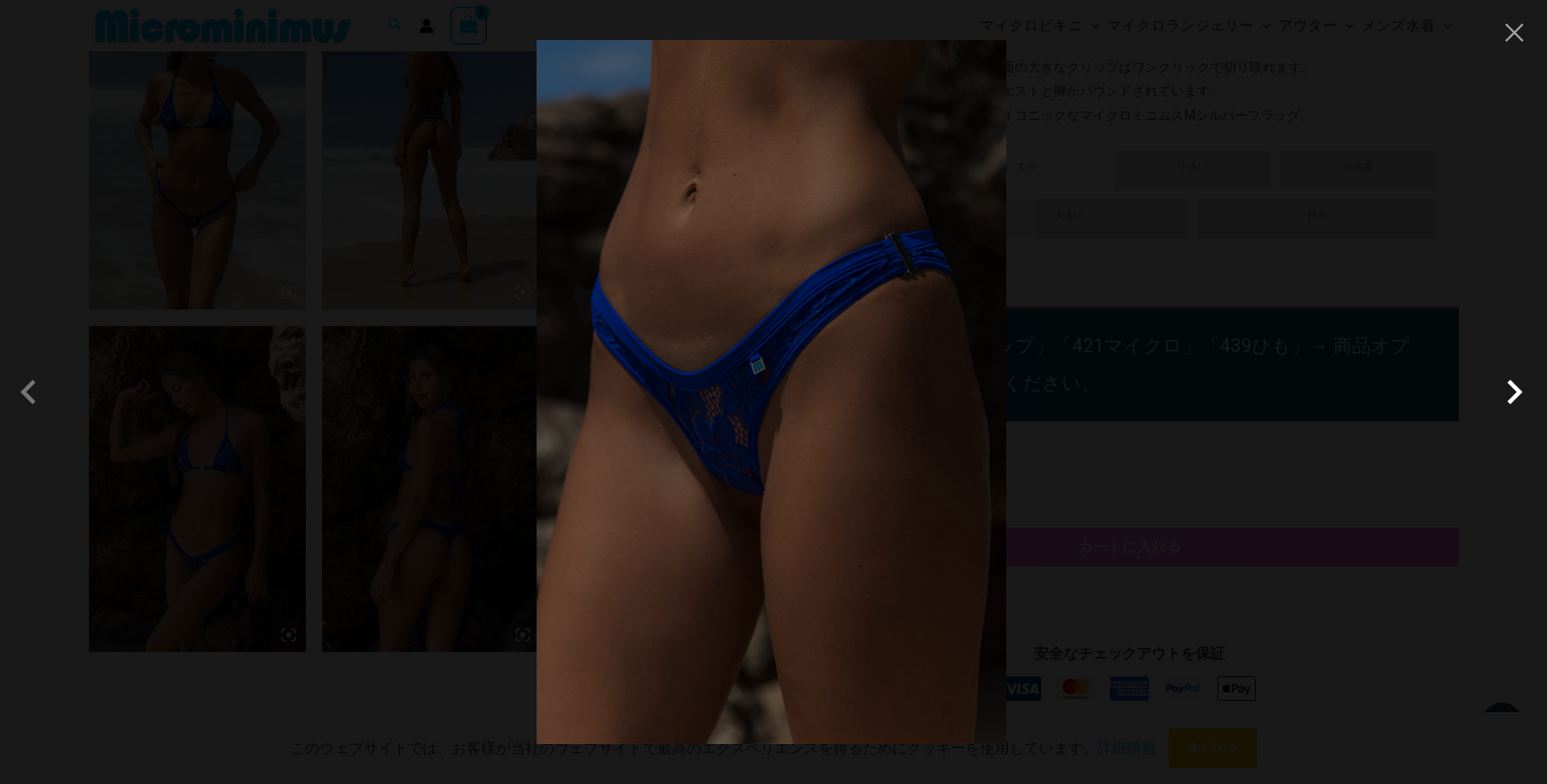
click at [1522, 390] on span at bounding box center [1514, 392] width 49 height 48
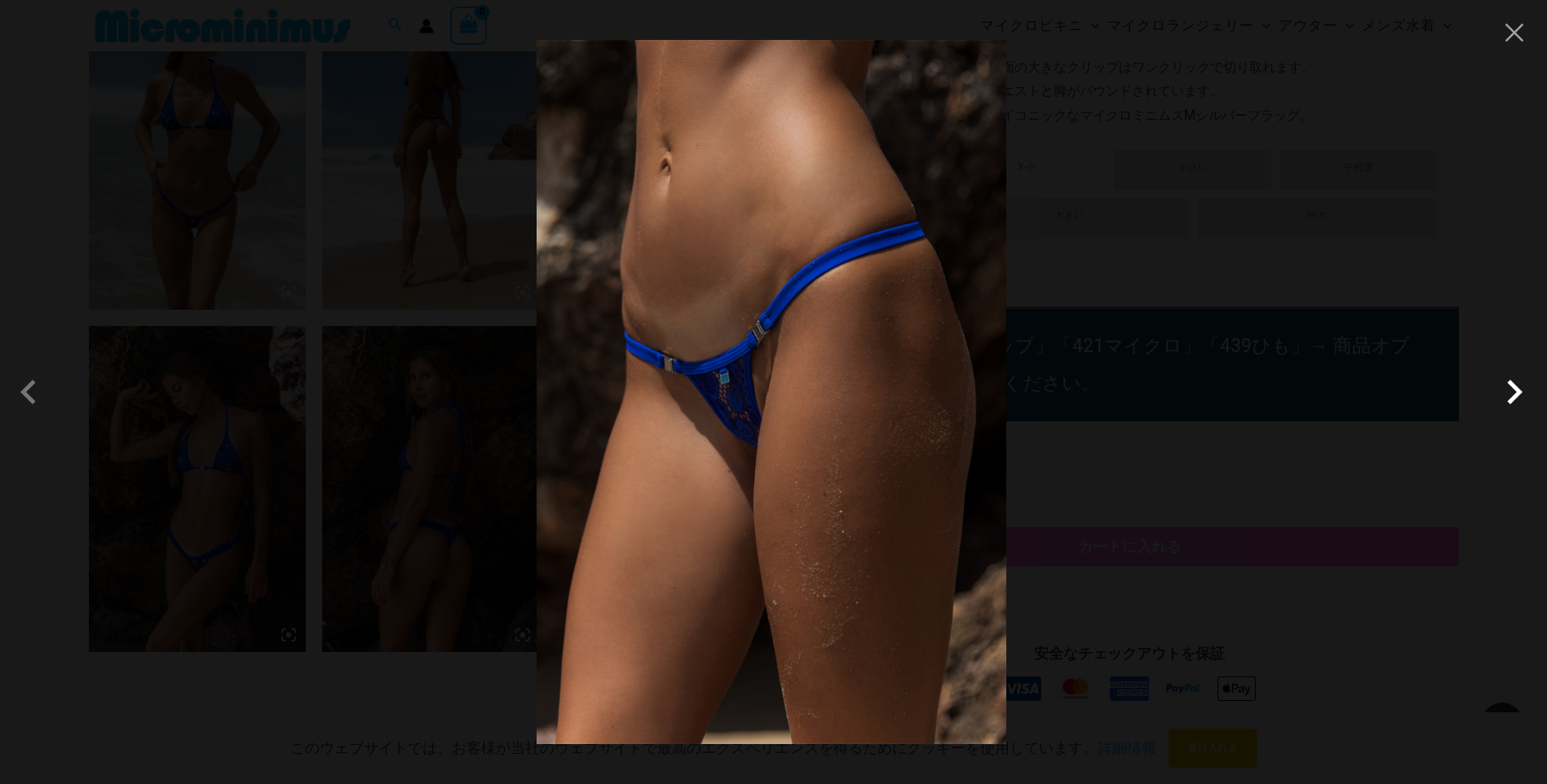
click at [1522, 390] on span at bounding box center [1514, 392] width 49 height 48
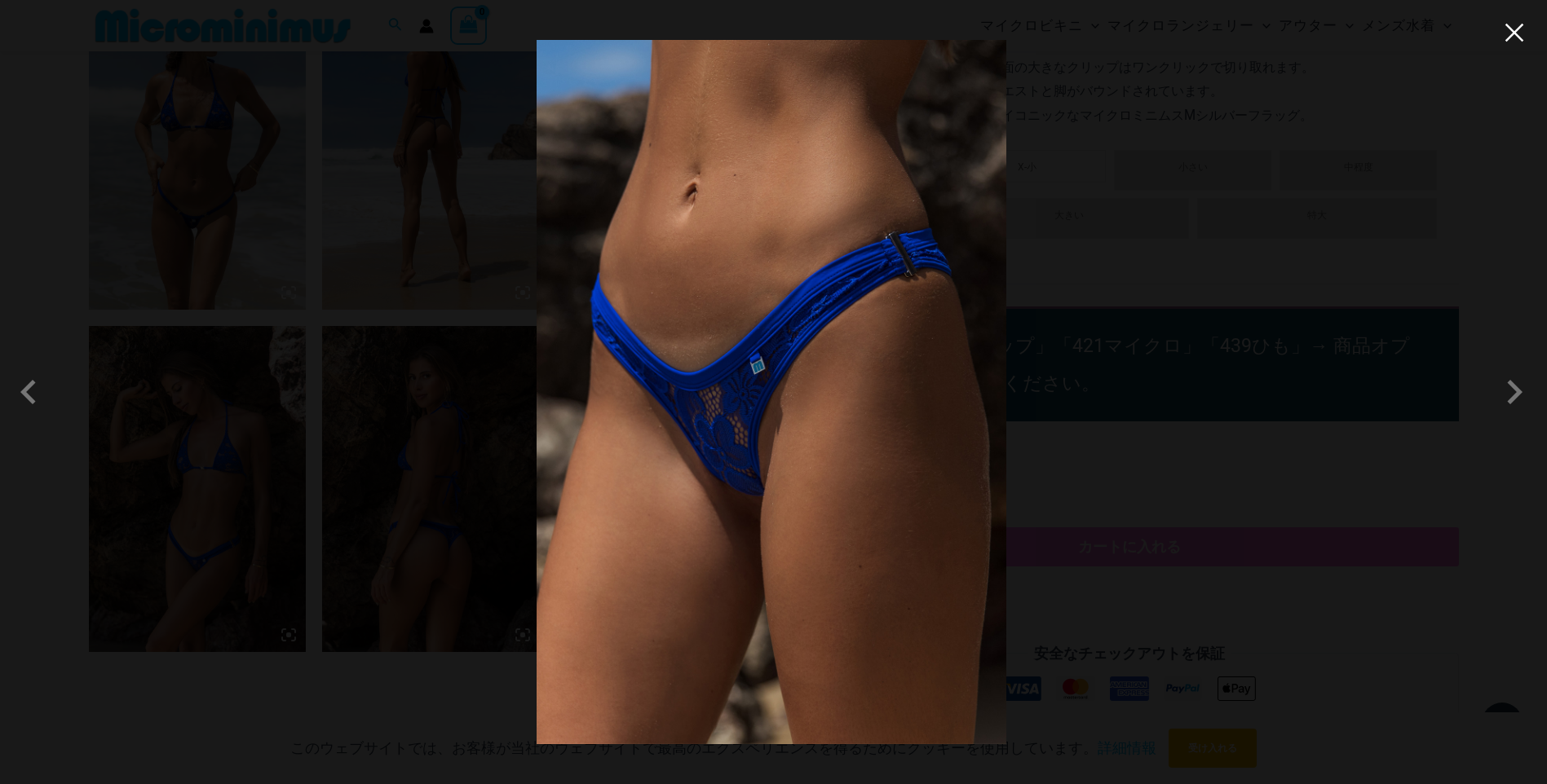
click at [1516, 33] on button "閉める" at bounding box center [1514, 32] width 24 height 24
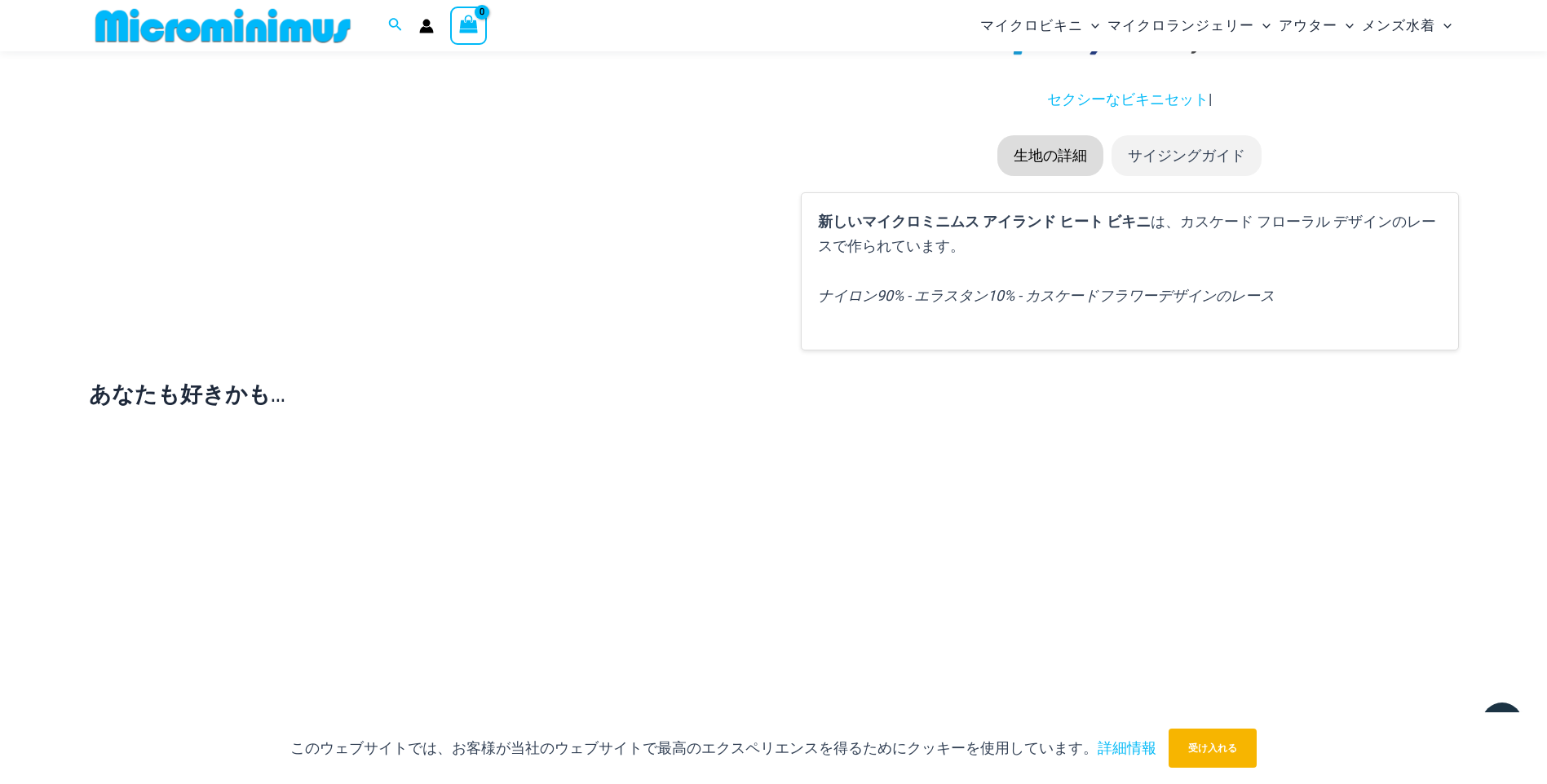
scroll to position [2268, 0]
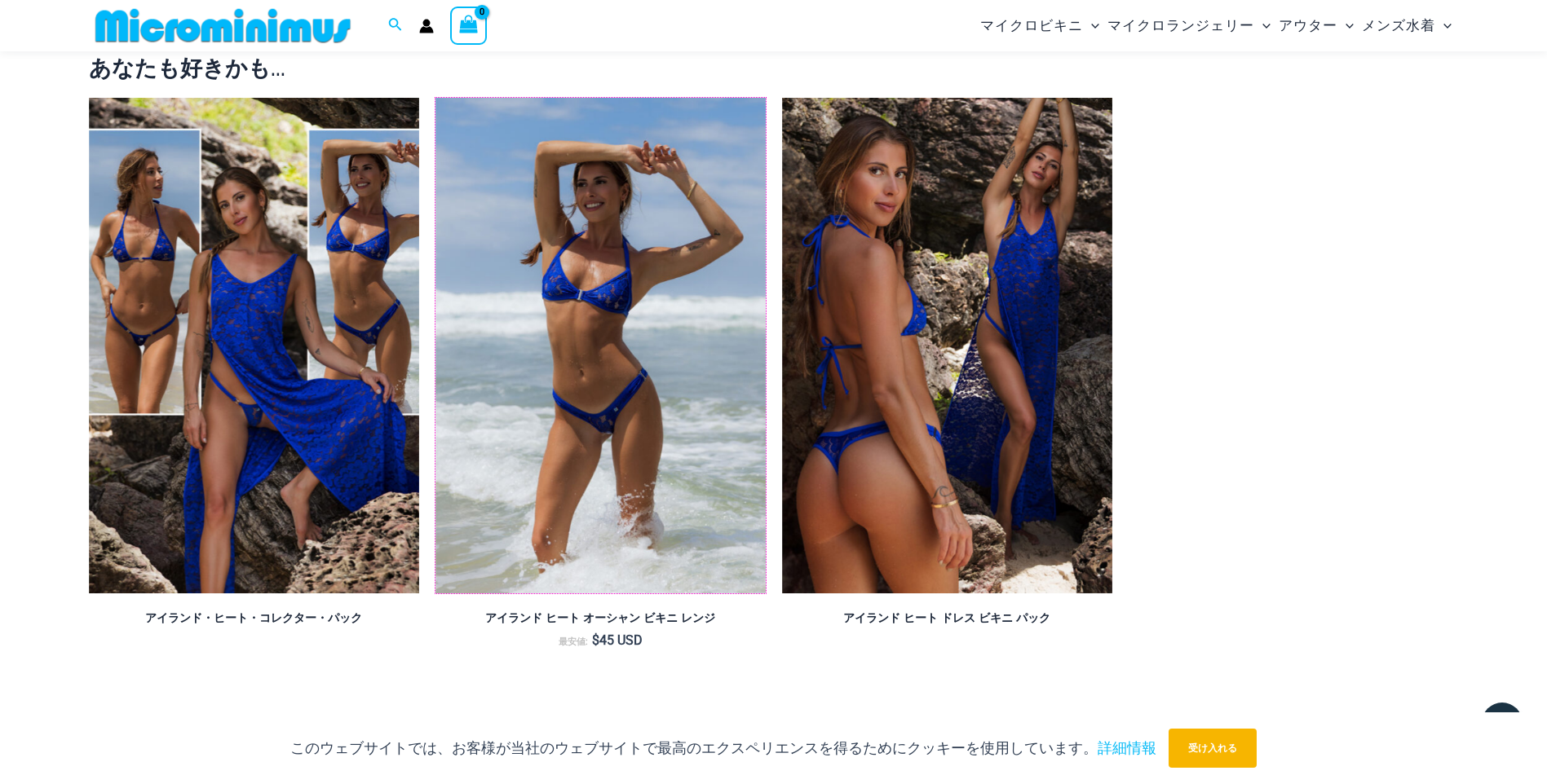
click at [436, 98] on img at bounding box center [436, 98] width 0 height 0
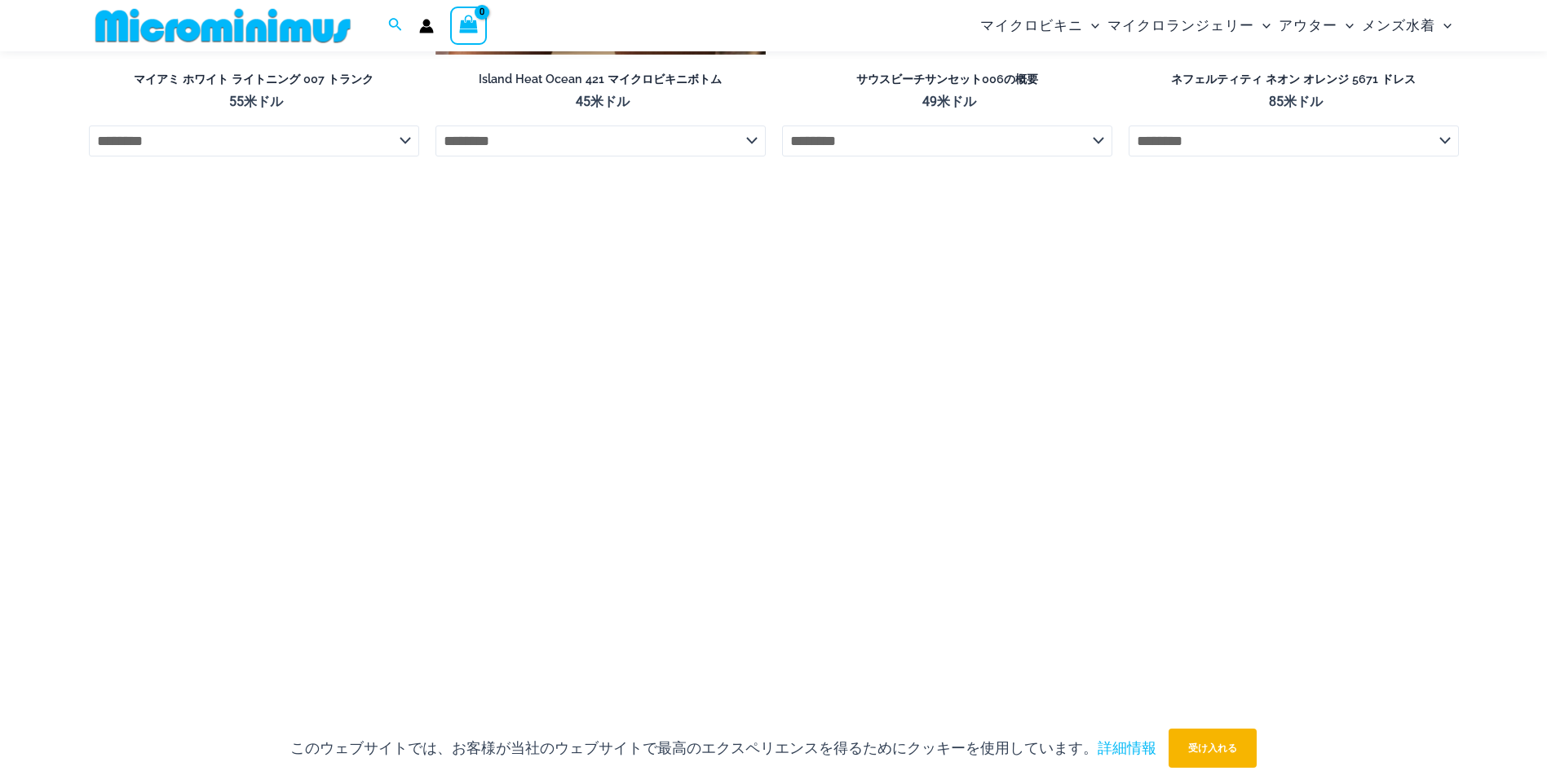
scroll to position [3807, 0]
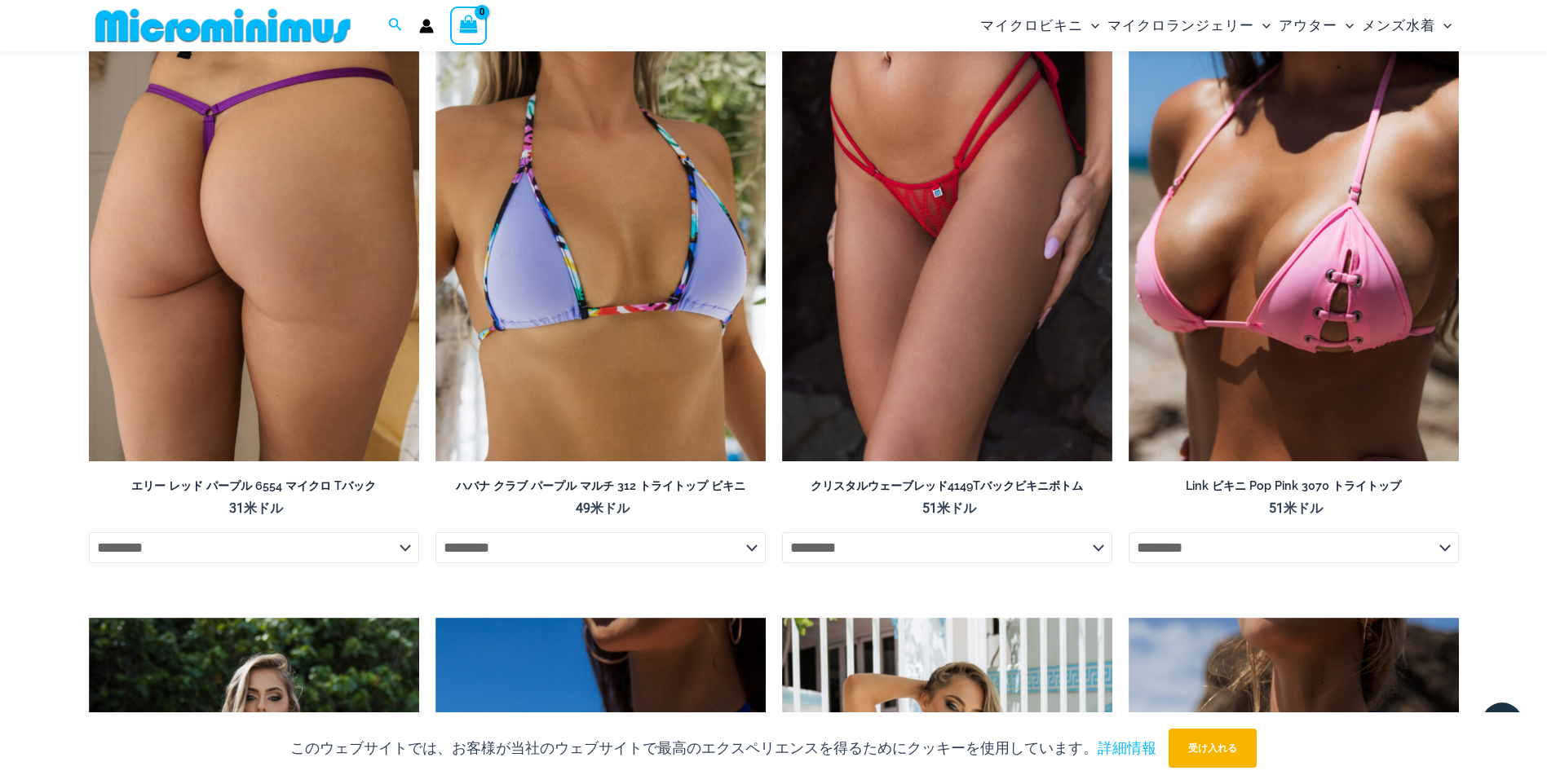
click at [342, 437] on img at bounding box center [254, 214] width 331 height 496
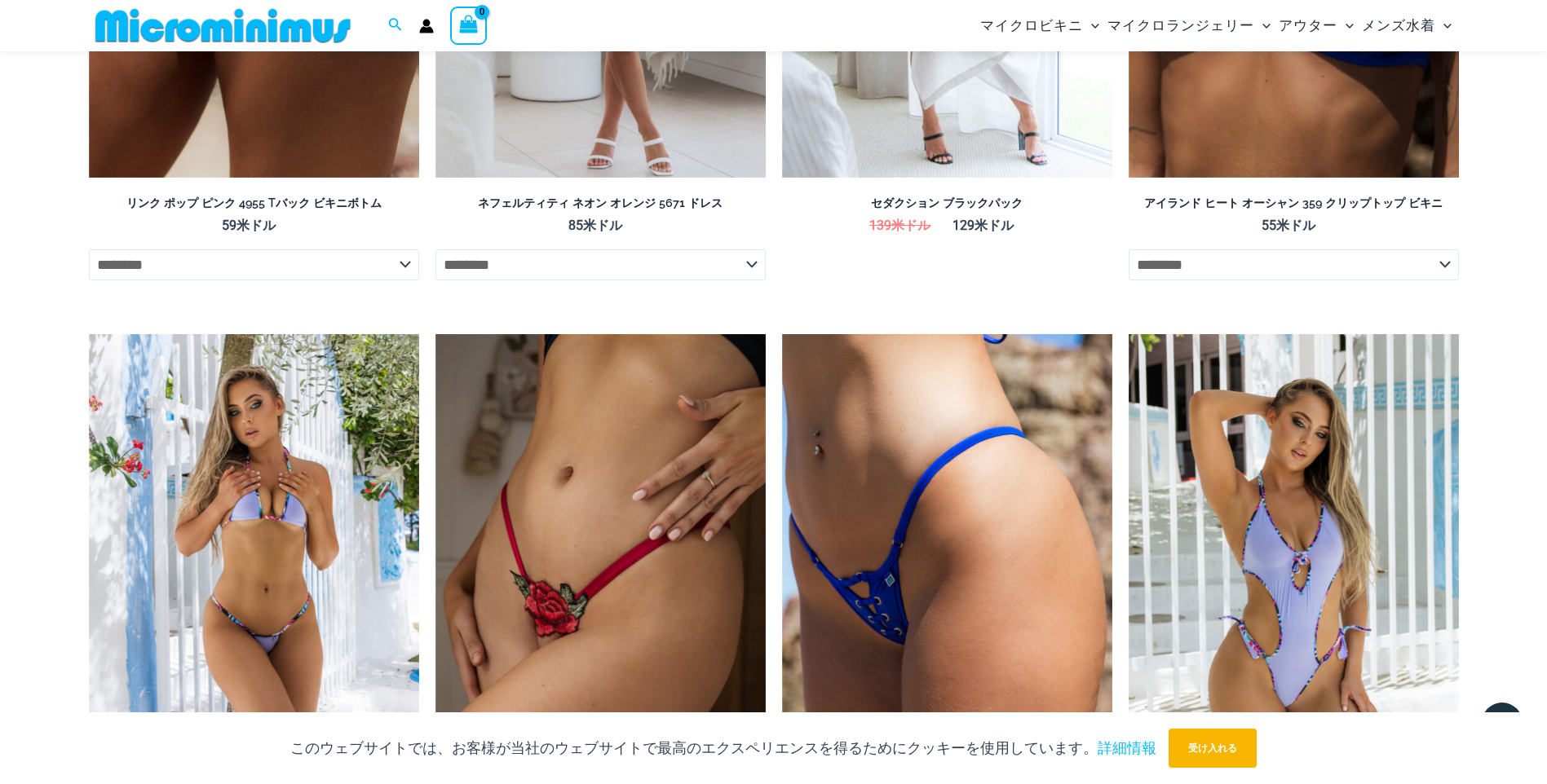
scroll to position [3745, 0]
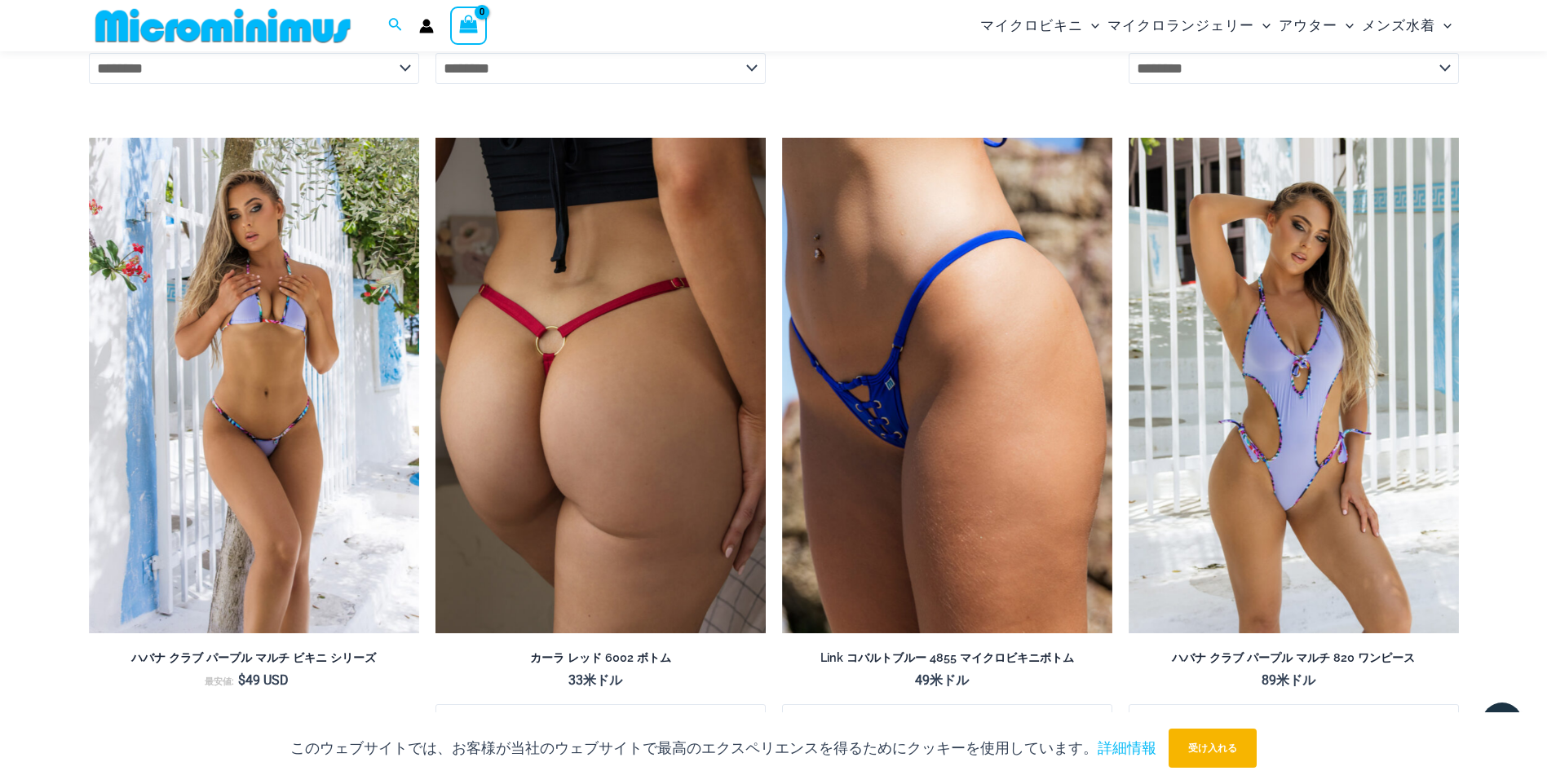
click at [695, 449] on img at bounding box center [601, 385] width 331 height 496
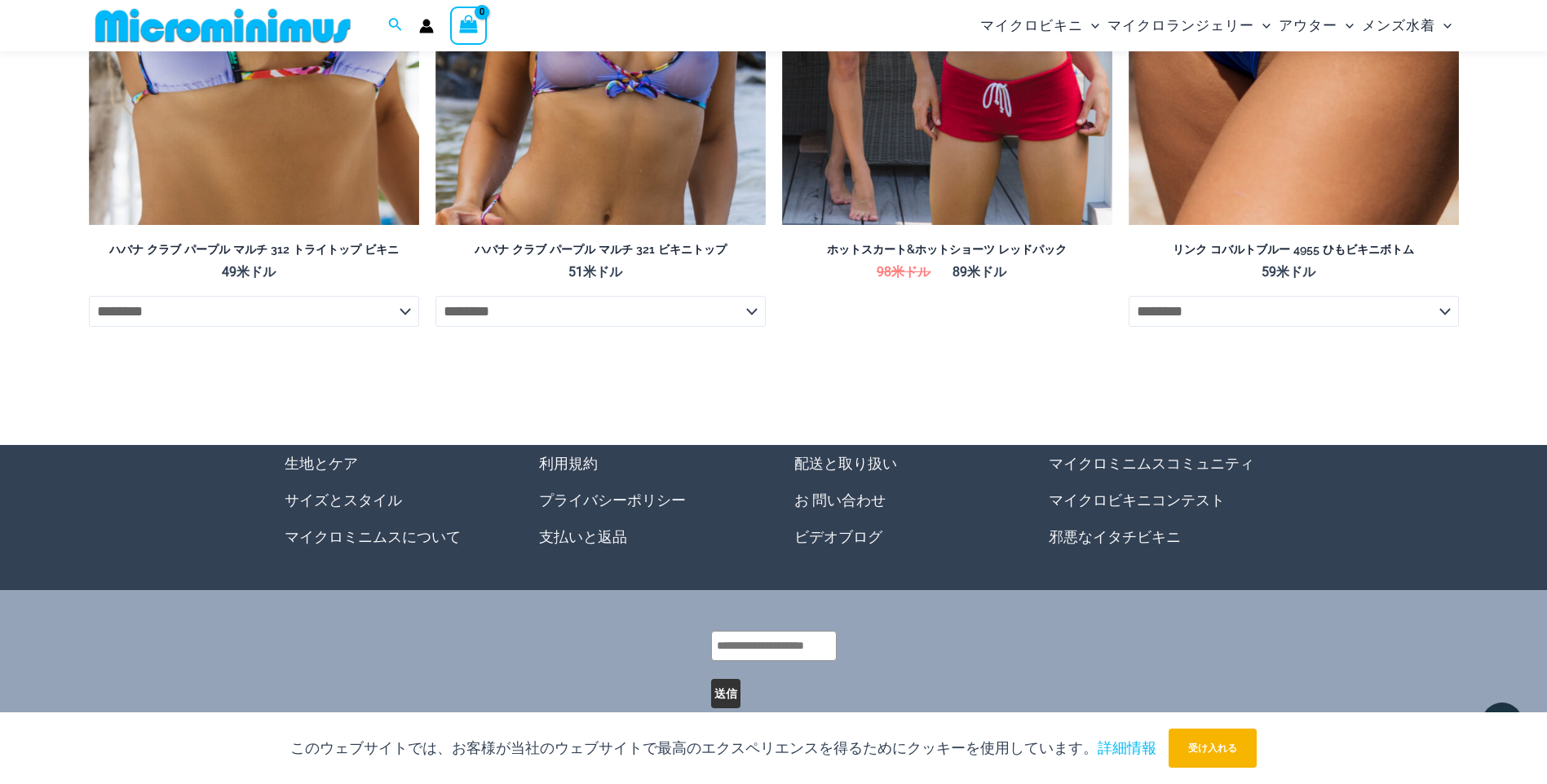
scroll to position [4871, 0]
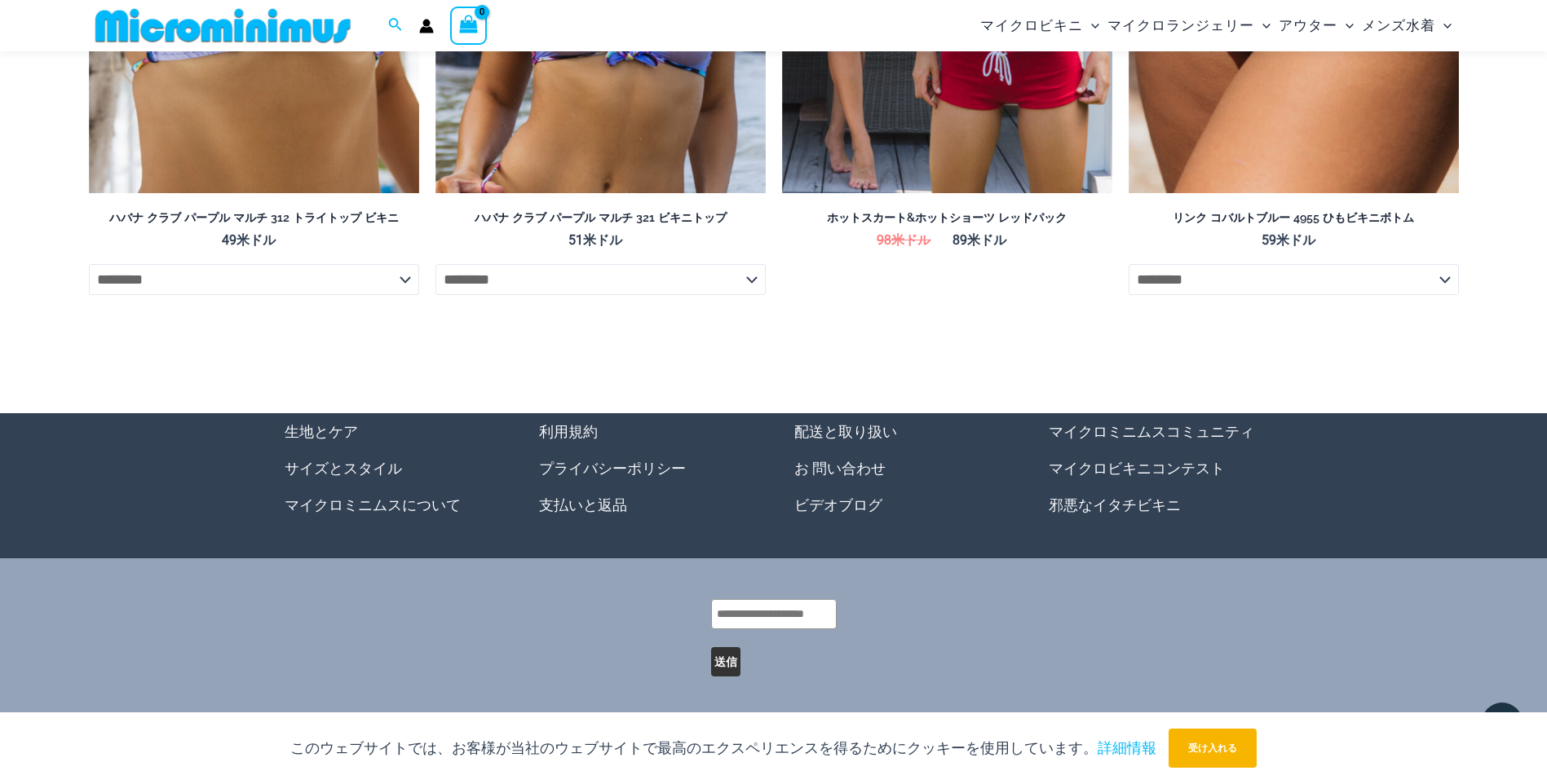
click at [1096, 507] on link "邪悪なイタチビキニ" at bounding box center [1114, 505] width 132 height 17
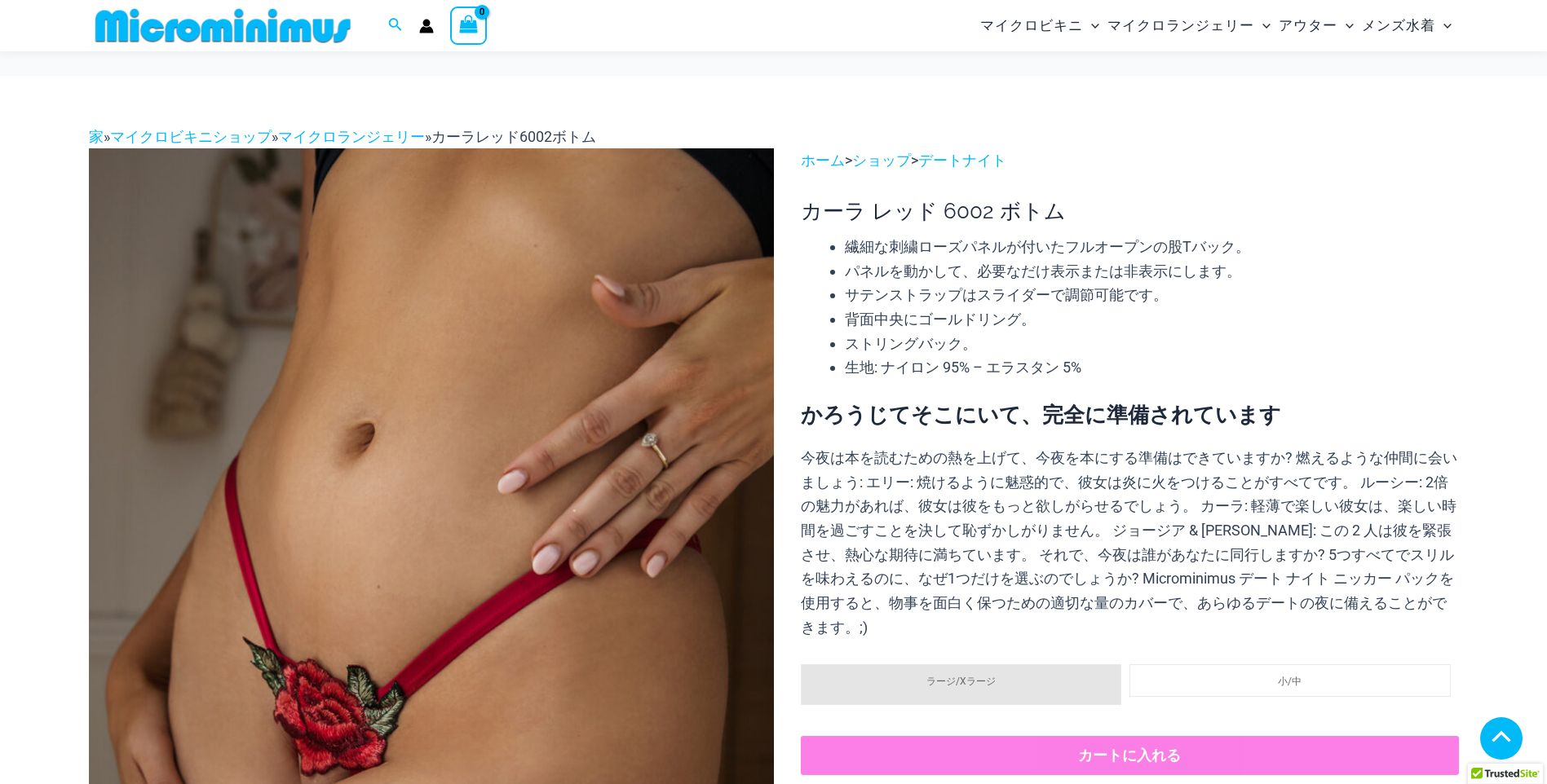
scroll to position [964, 0]
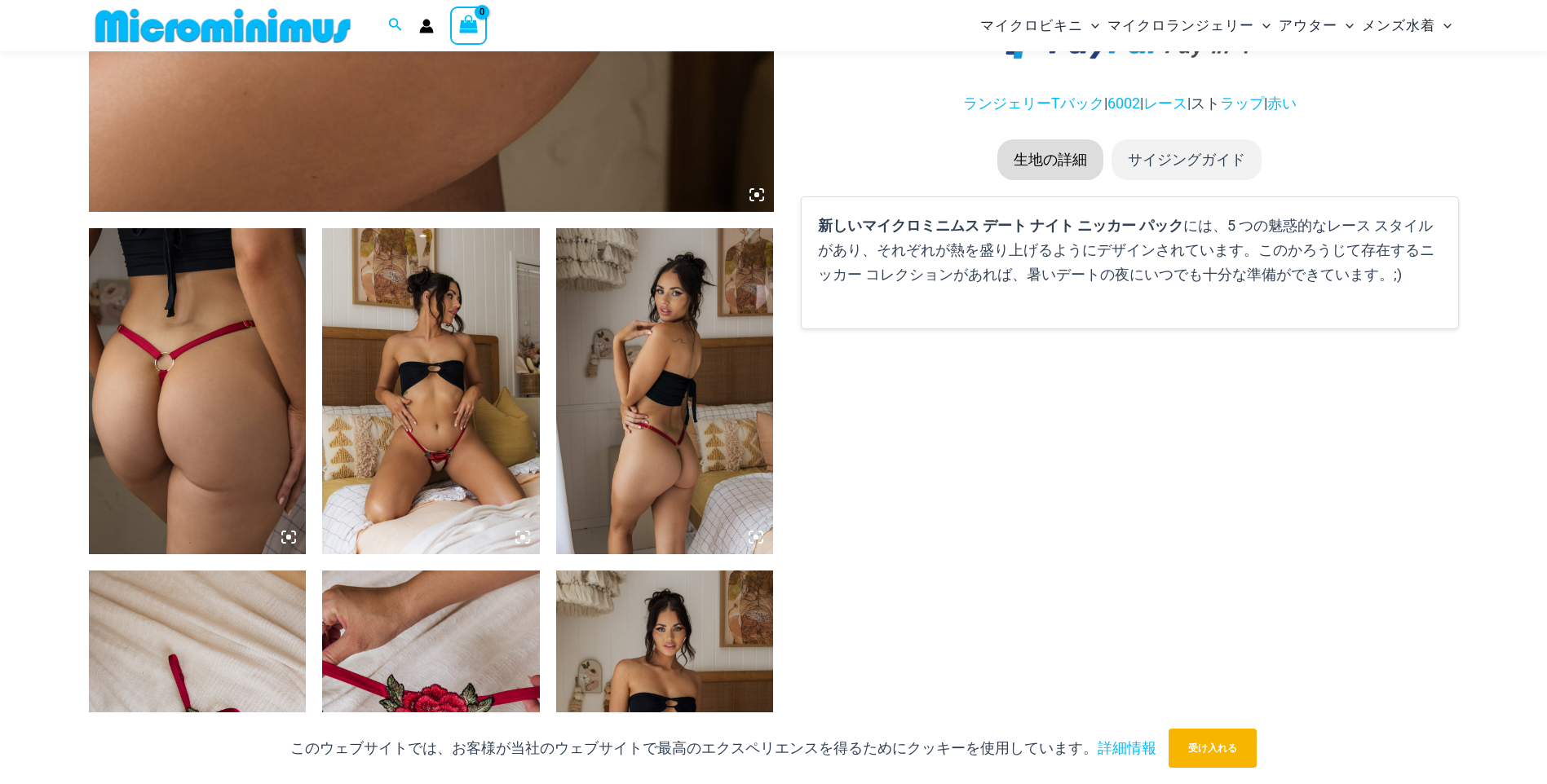
click at [444, 458] on img at bounding box center [430, 391] width 217 height 326
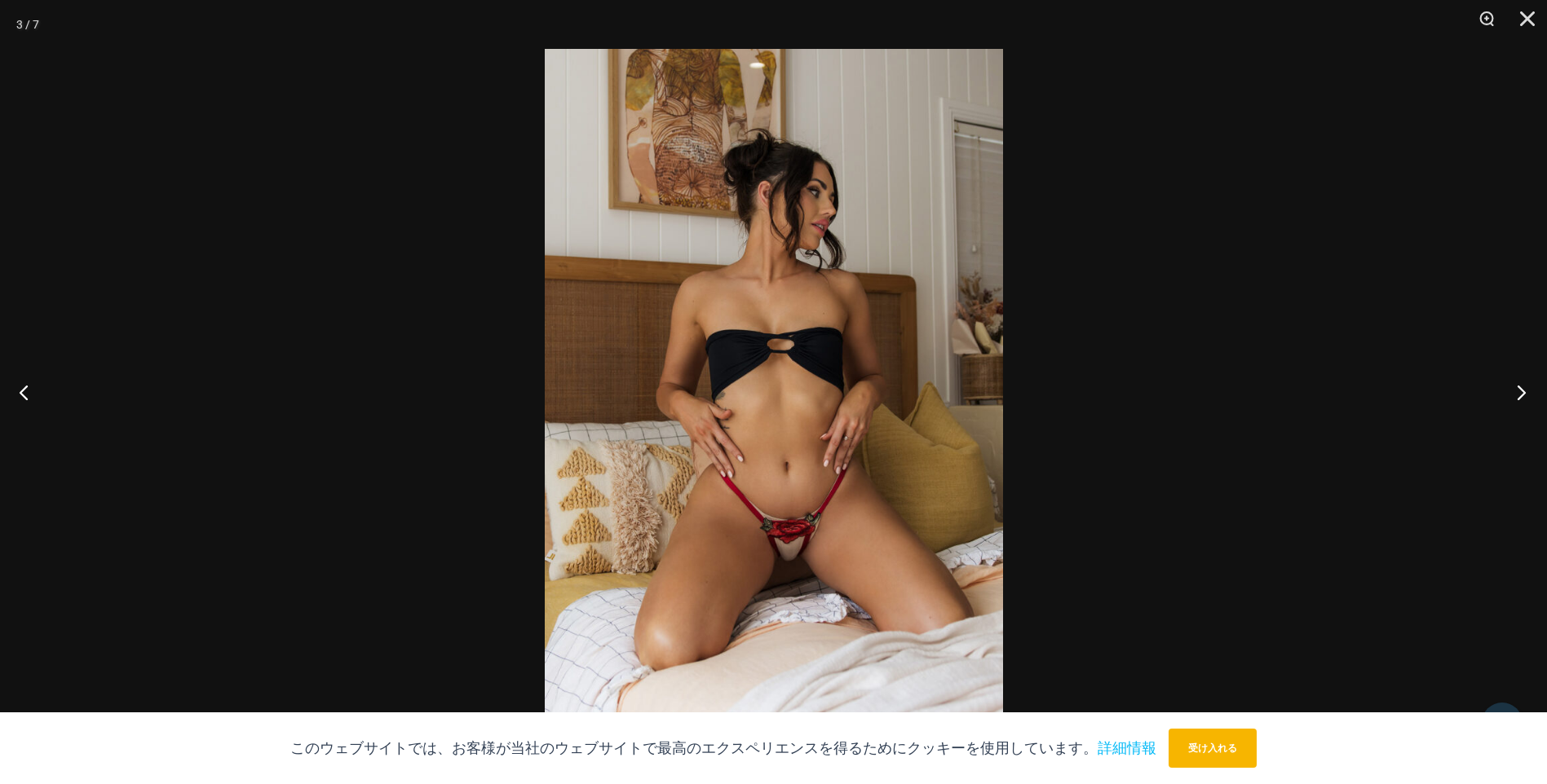
click at [1512, 397] on button "次に" at bounding box center [1516, 392] width 61 height 82
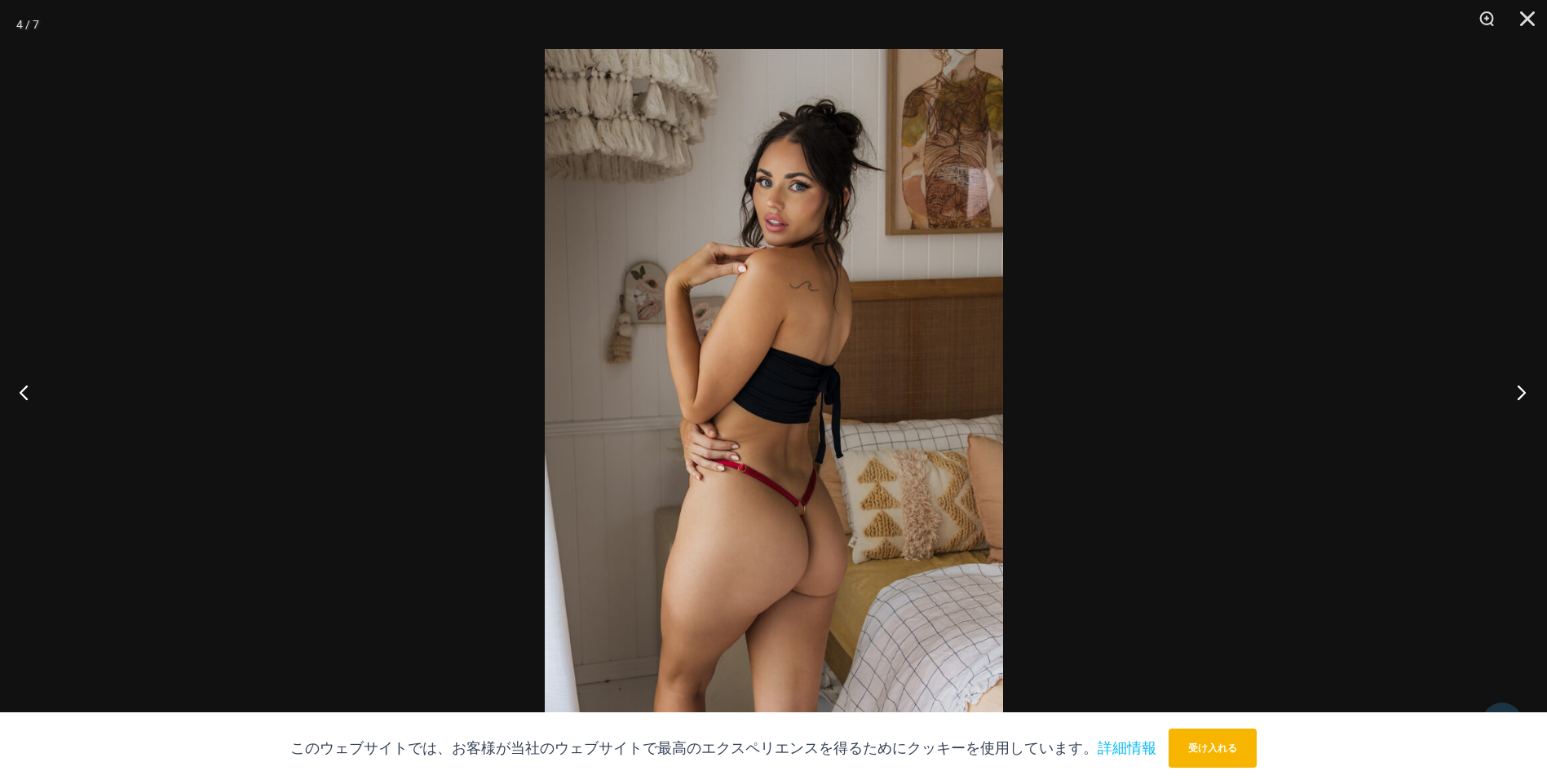
click at [1512, 397] on button "次に" at bounding box center [1516, 392] width 61 height 82
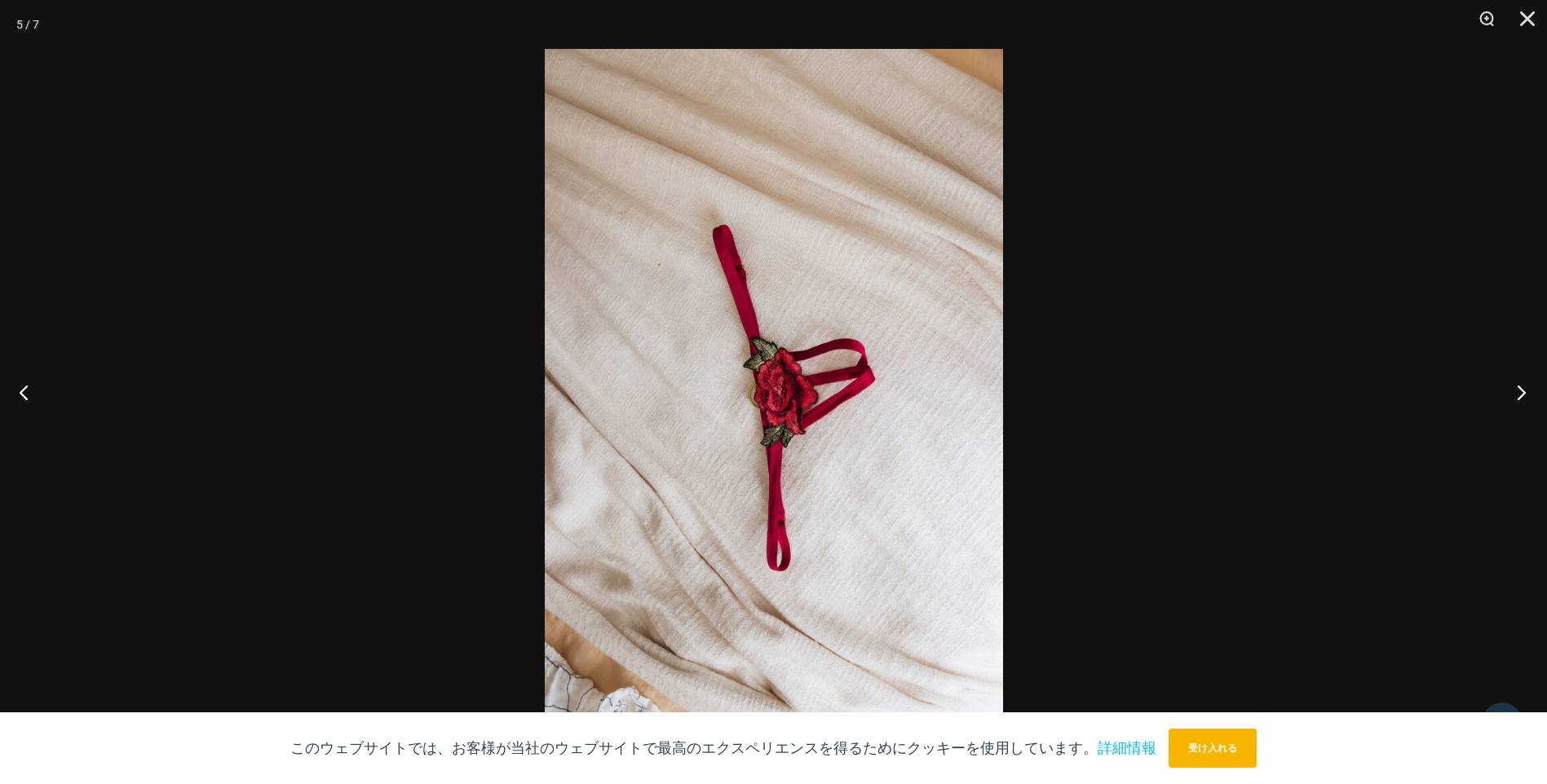
click at [1512, 397] on button "次に" at bounding box center [1516, 392] width 61 height 82
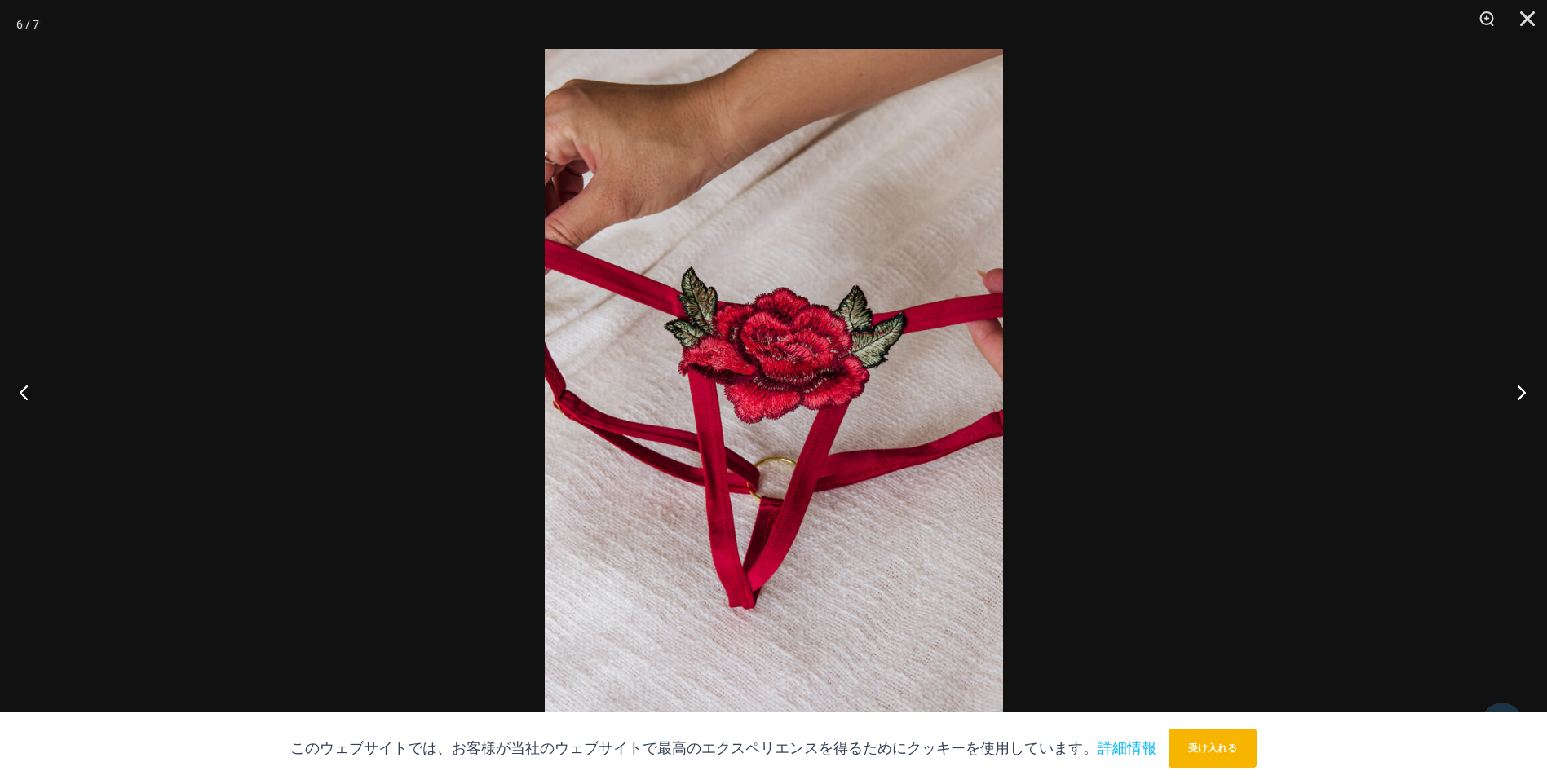
click at [1512, 397] on button "次に" at bounding box center [1516, 392] width 61 height 82
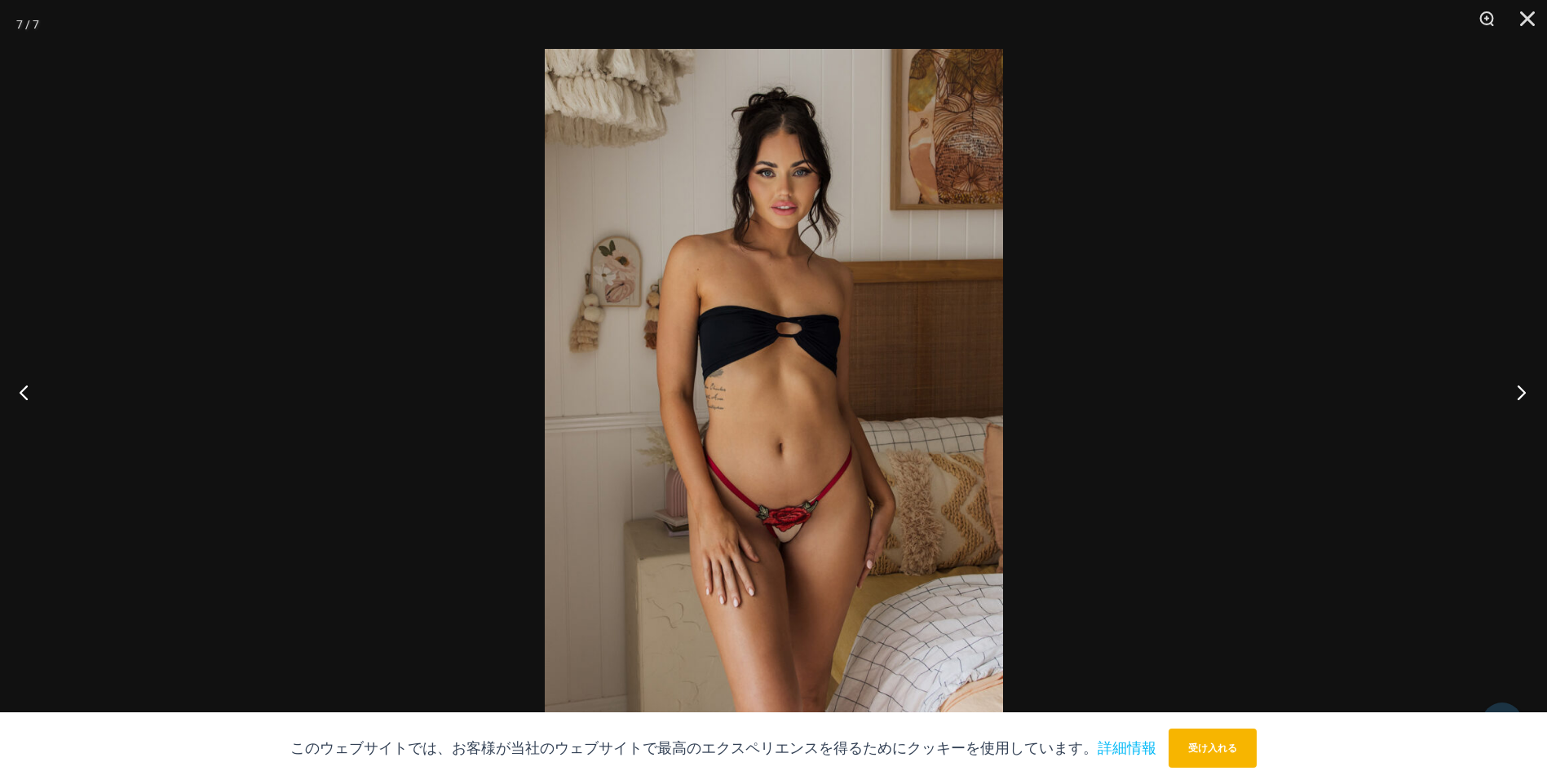
click at [1512, 397] on button "次に" at bounding box center [1516, 392] width 61 height 82
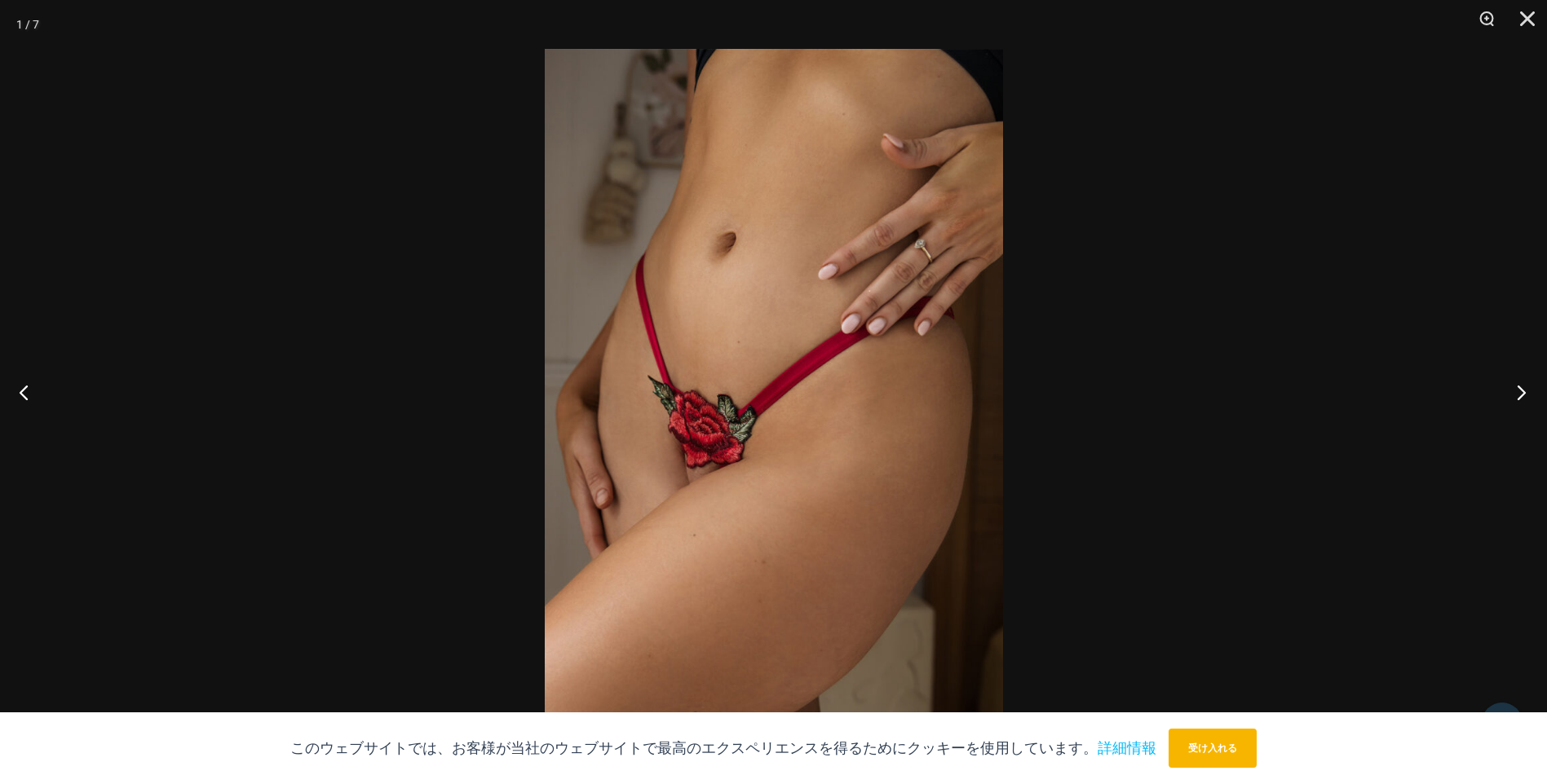
click at [1512, 397] on button "次に" at bounding box center [1516, 392] width 61 height 82
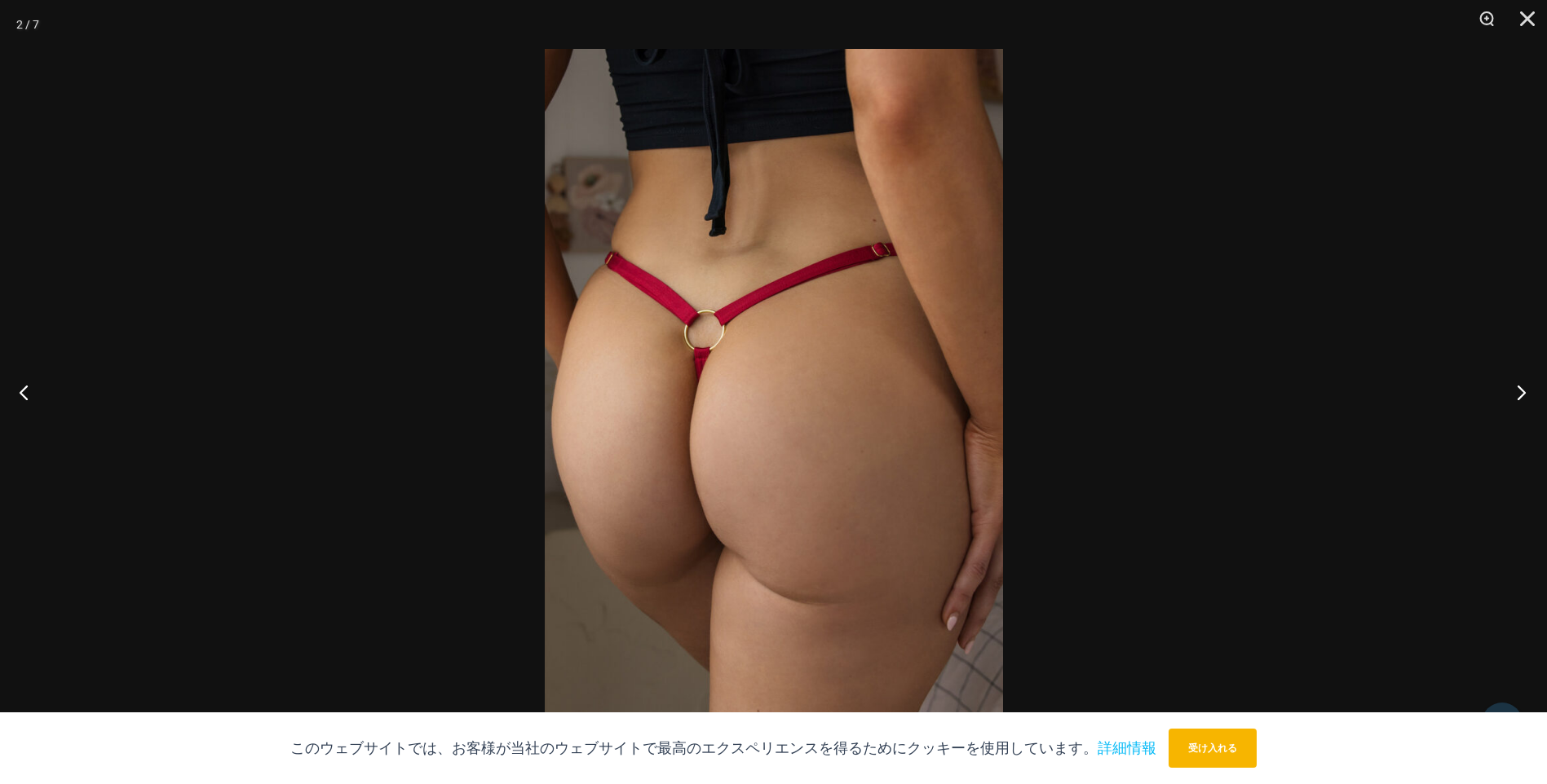
click at [1512, 397] on button "次に" at bounding box center [1516, 392] width 61 height 82
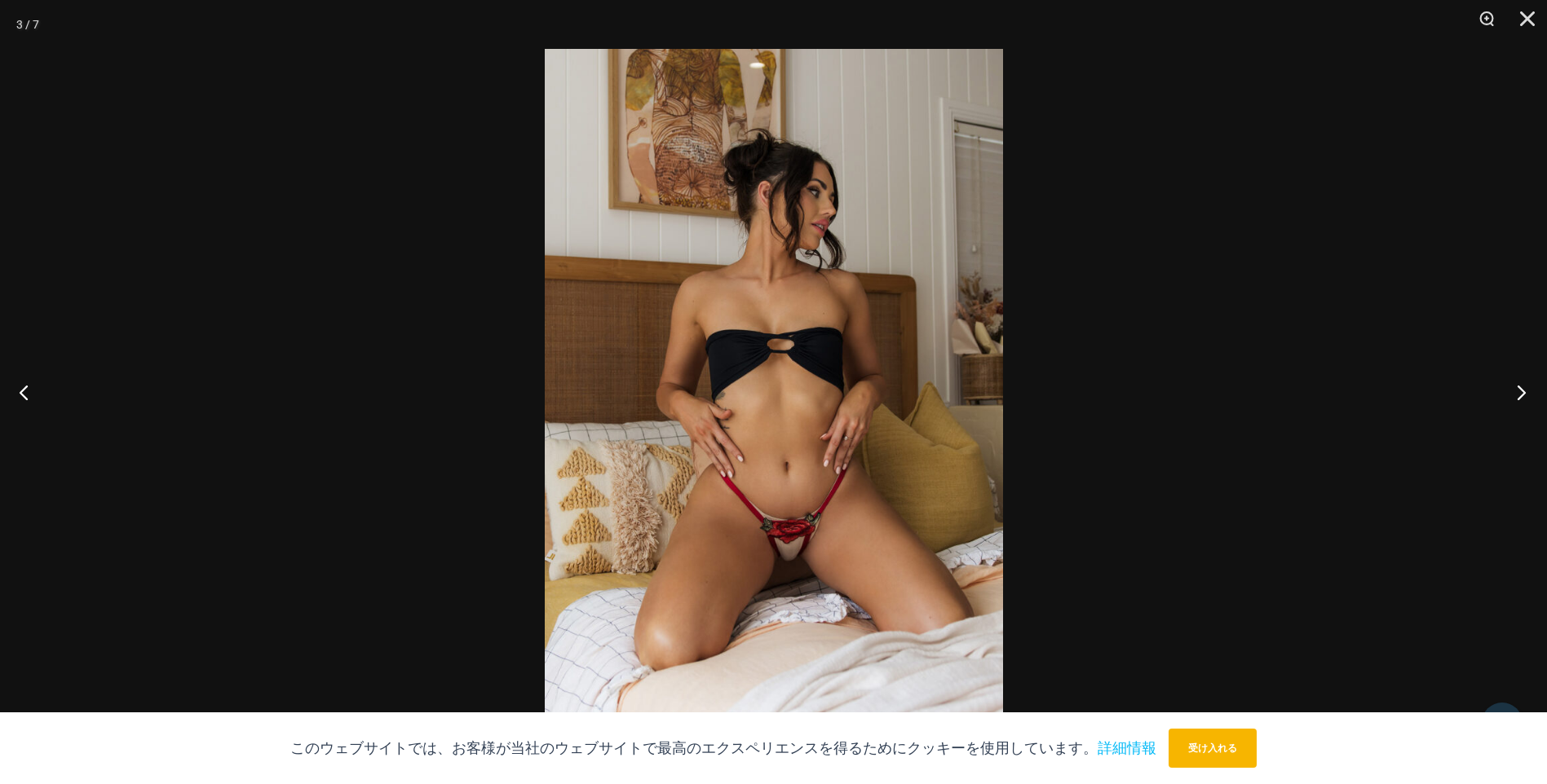
click at [1512, 397] on button "次に" at bounding box center [1516, 392] width 61 height 82
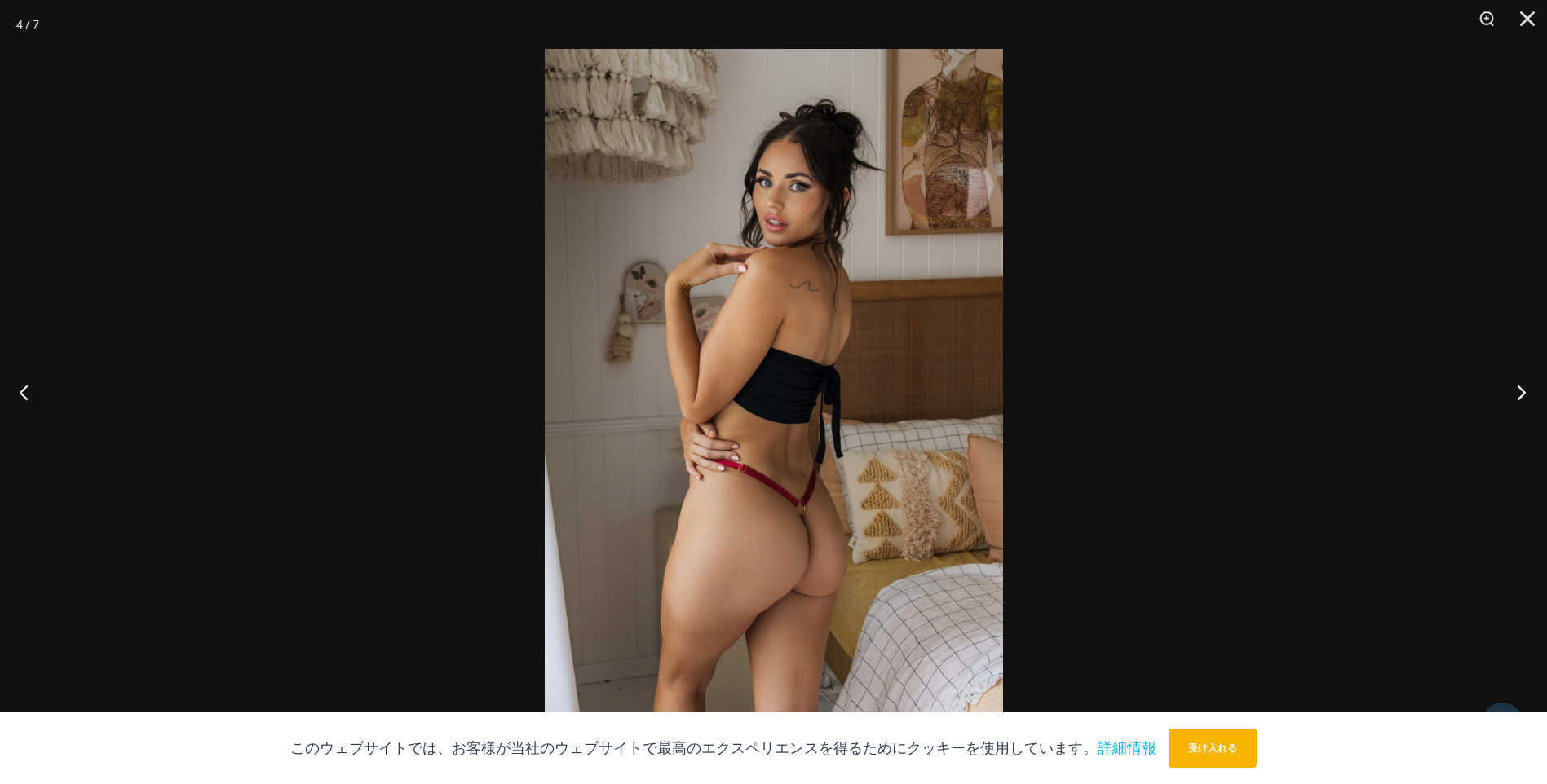
click at [1512, 397] on button "次に" at bounding box center [1516, 392] width 61 height 82
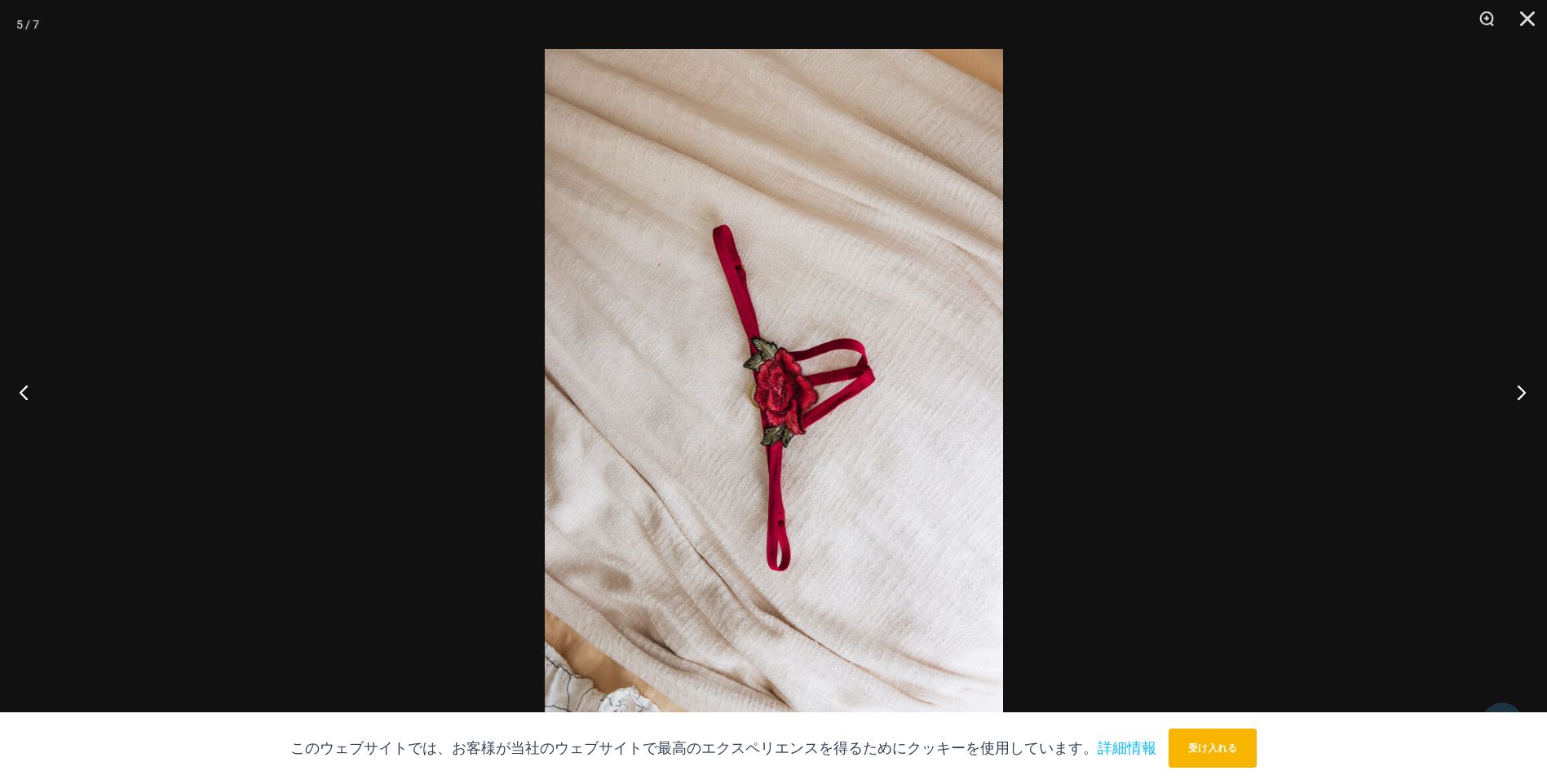
click at [1512, 397] on button "次に" at bounding box center [1516, 392] width 61 height 82
